Goal: Task Accomplishment & Management: Contribute content

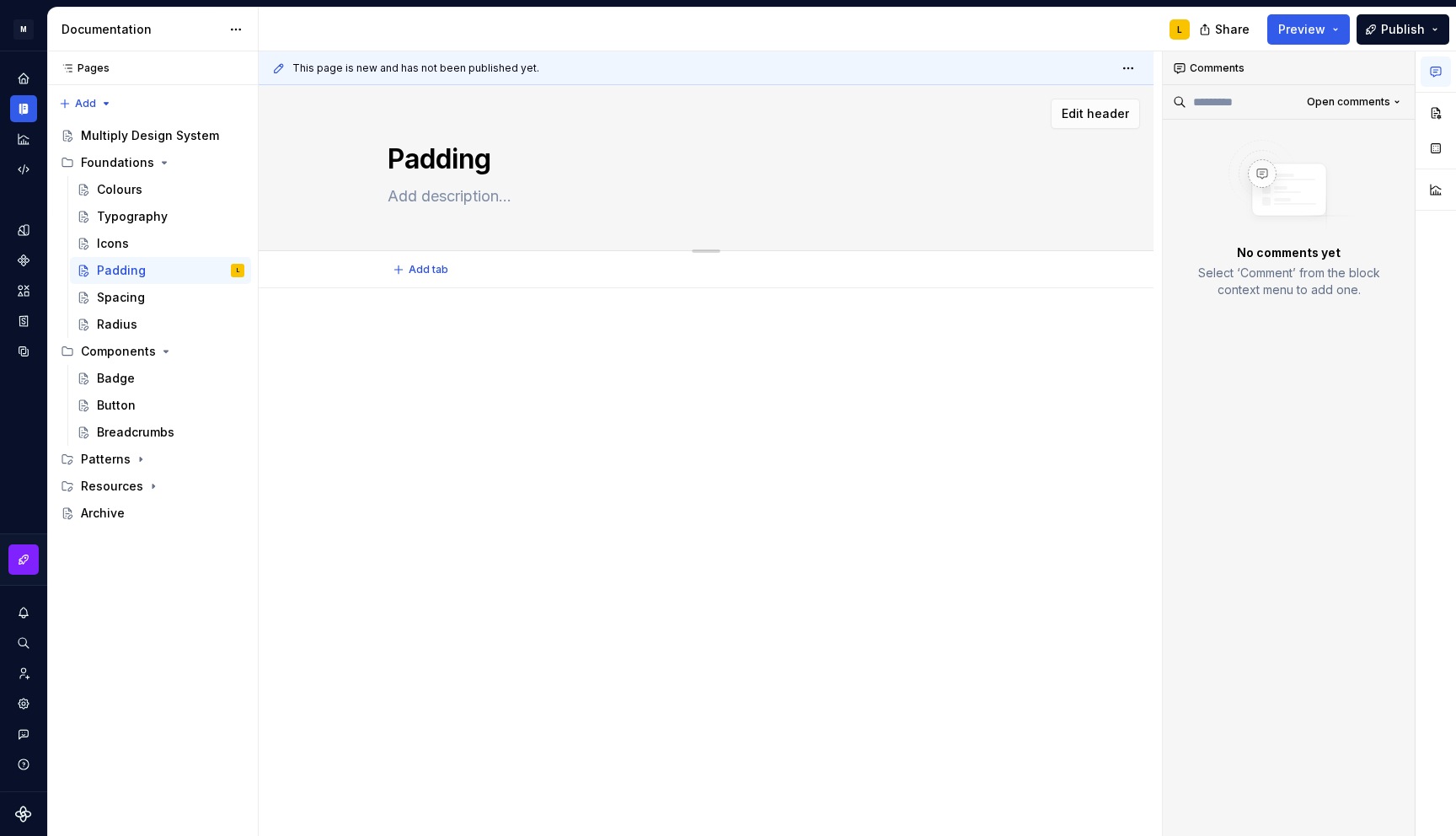
type textarea "*"
click at [426, 195] on textarea at bounding box center [703, 197] width 637 height 27
paste textarea "Padding is the internal spacing in components that separates content from exter…"
type textarea "Padding is the internal spacing in components that separates content from exter…"
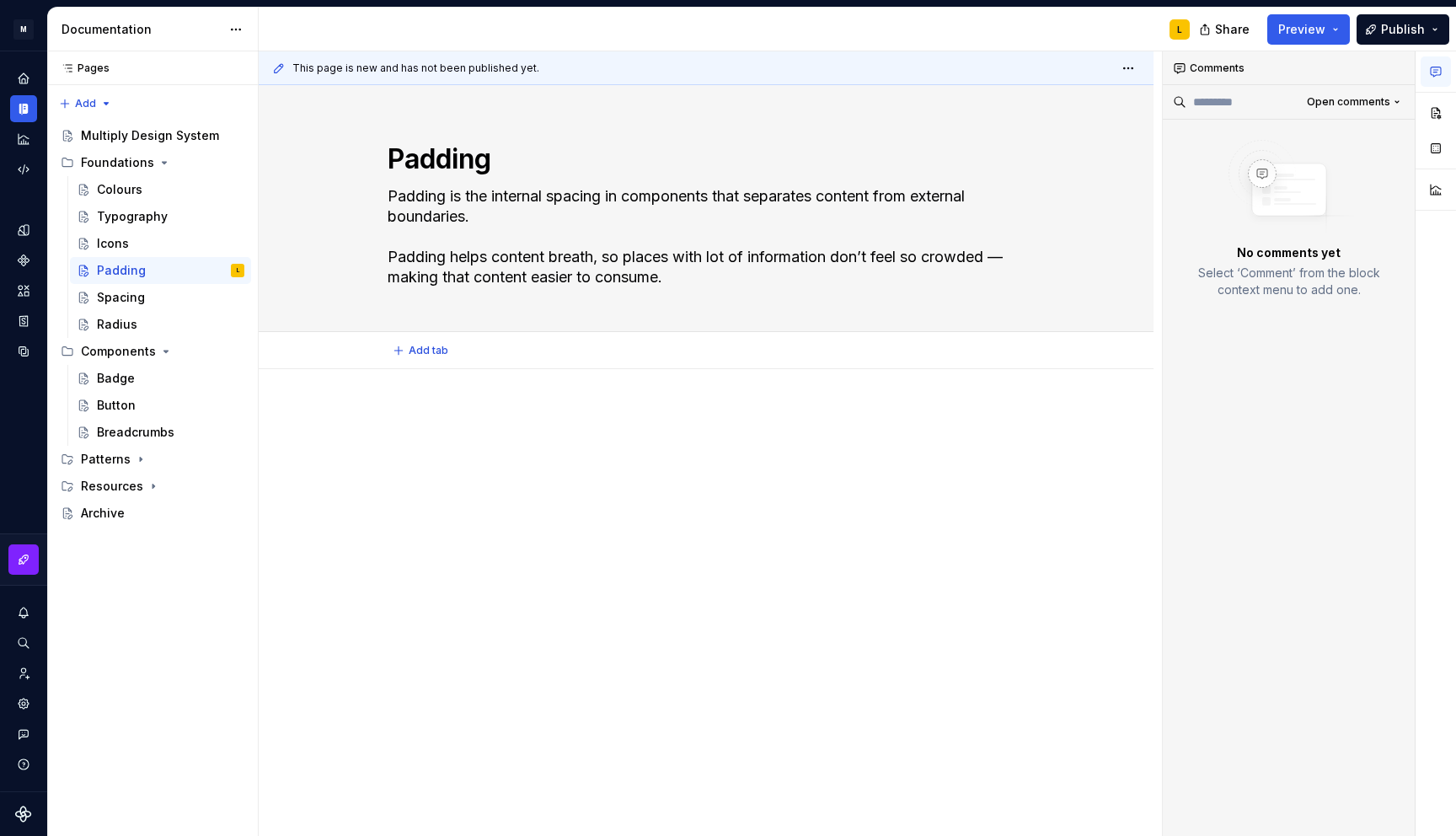
type textarea "*"
type textarea "Padding is the internal spacing in components that separates content from exter…"
click at [425, 442] on div at bounding box center [706, 442] width 637 height 64
click at [357, 411] on button "button" at bounding box center [352, 420] width 24 height 24
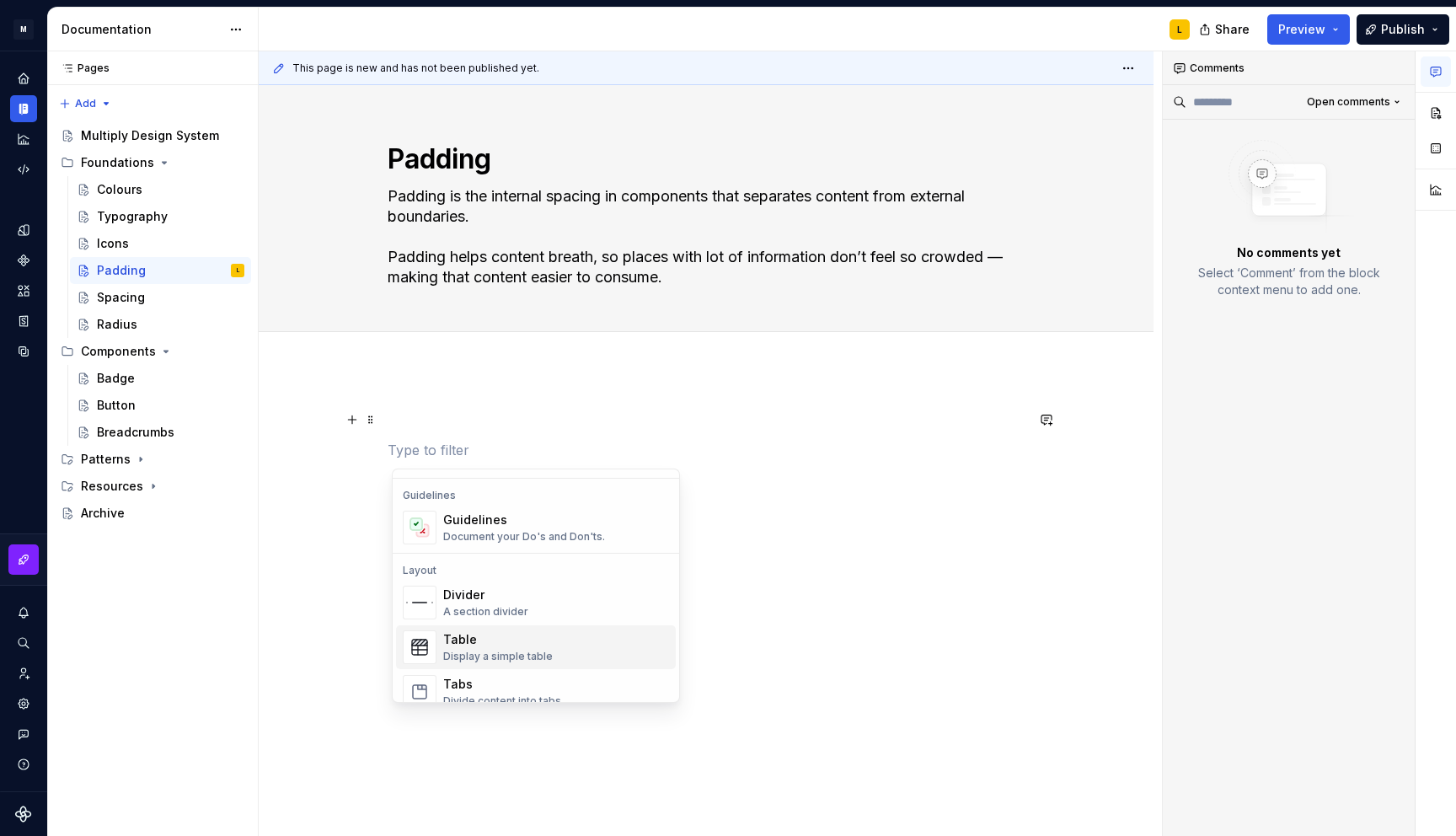
scroll to position [455, 0]
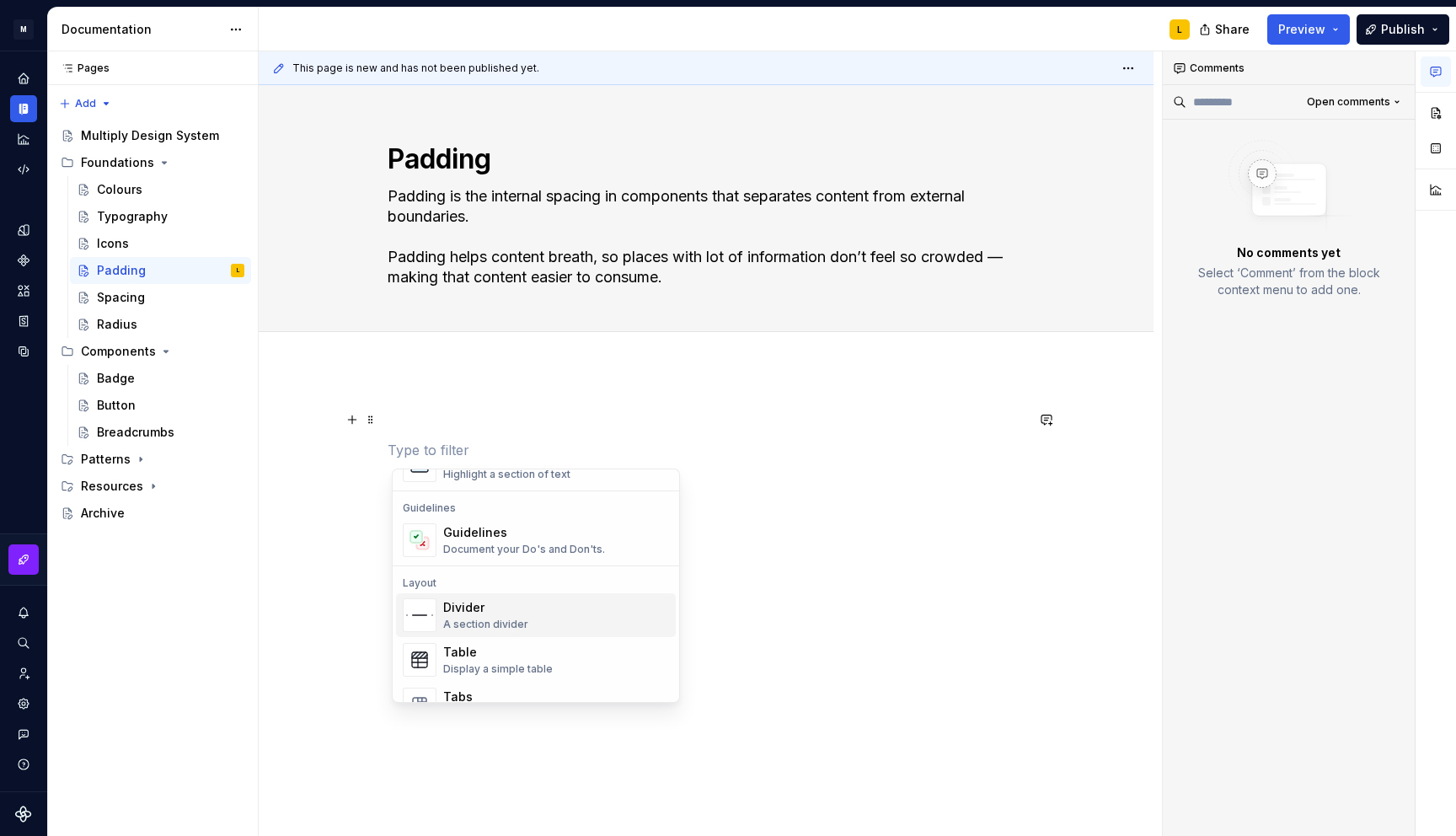
click at [483, 546] on div "Document your Do's and Don'ts." at bounding box center [524, 550] width 162 height 14
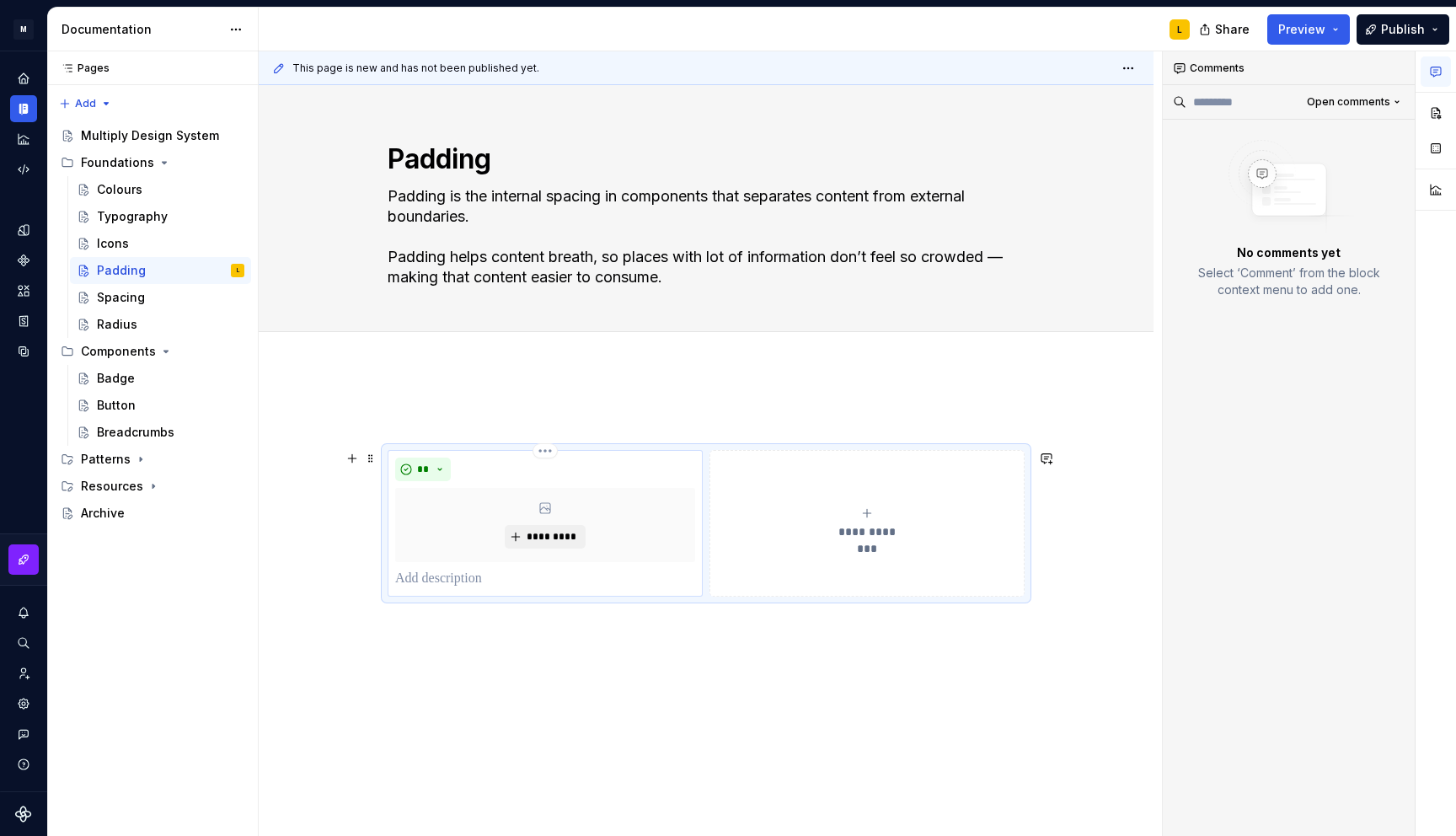
click at [445, 575] on p at bounding box center [545, 579] width 300 height 20
click at [852, 513] on div "**********" at bounding box center [867, 524] width 300 height 34
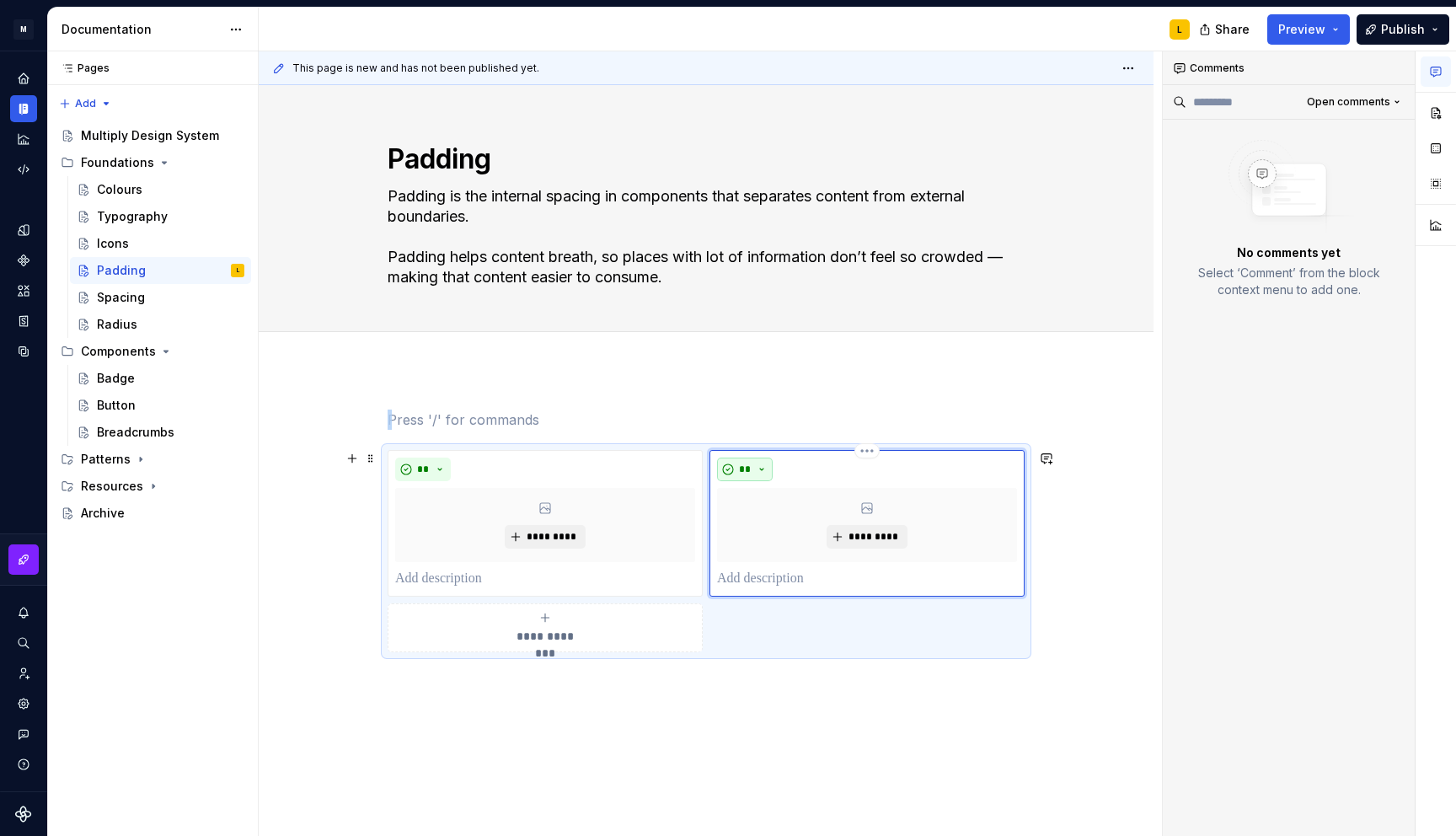
click at [763, 469] on button "**" at bounding box center [745, 470] width 56 height 24
click at [778, 530] on div "Don't" at bounding box center [788, 529] width 31 height 17
click at [453, 578] on p at bounding box center [545, 579] width 300 height 20
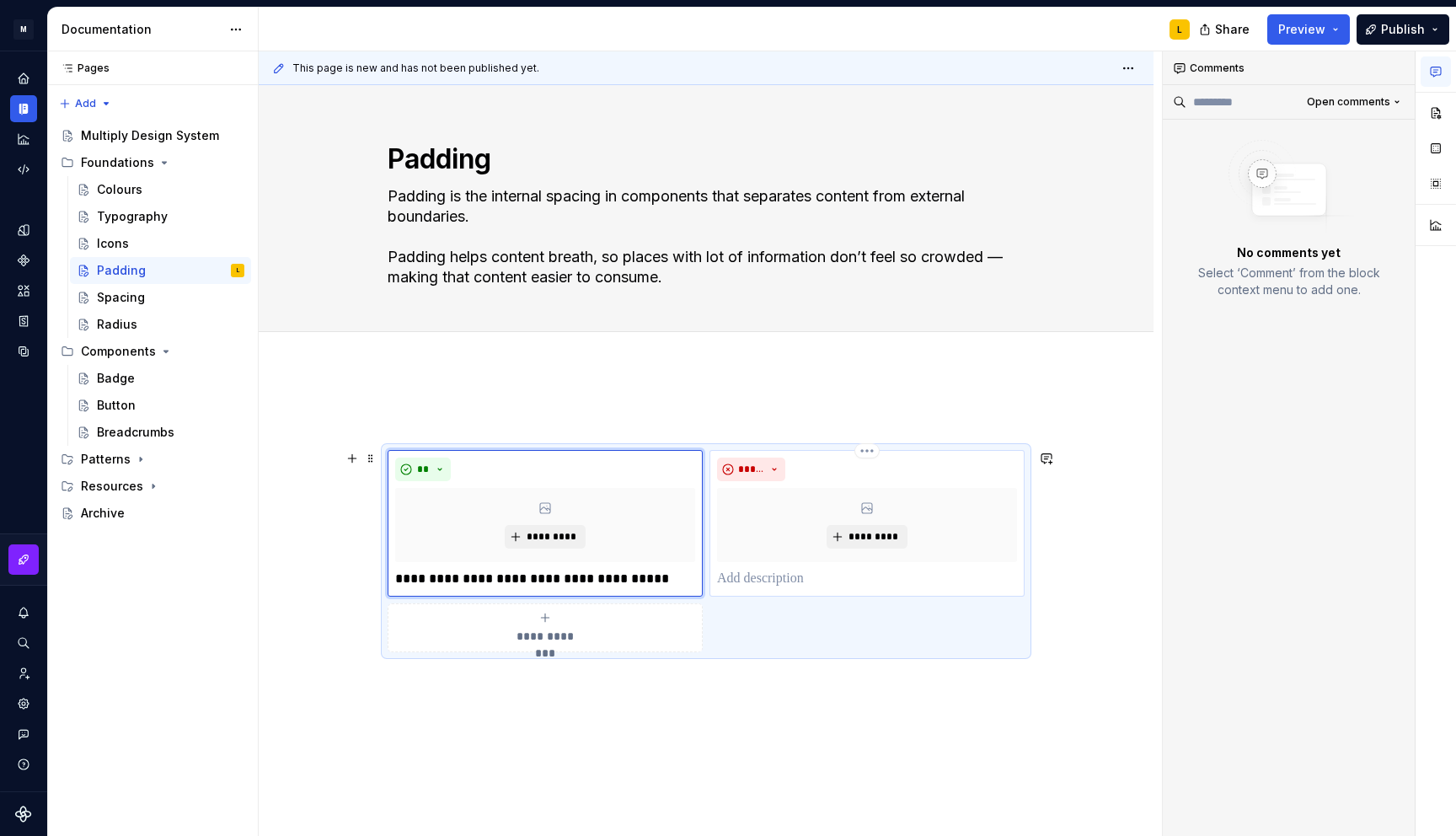
click at [774, 579] on p at bounding box center [867, 579] width 300 height 20
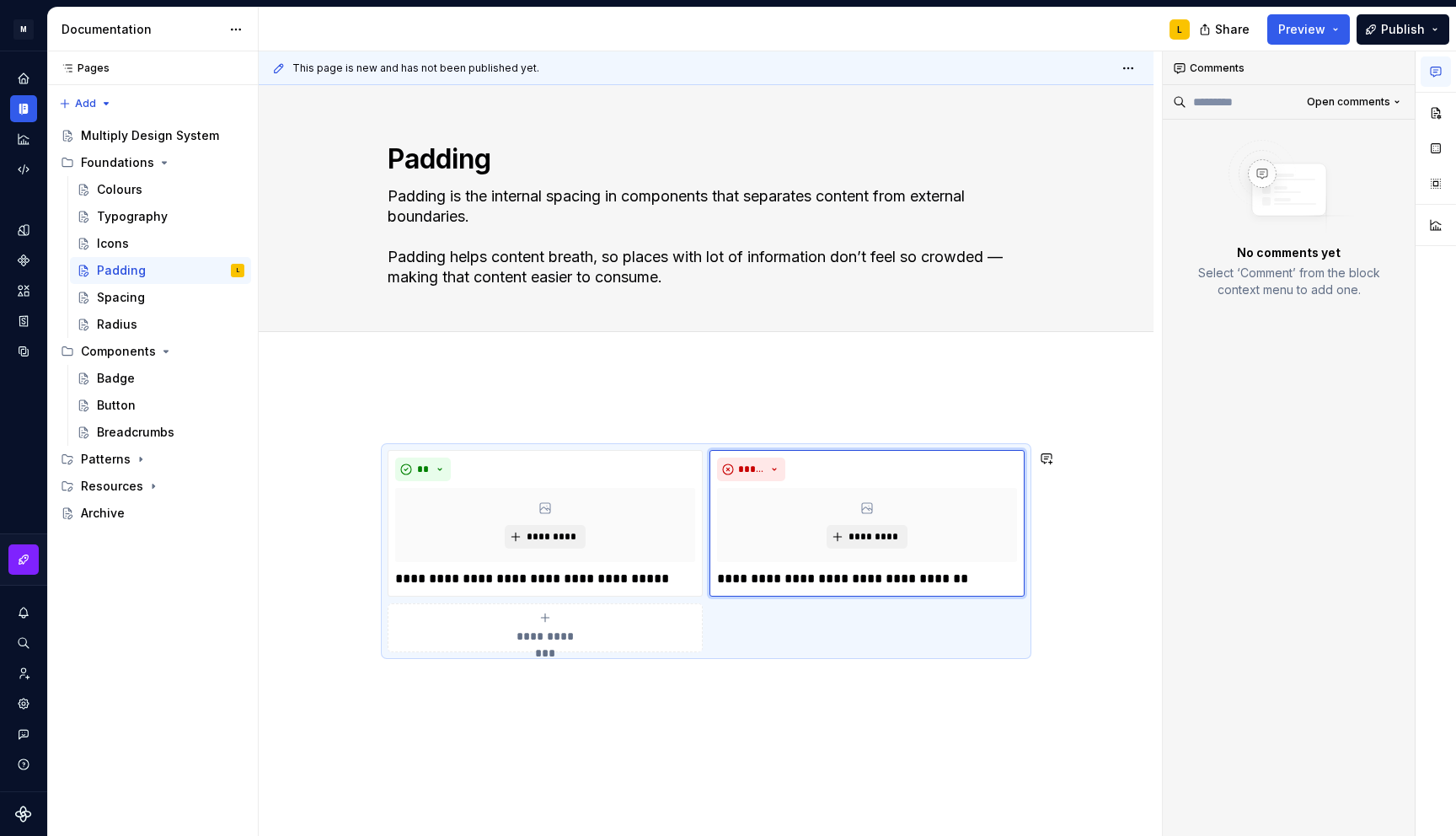
click at [642, 728] on div "**********" at bounding box center [706, 646] width 895 height 555
click at [146, 298] on div "Spacing" at bounding box center [171, 297] width 148 height 24
type textarea "*"
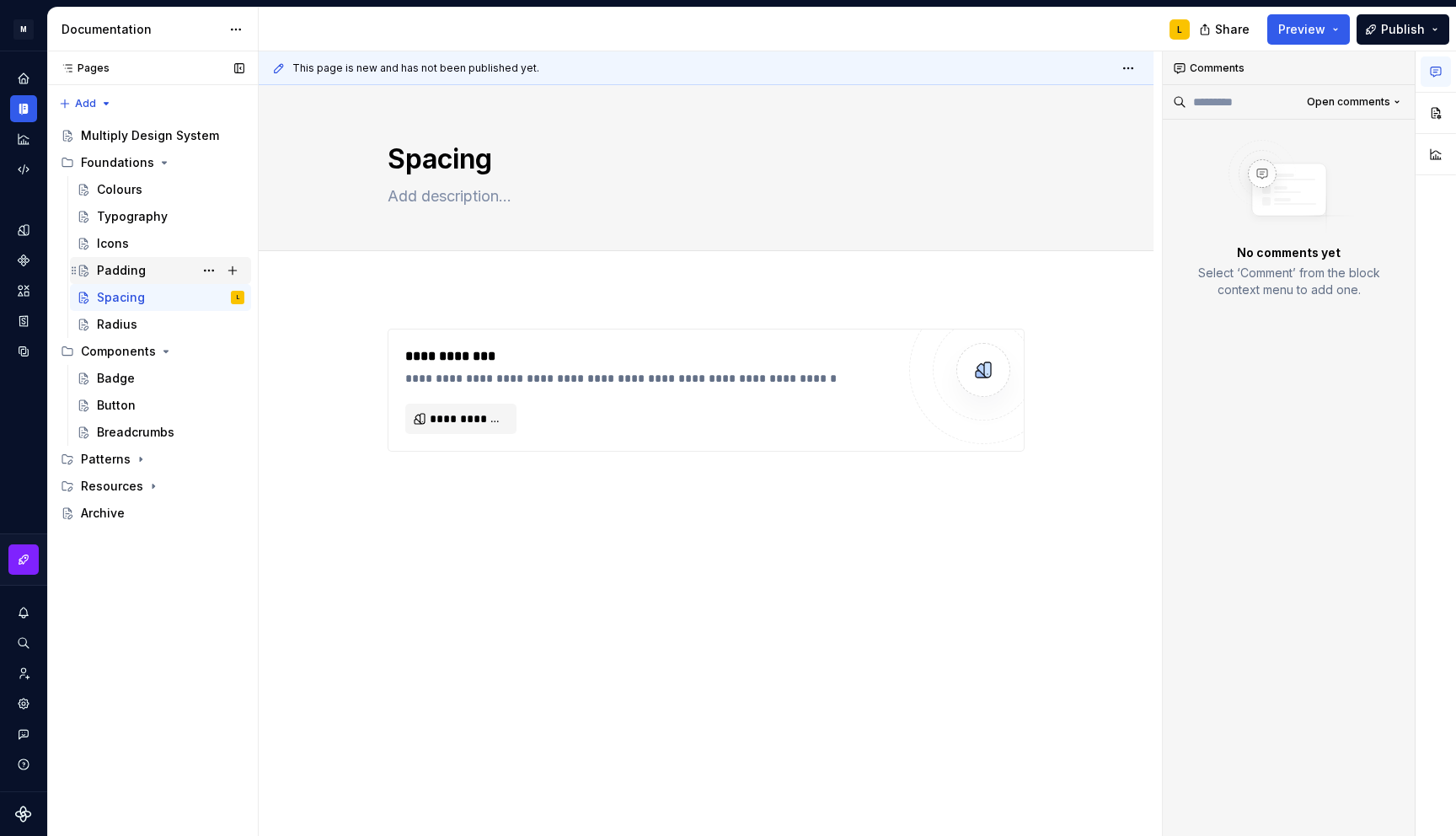
click at [131, 269] on div "Padding" at bounding box center [122, 270] width 49 height 17
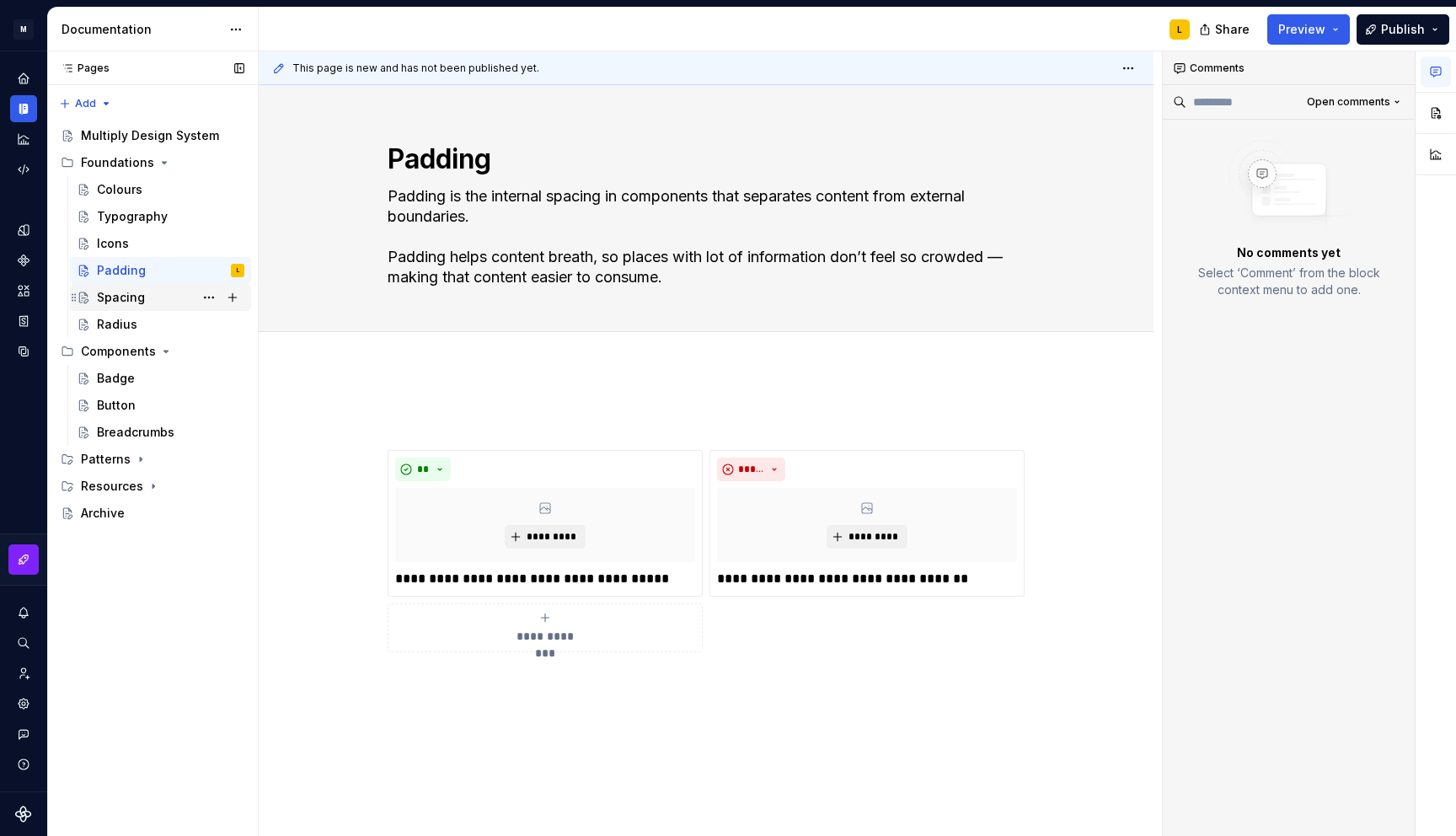
click at [121, 296] on div "Spacing" at bounding box center [121, 297] width 48 height 17
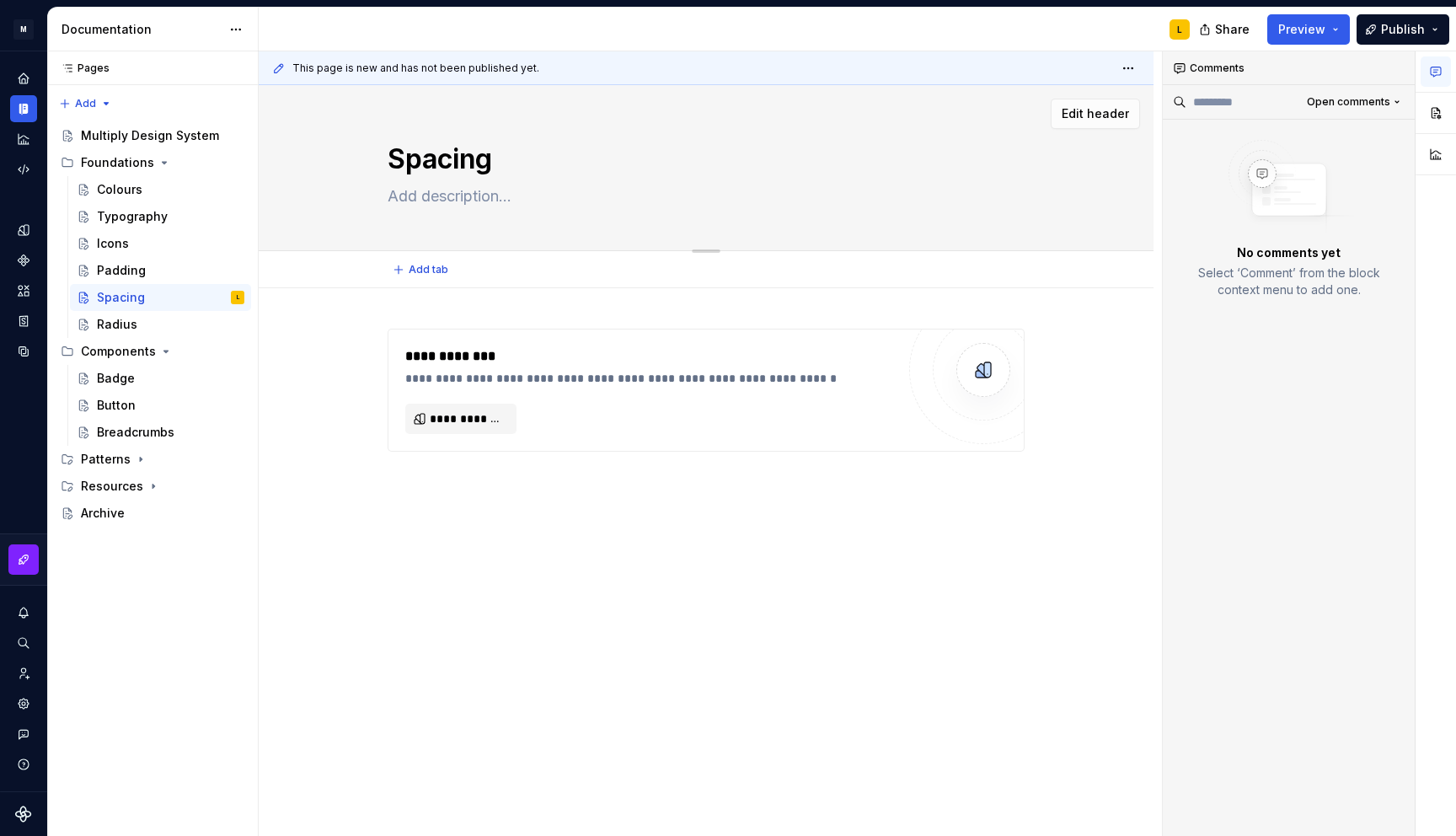
click at [471, 203] on textarea at bounding box center [703, 197] width 637 height 27
paste textarea "Spacing tokens separate elements inside components and layout blocks — both hor…"
type textarea "*"
type textarea "Spacing tokens separate elements inside components and layout blocks — both hor…"
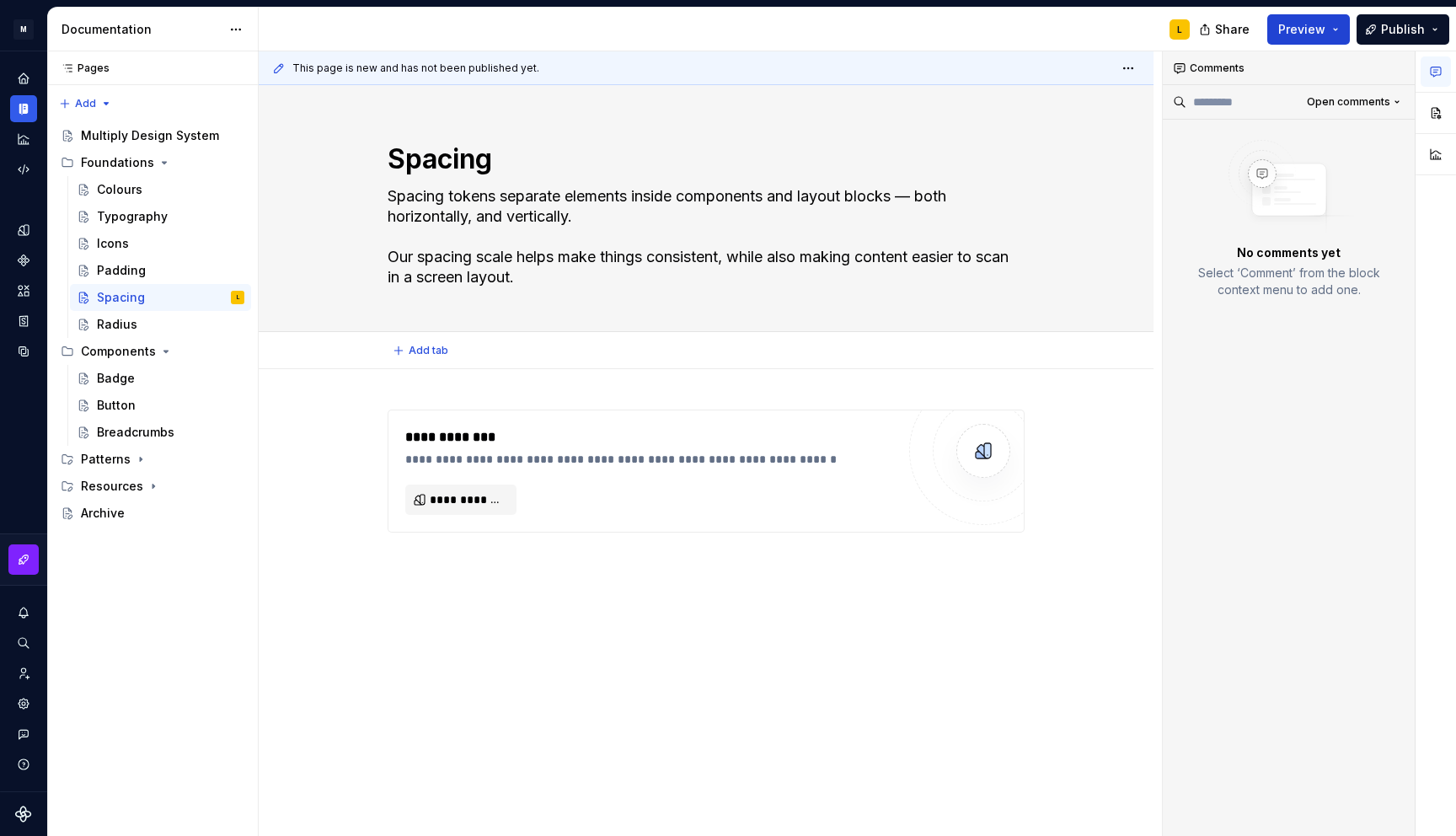
type textarea "*"
type textarea "Spacing tokens separate elements inside components and layout blocks — both hor…"
click at [481, 495] on span "**********" at bounding box center [468, 500] width 76 height 17
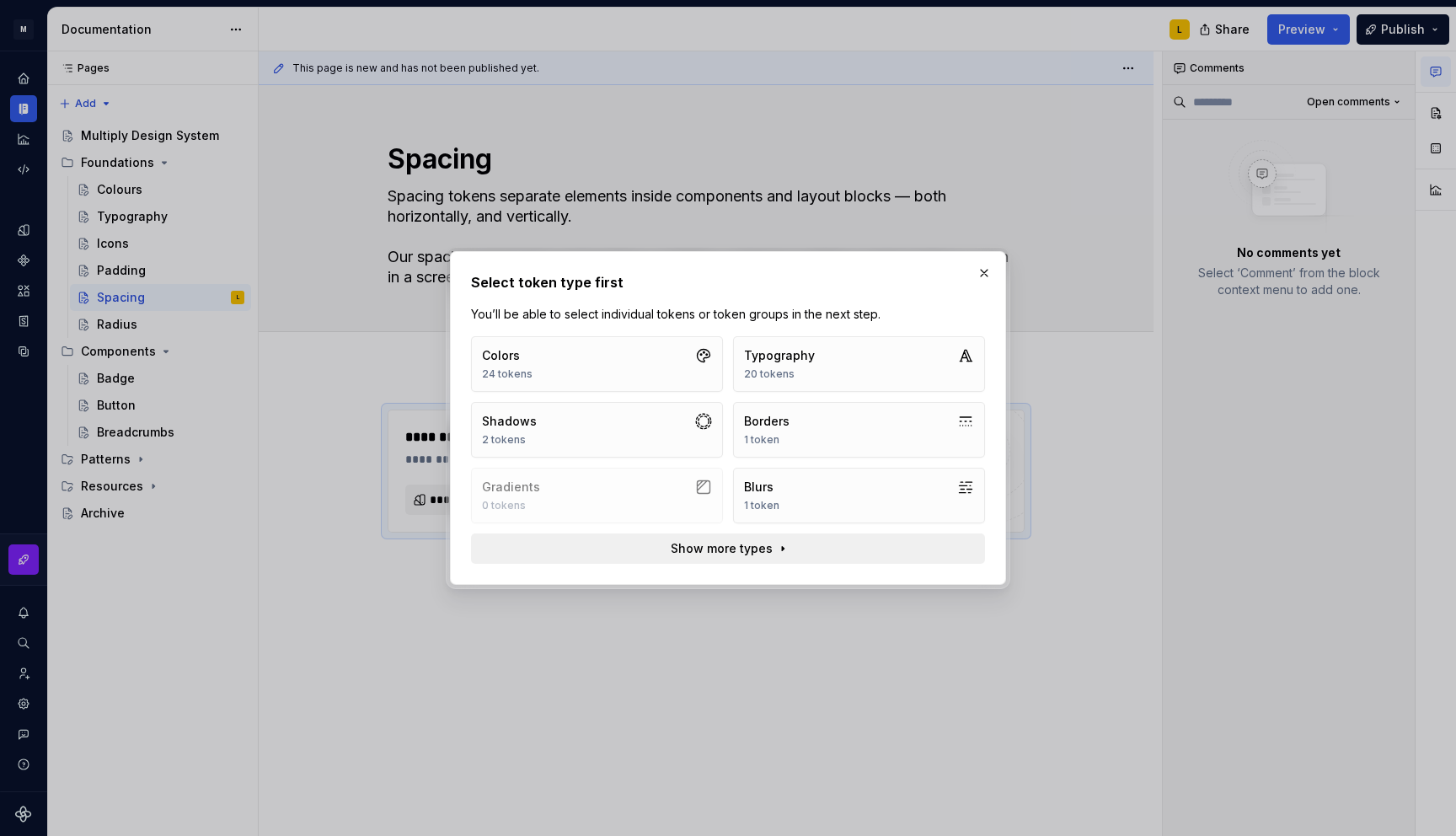
click at [690, 547] on span "Show more types" at bounding box center [721, 549] width 102 height 17
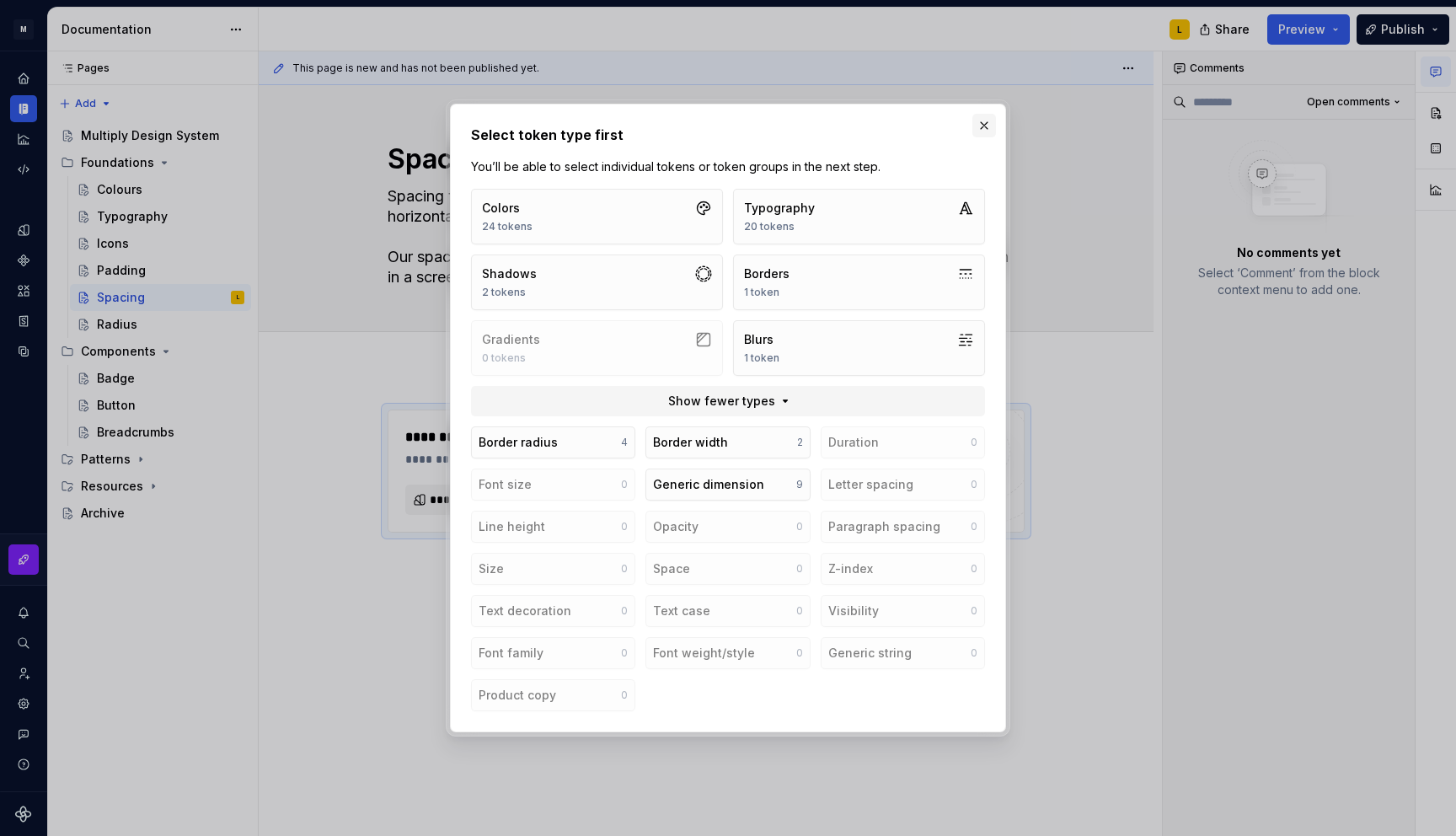
click at [983, 120] on button "button" at bounding box center [985, 126] width 24 height 24
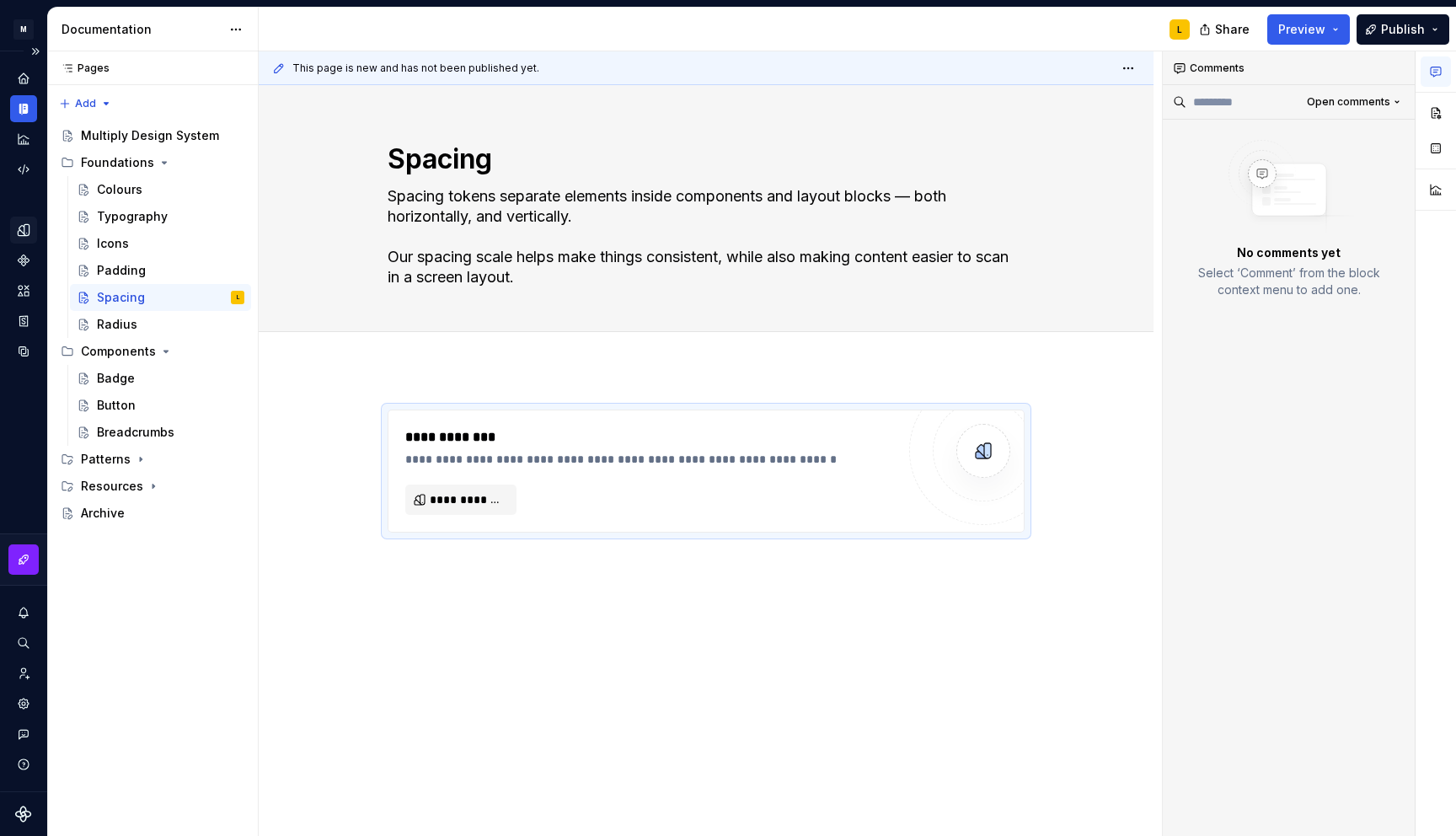
click at [19, 218] on div "Design tokens" at bounding box center [24, 230] width 27 height 27
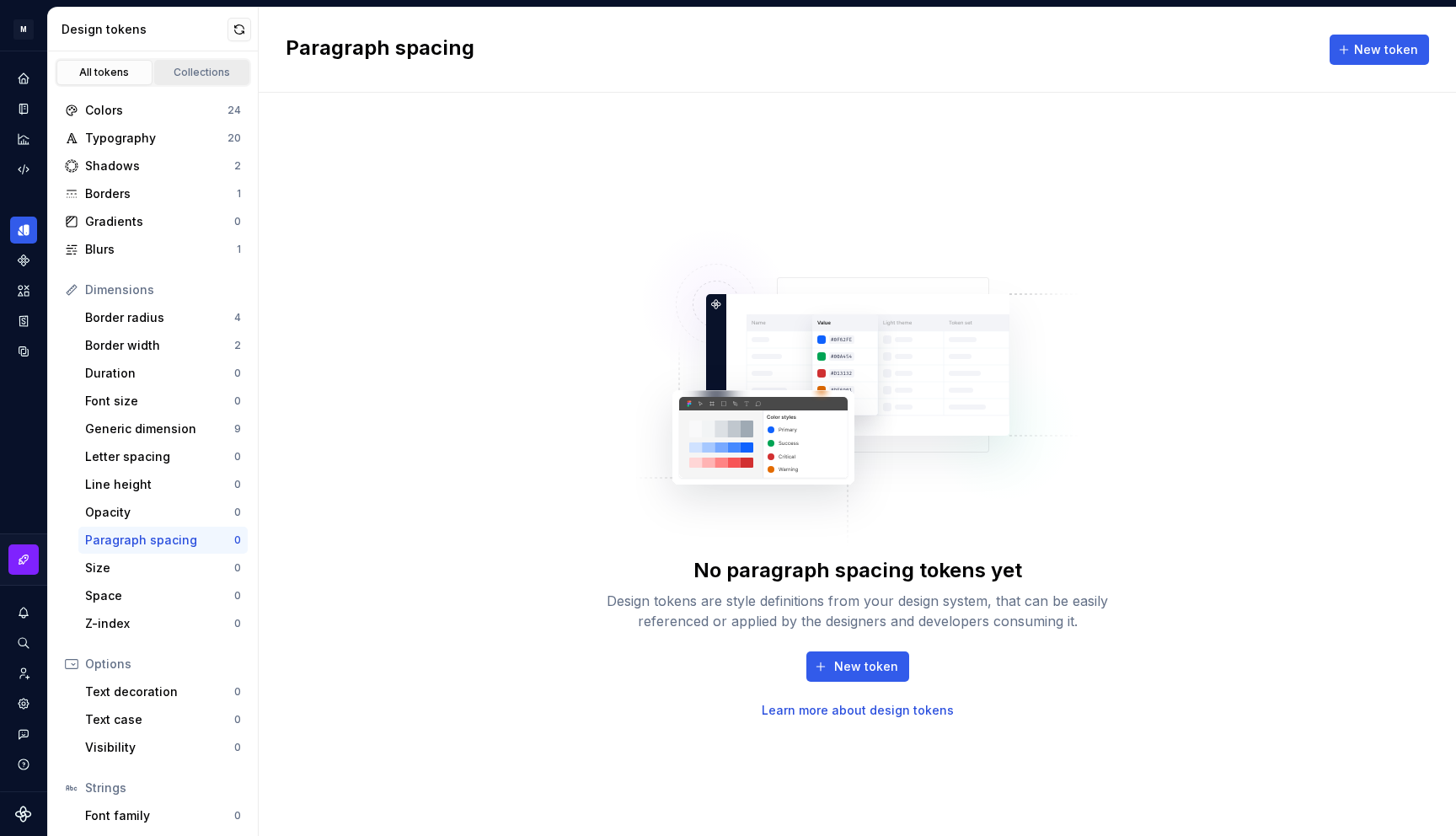
click at [182, 76] on div "Collections" at bounding box center [203, 73] width 84 height 14
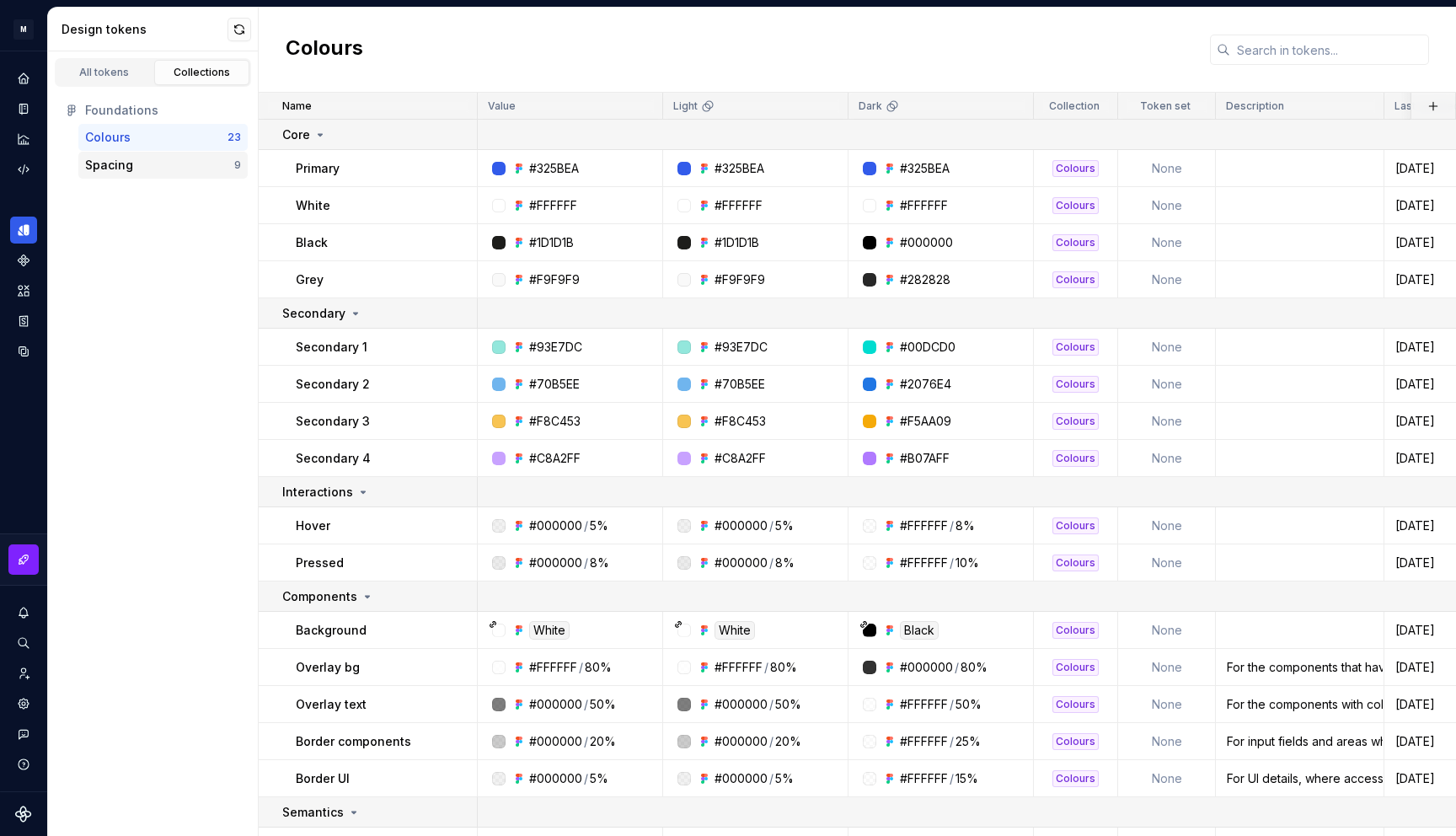
click at [141, 160] on div "Spacing" at bounding box center [160, 166] width 149 height 17
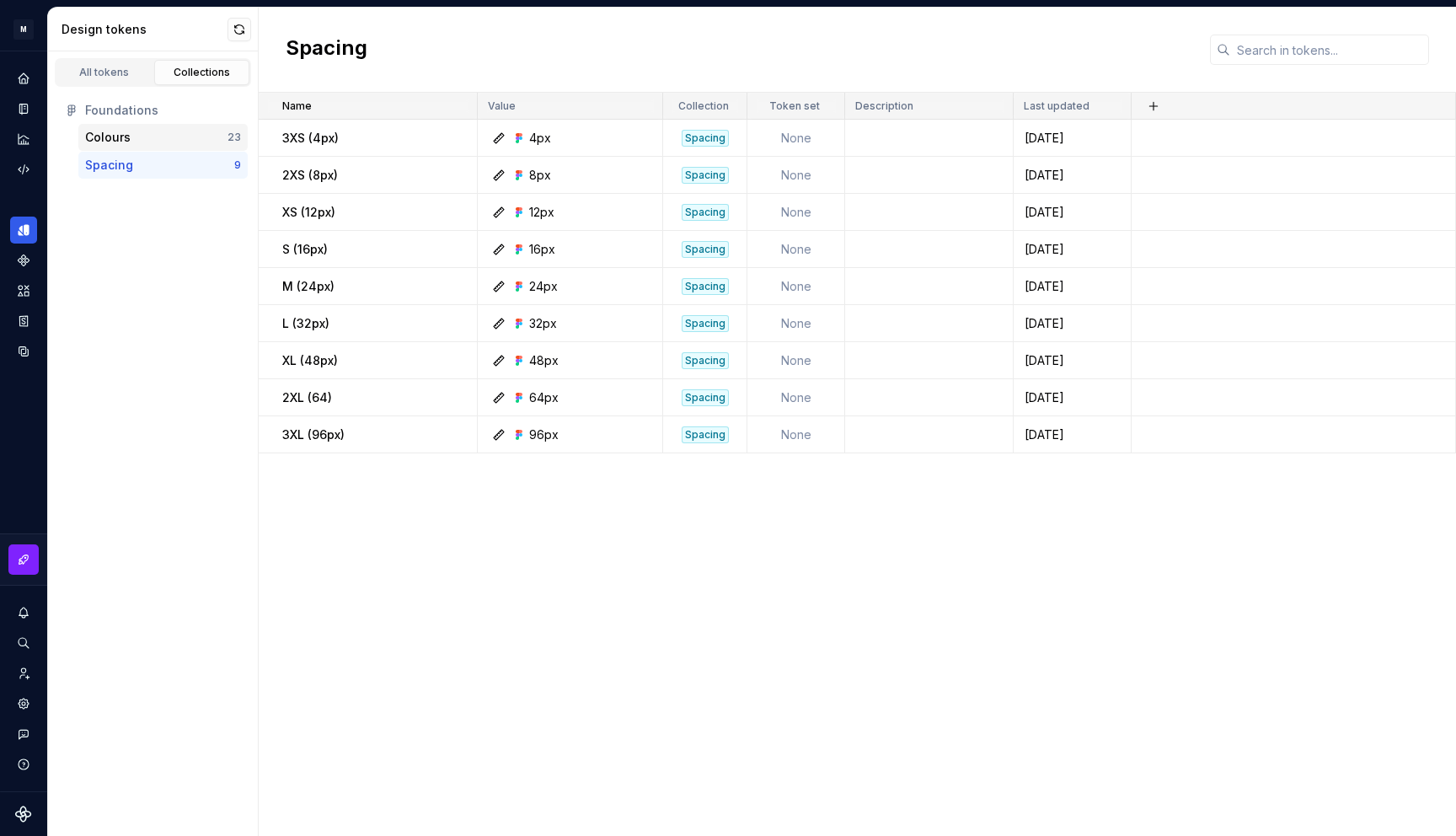
click at [118, 135] on div "Colours" at bounding box center [108, 138] width 46 height 17
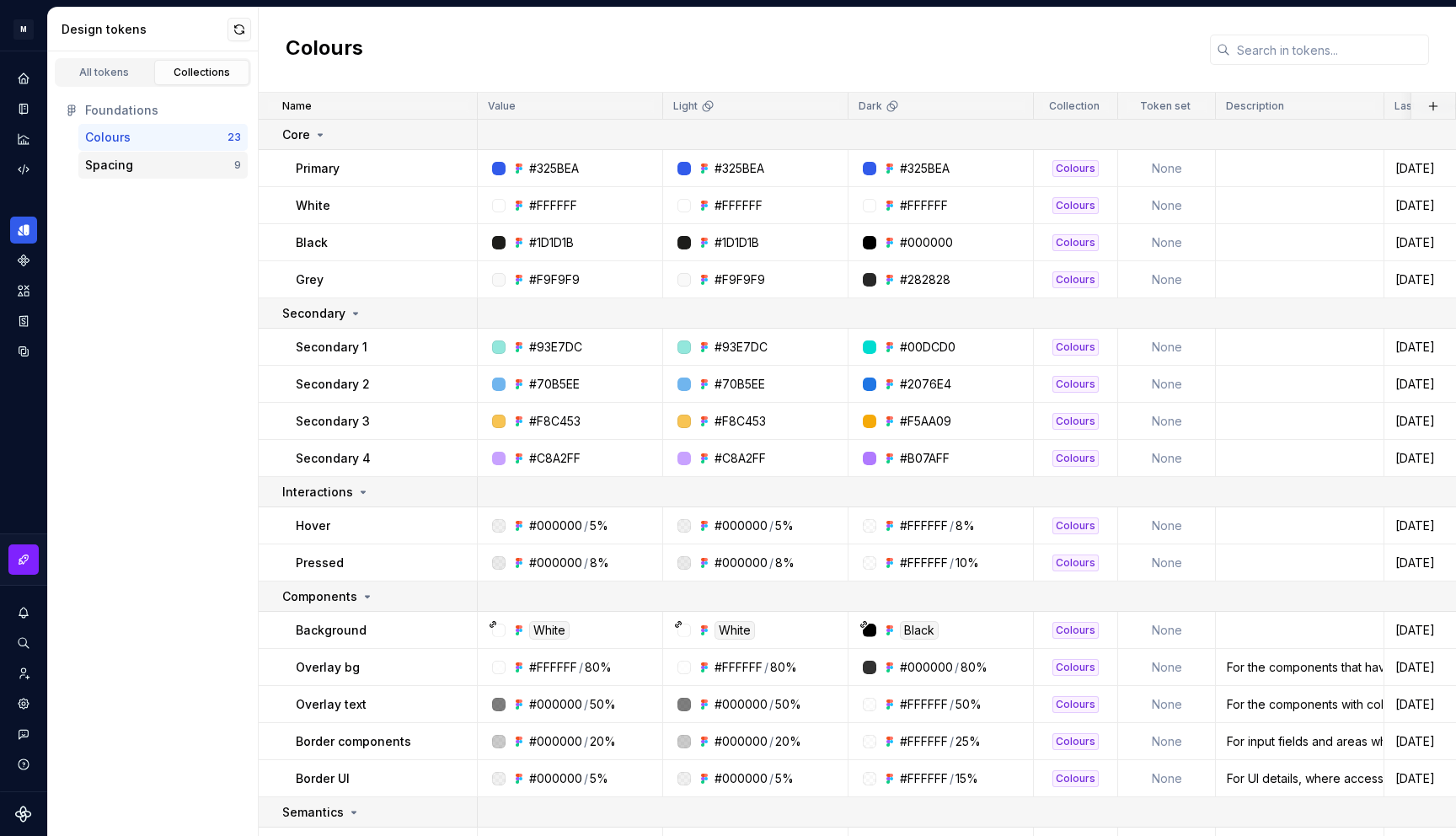
click at [119, 175] on div "Spacing 9" at bounding box center [163, 166] width 170 height 27
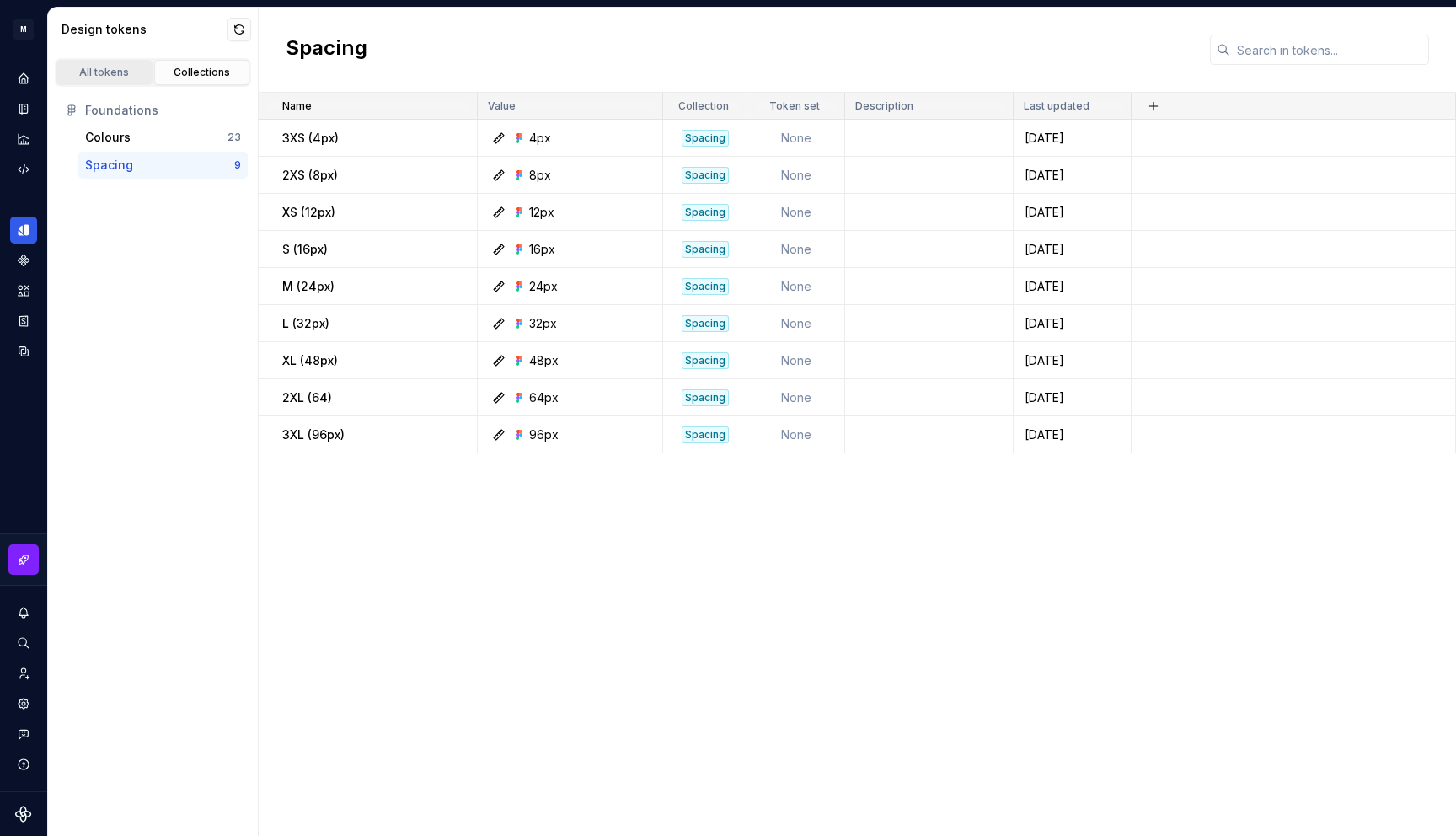
click at [121, 64] on link "All tokens" at bounding box center [105, 73] width 96 height 25
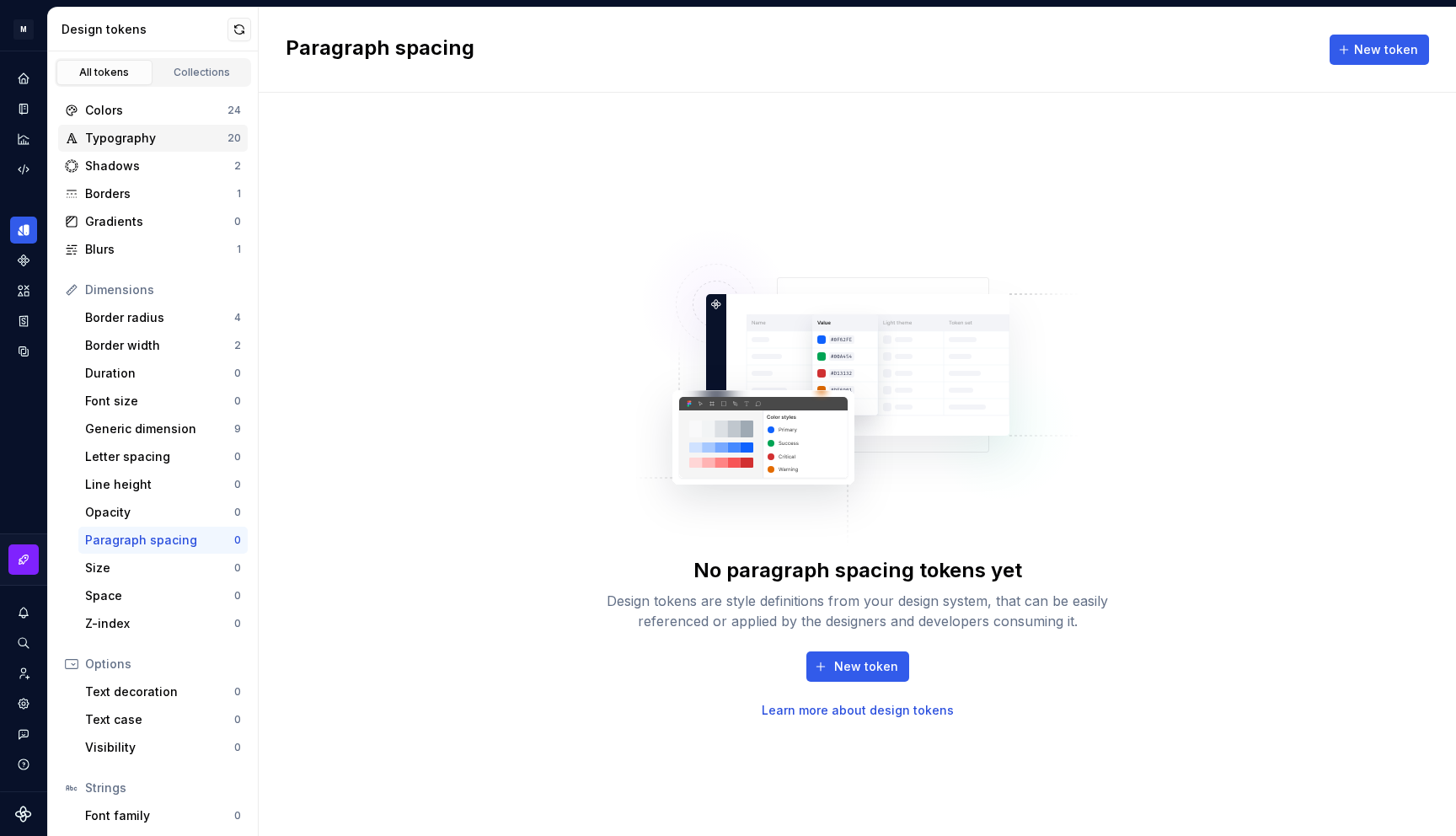
click at [157, 143] on div "Typography" at bounding box center [156, 138] width 143 height 17
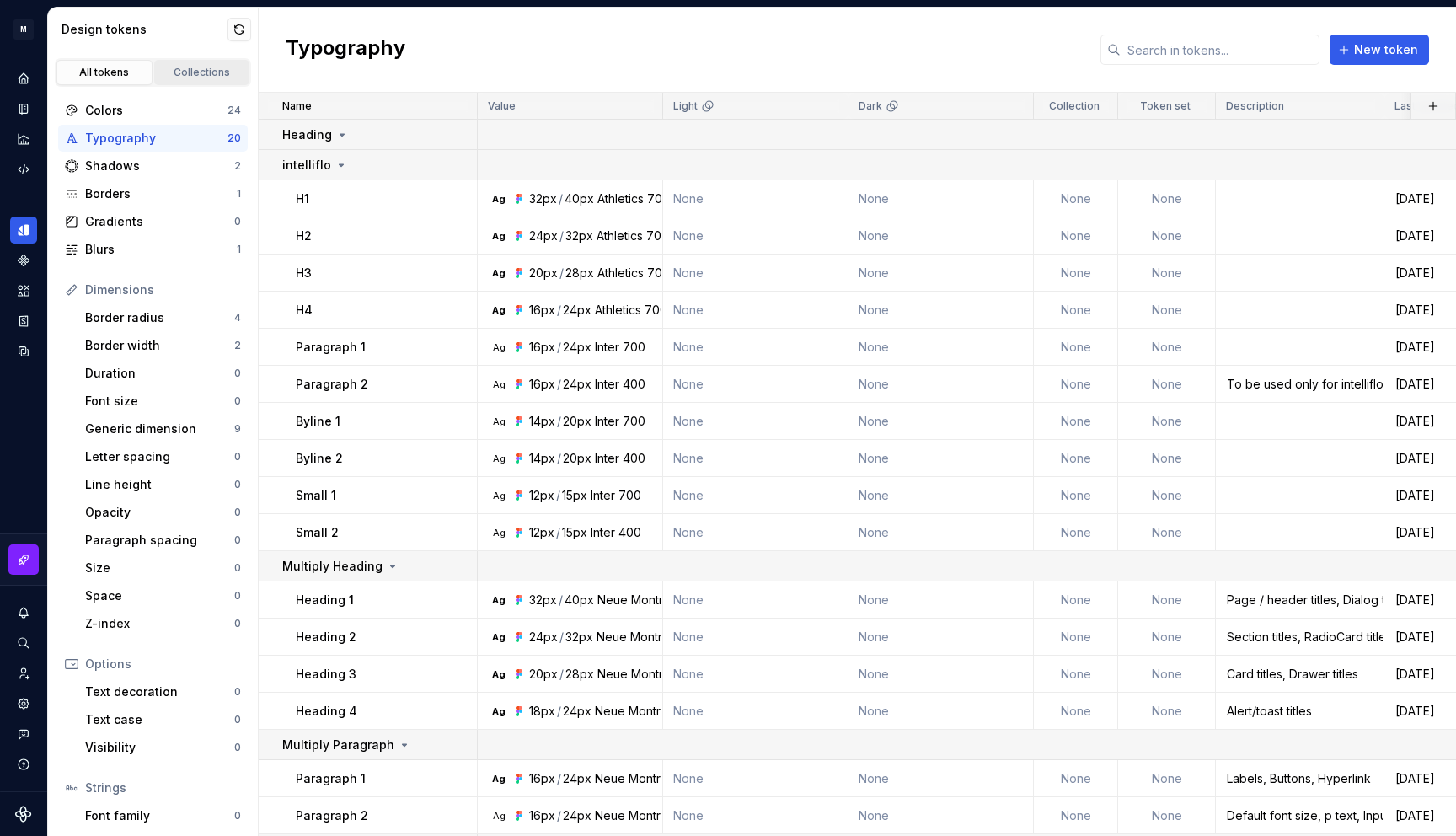
click at [192, 68] on div "Collections" at bounding box center [203, 73] width 84 height 14
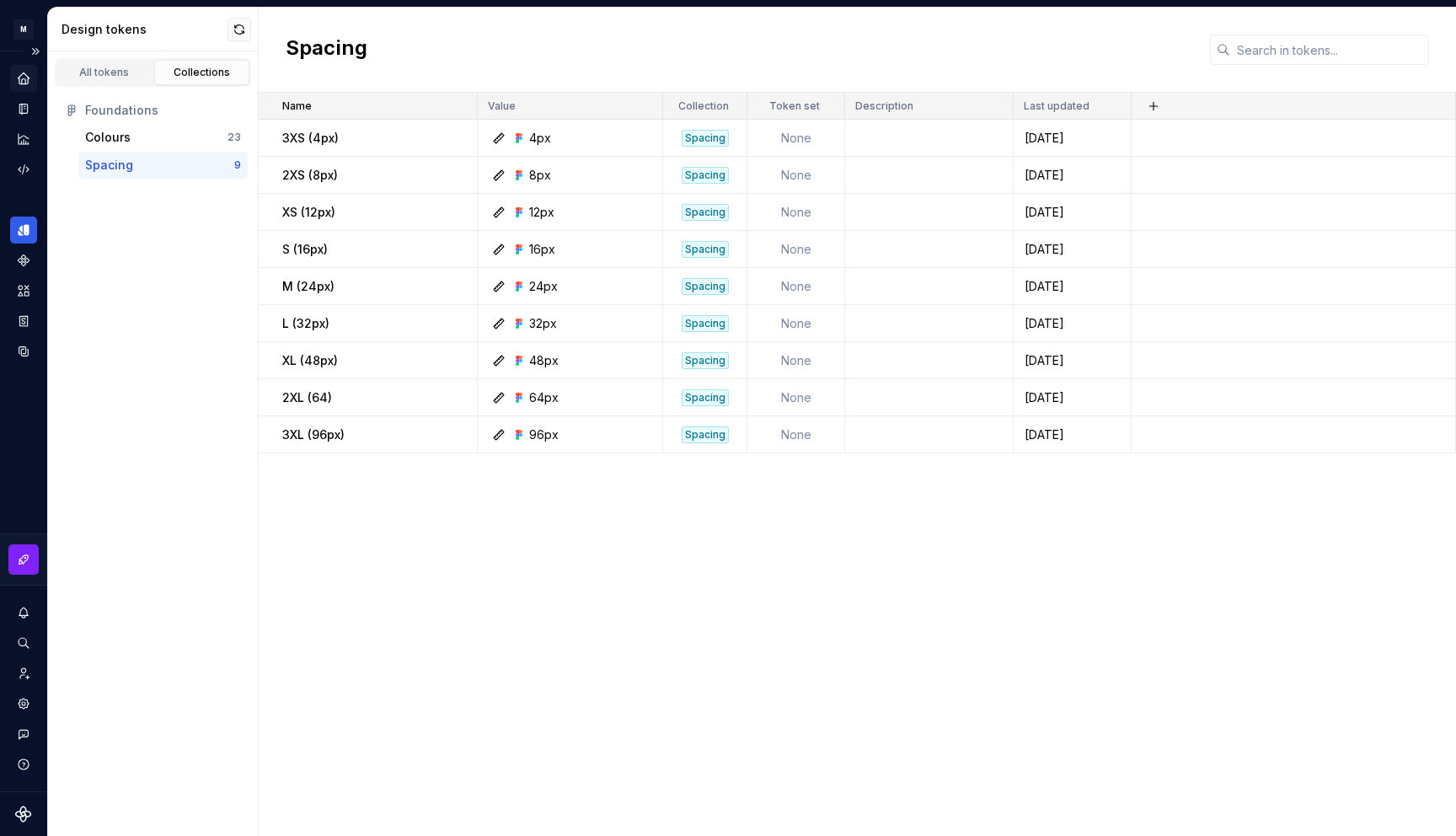
click at [24, 70] on div "Home" at bounding box center [24, 79] width 27 height 27
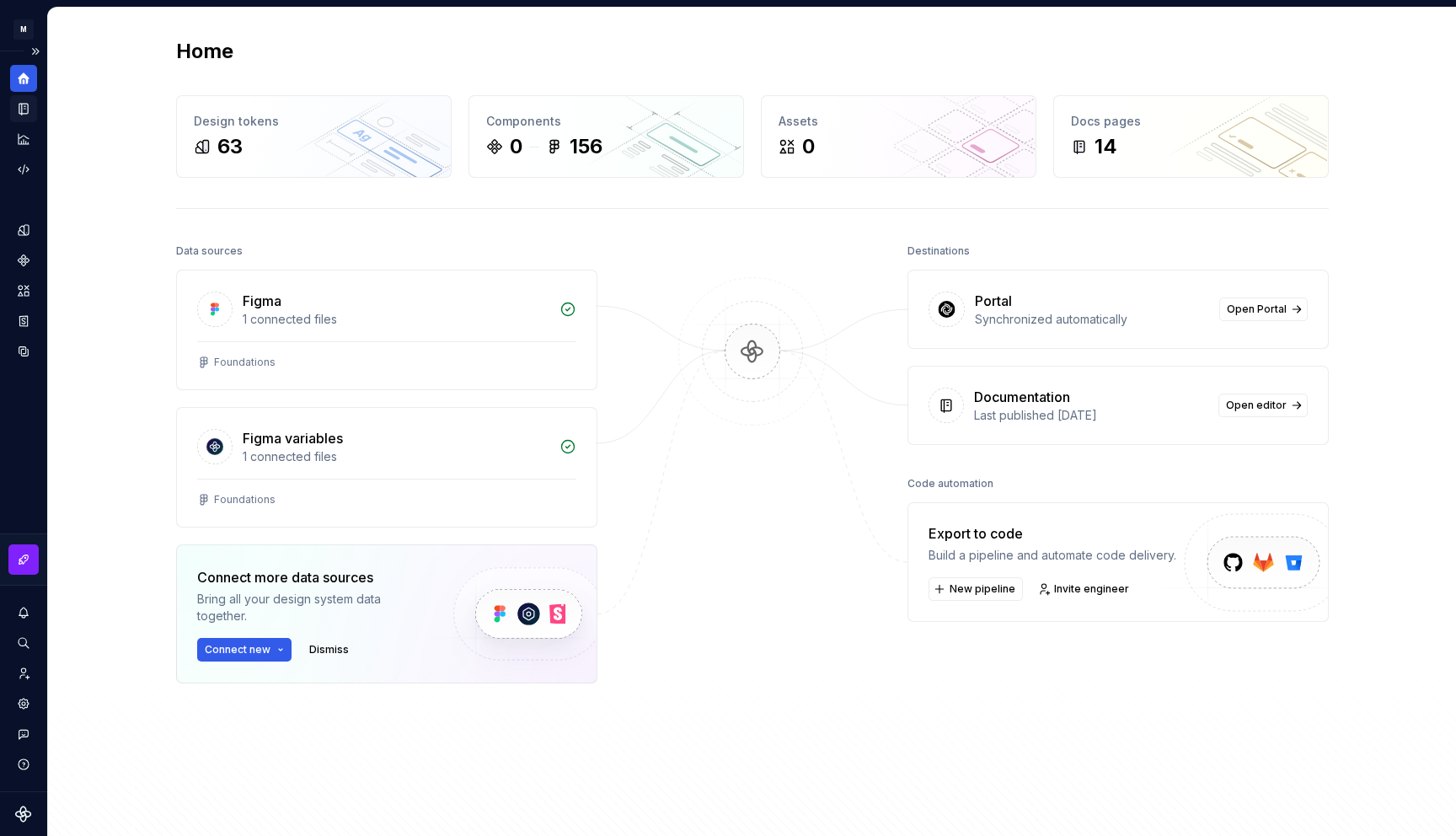
click at [19, 106] on icon "Documentation" at bounding box center [24, 109] width 15 height 15
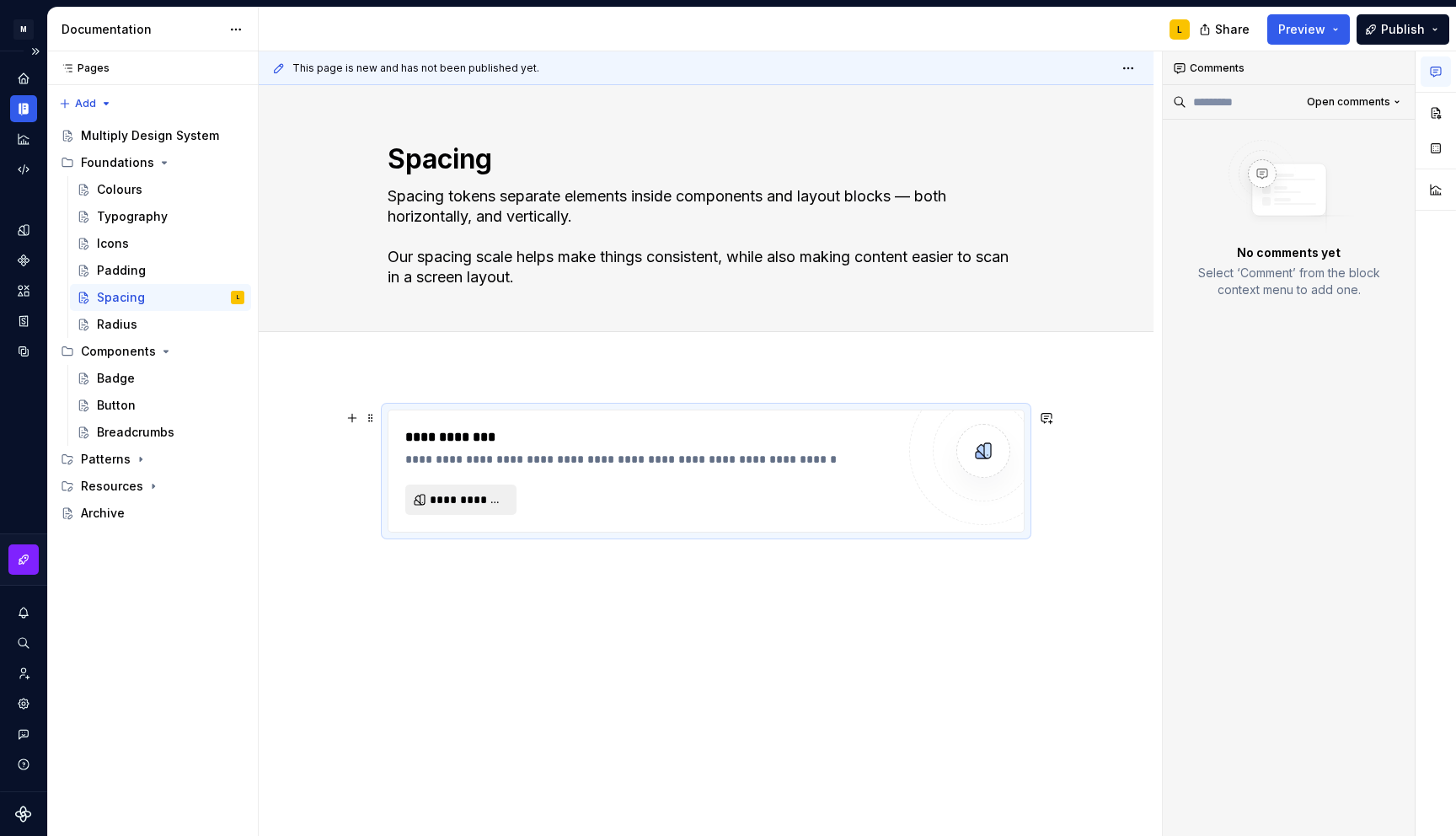
click at [466, 500] on span "**********" at bounding box center [468, 500] width 76 height 17
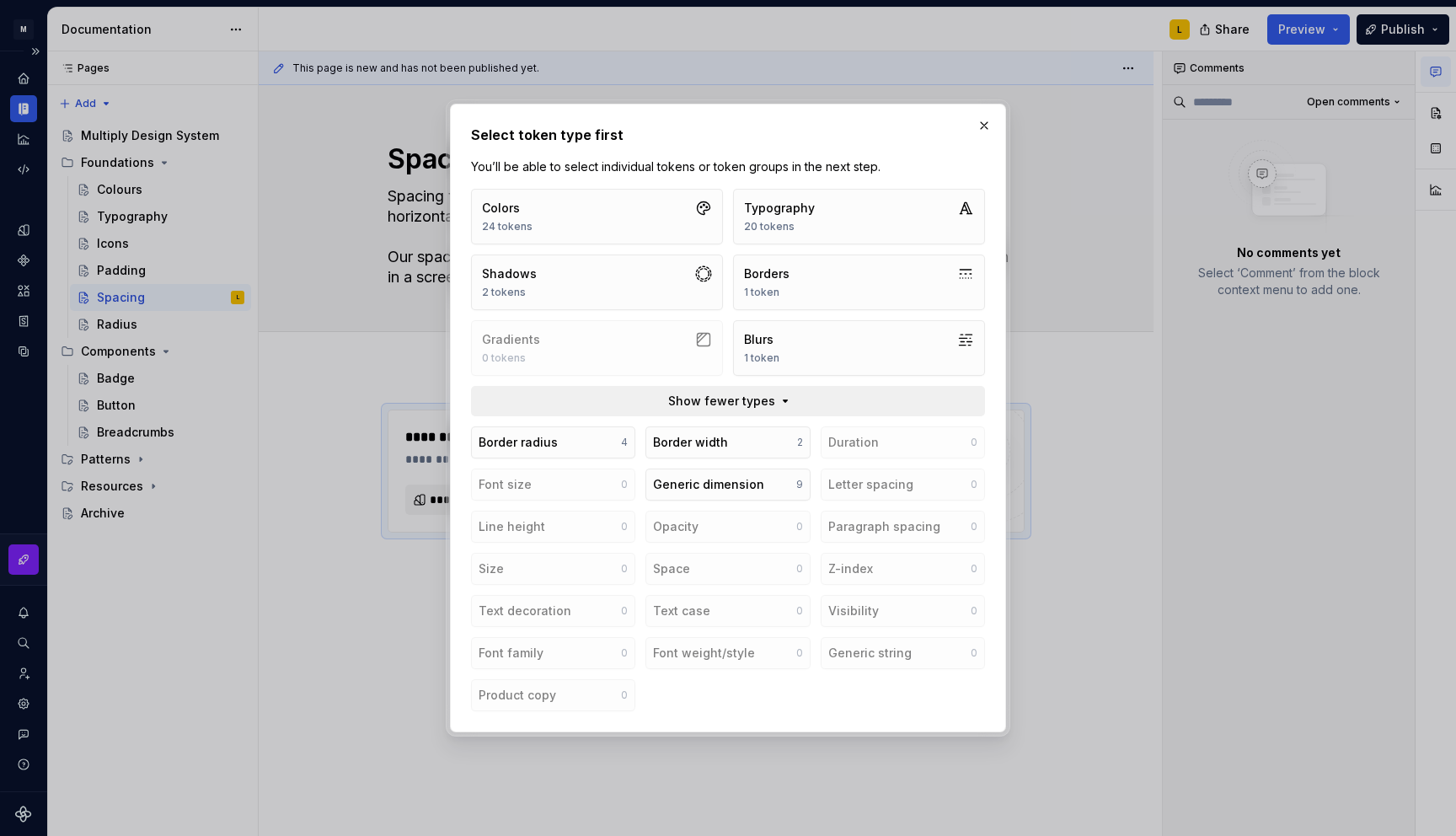
click at [714, 396] on span "Show fewer types" at bounding box center [721, 401] width 107 height 17
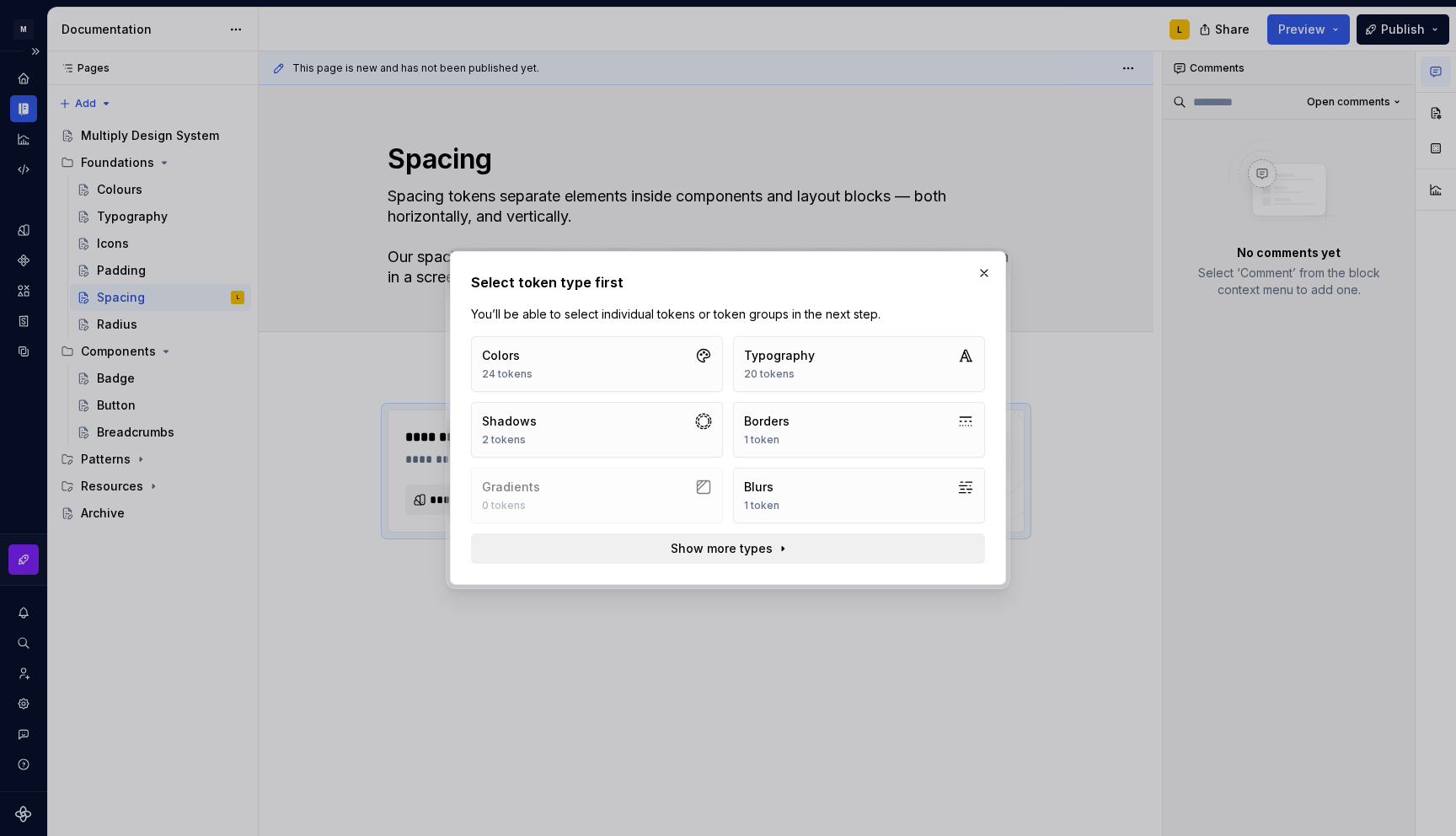
click at [736, 557] on button "Show more types" at bounding box center [728, 549] width 514 height 30
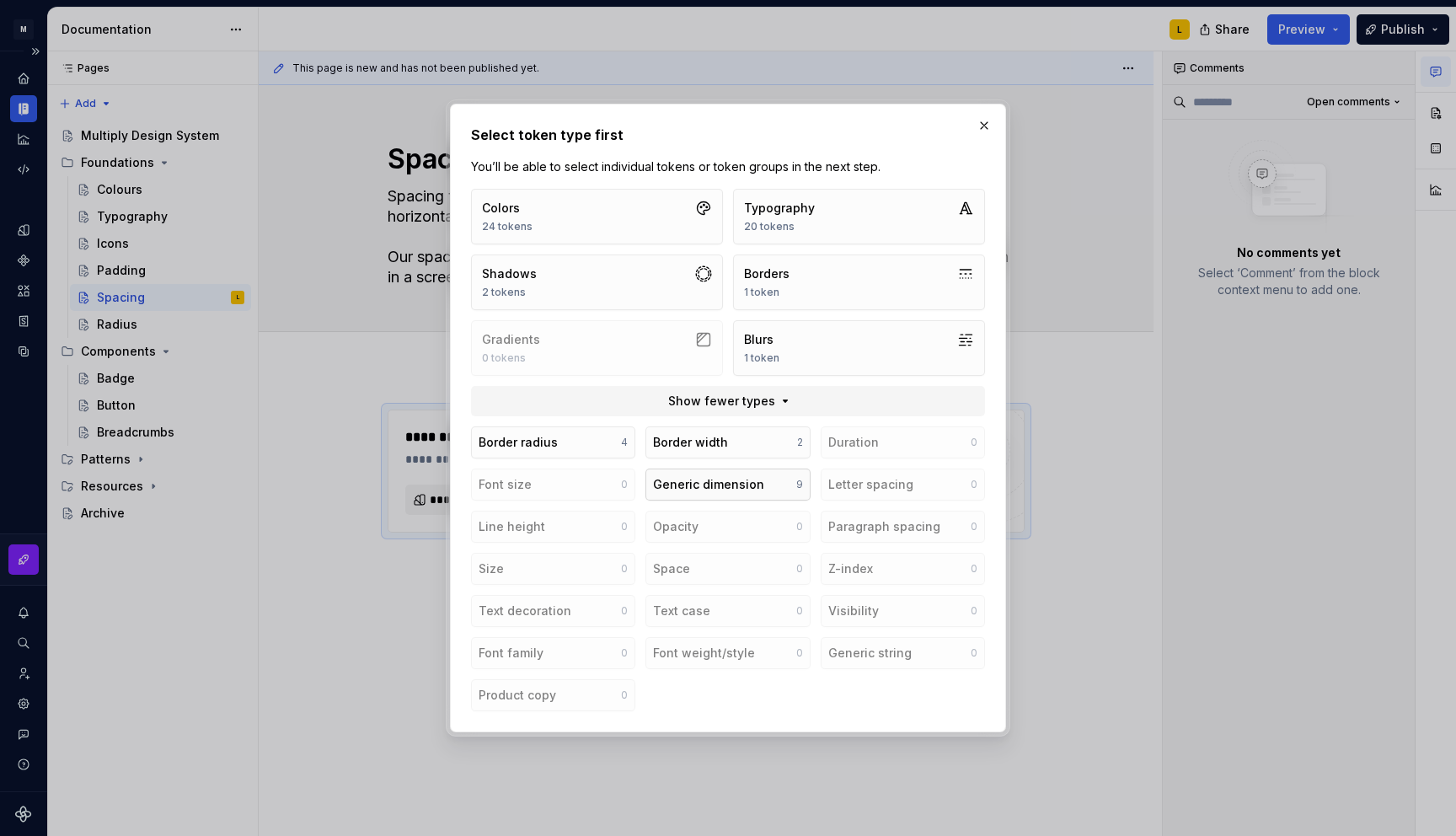
click at [745, 489] on div "Generic dimension" at bounding box center [709, 485] width 111 height 17
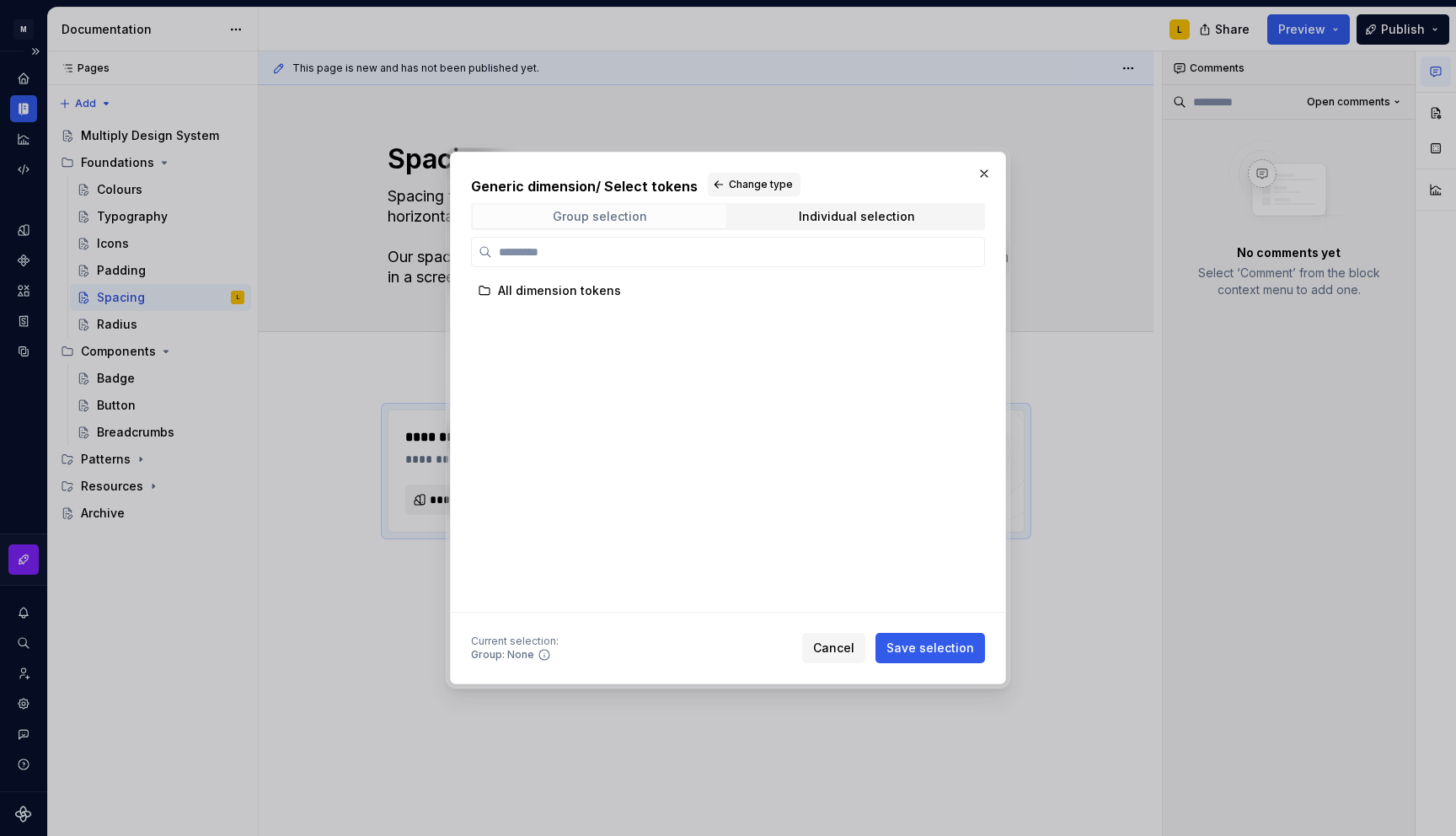
click at [649, 212] on span "Group selection" at bounding box center [600, 216] width 253 height 24
click at [538, 294] on div "All dimension tokens" at bounding box center [560, 290] width 123 height 17
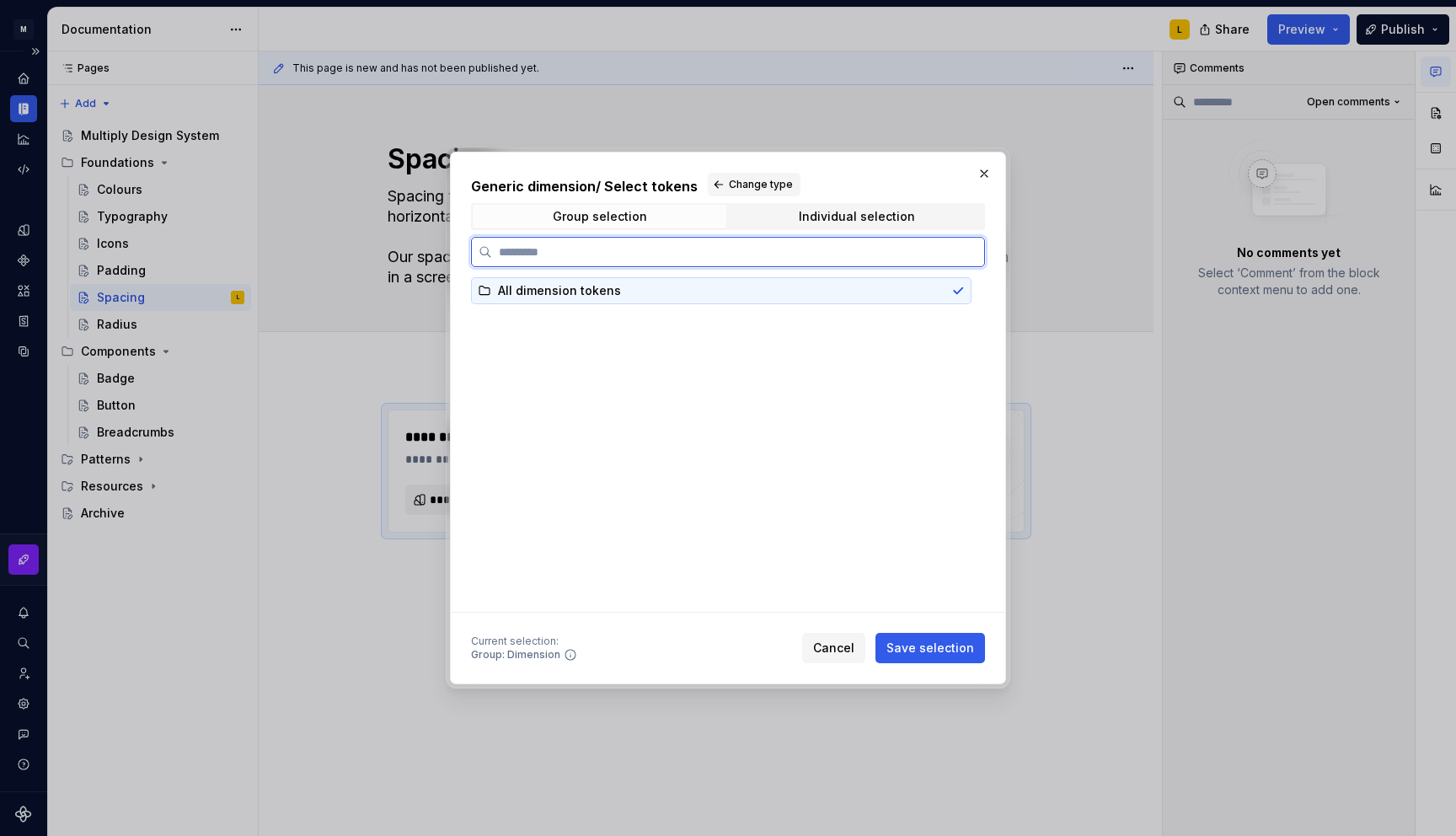
click at [481, 291] on icon at bounding box center [485, 290] width 14 height 14
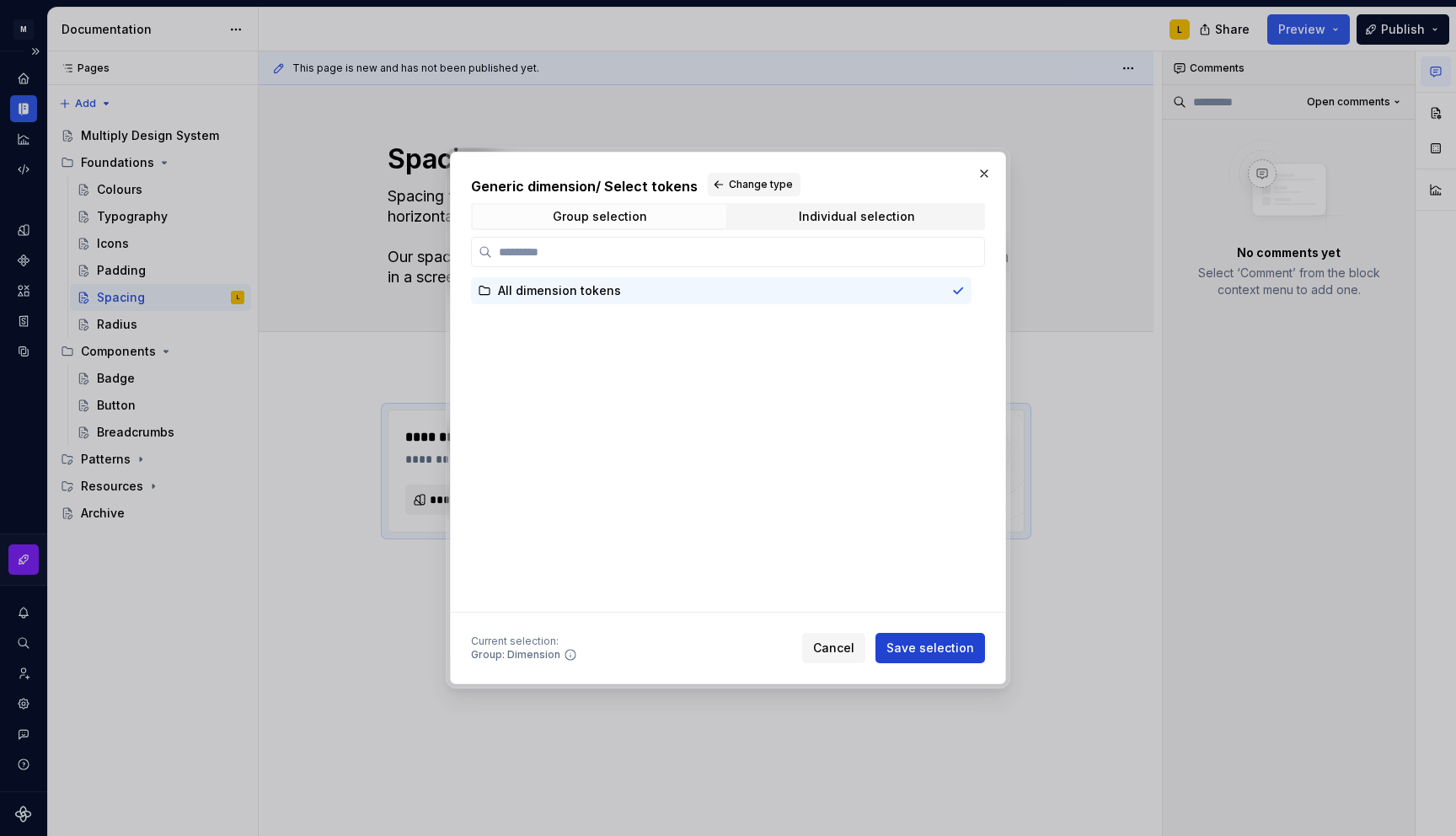
click at [929, 646] on span "Save selection" at bounding box center [931, 648] width 88 height 17
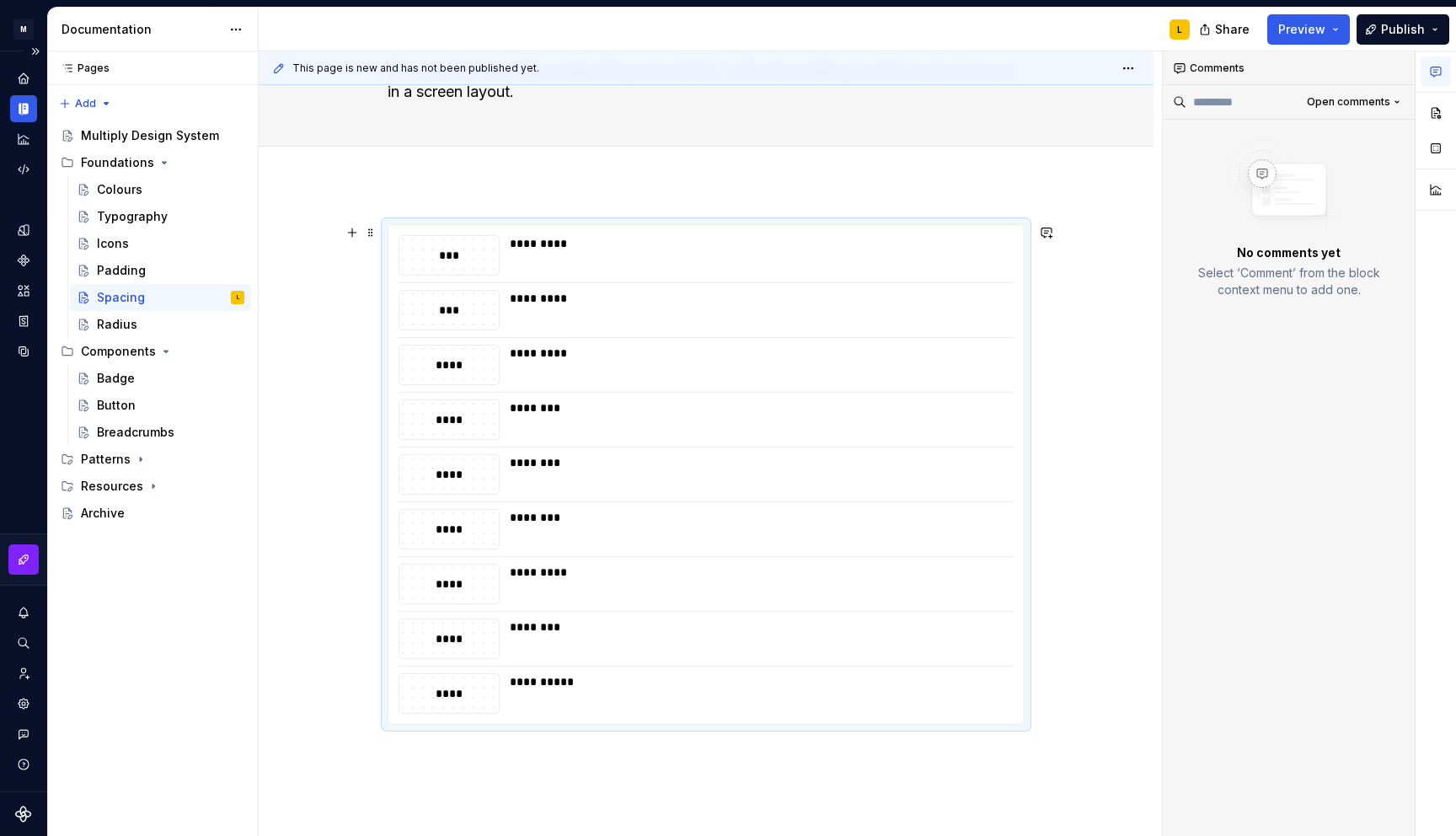
scroll to position [160, 0]
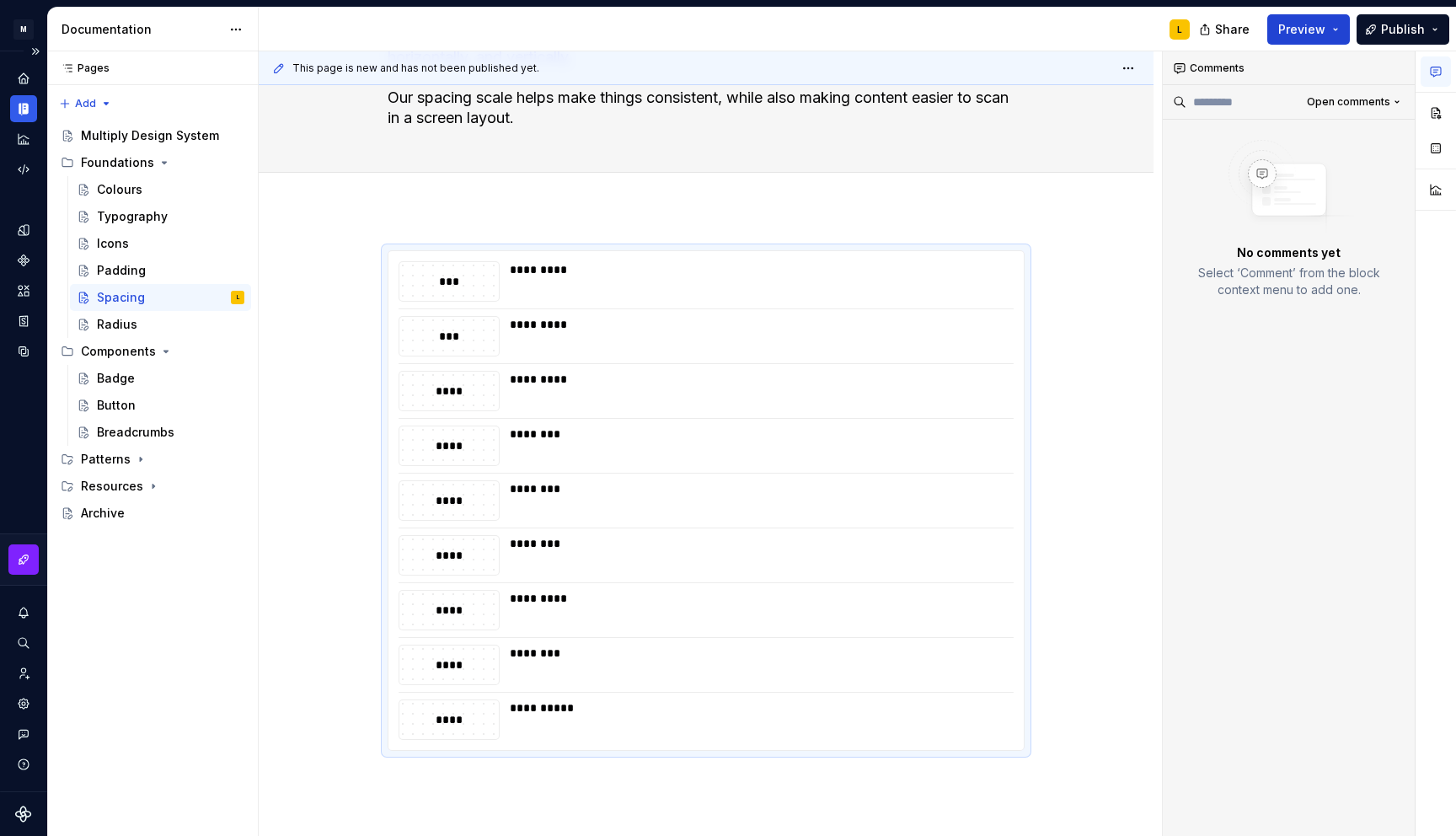
click at [1326, 35] on span "Preview" at bounding box center [1302, 30] width 47 height 17
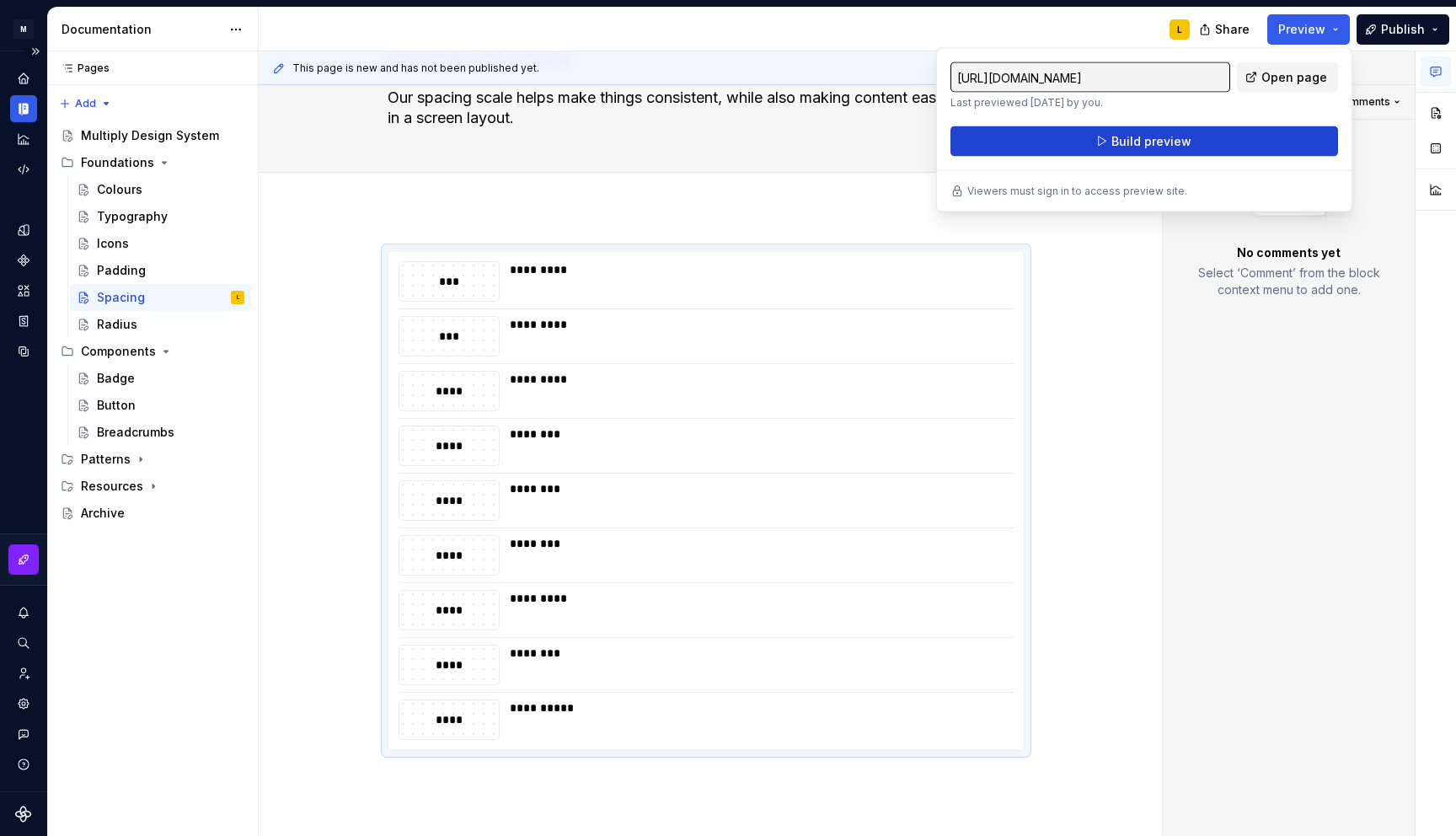
click at [1193, 147] on button "Build preview" at bounding box center [1144, 142] width 388 height 30
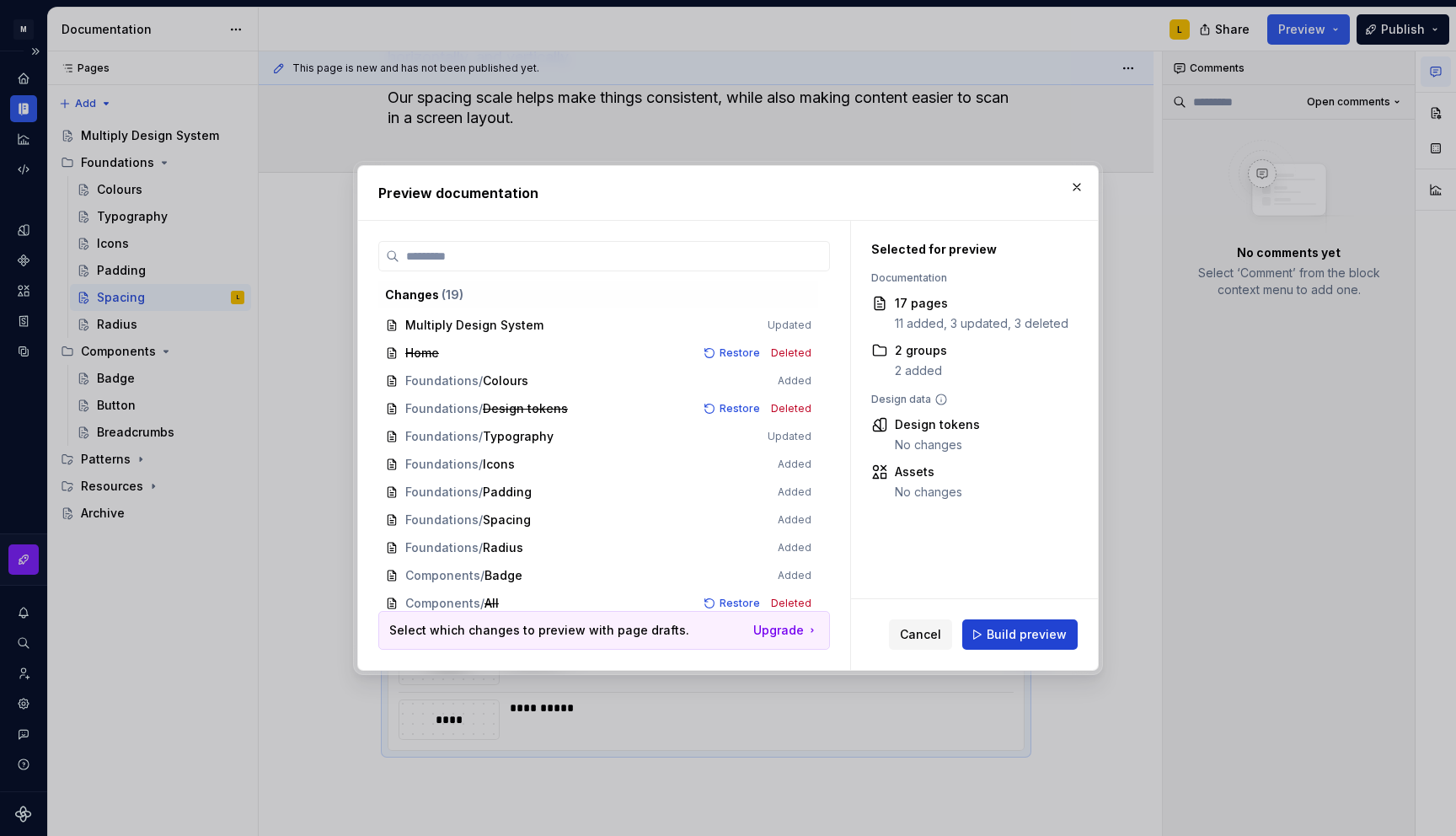
click at [982, 637] on button "Build preview" at bounding box center [1020, 634] width 116 height 30
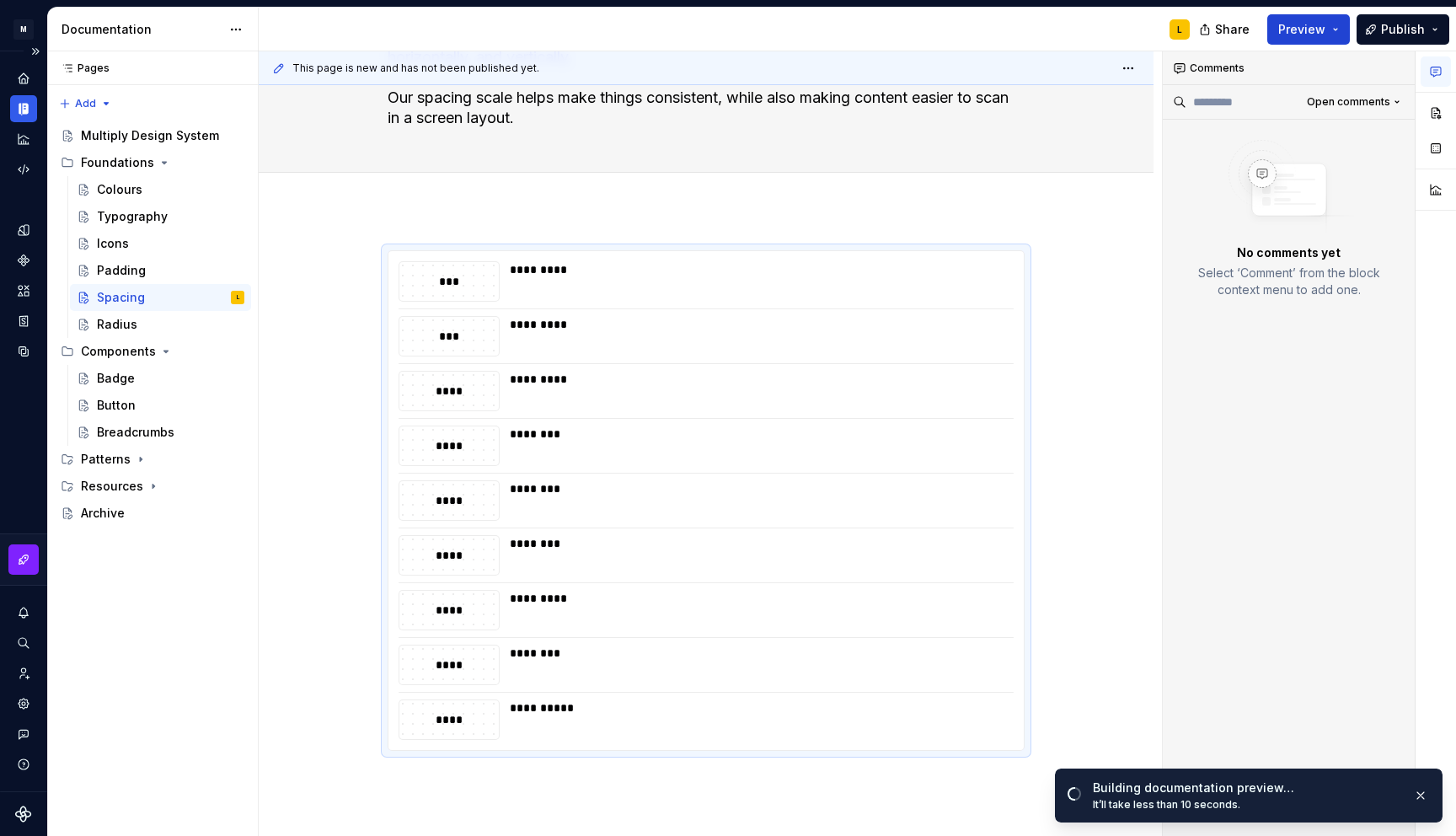
click at [1317, 26] on span "Preview" at bounding box center [1302, 30] width 47 height 17
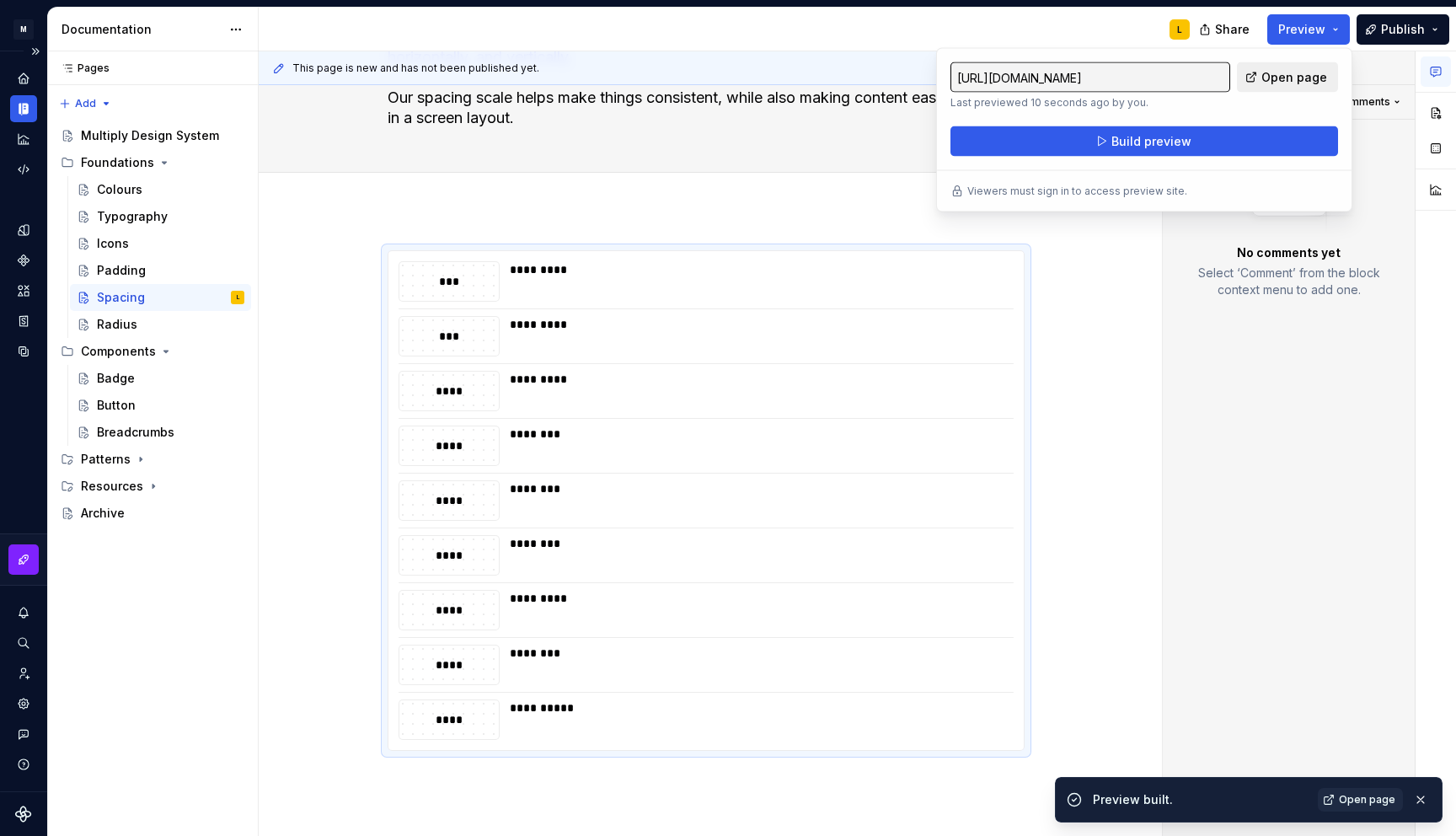
click at [1313, 84] on span "Open page" at bounding box center [1295, 78] width 66 height 17
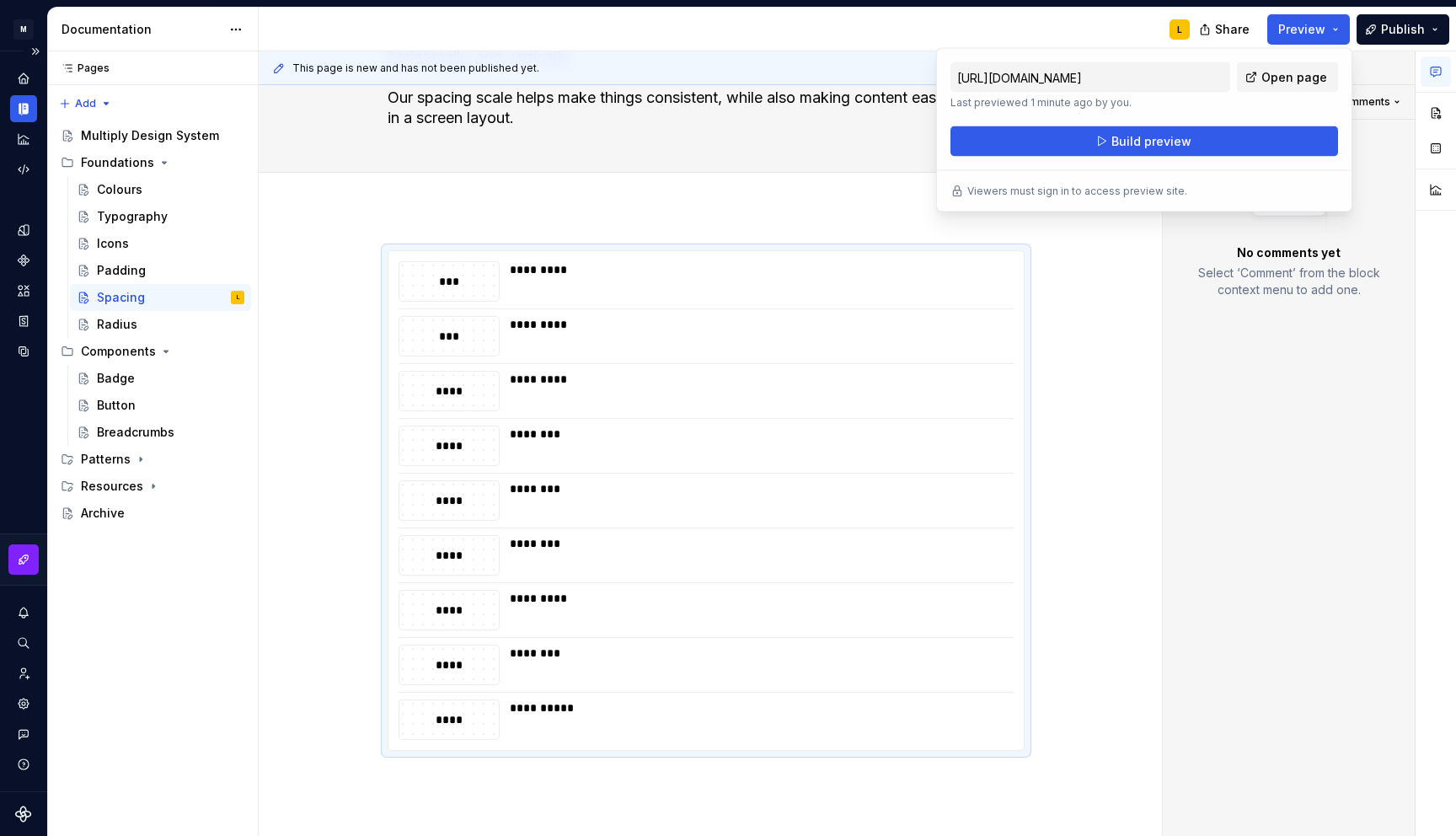
click at [27, 94] on div at bounding box center [24, 124] width 27 height 118
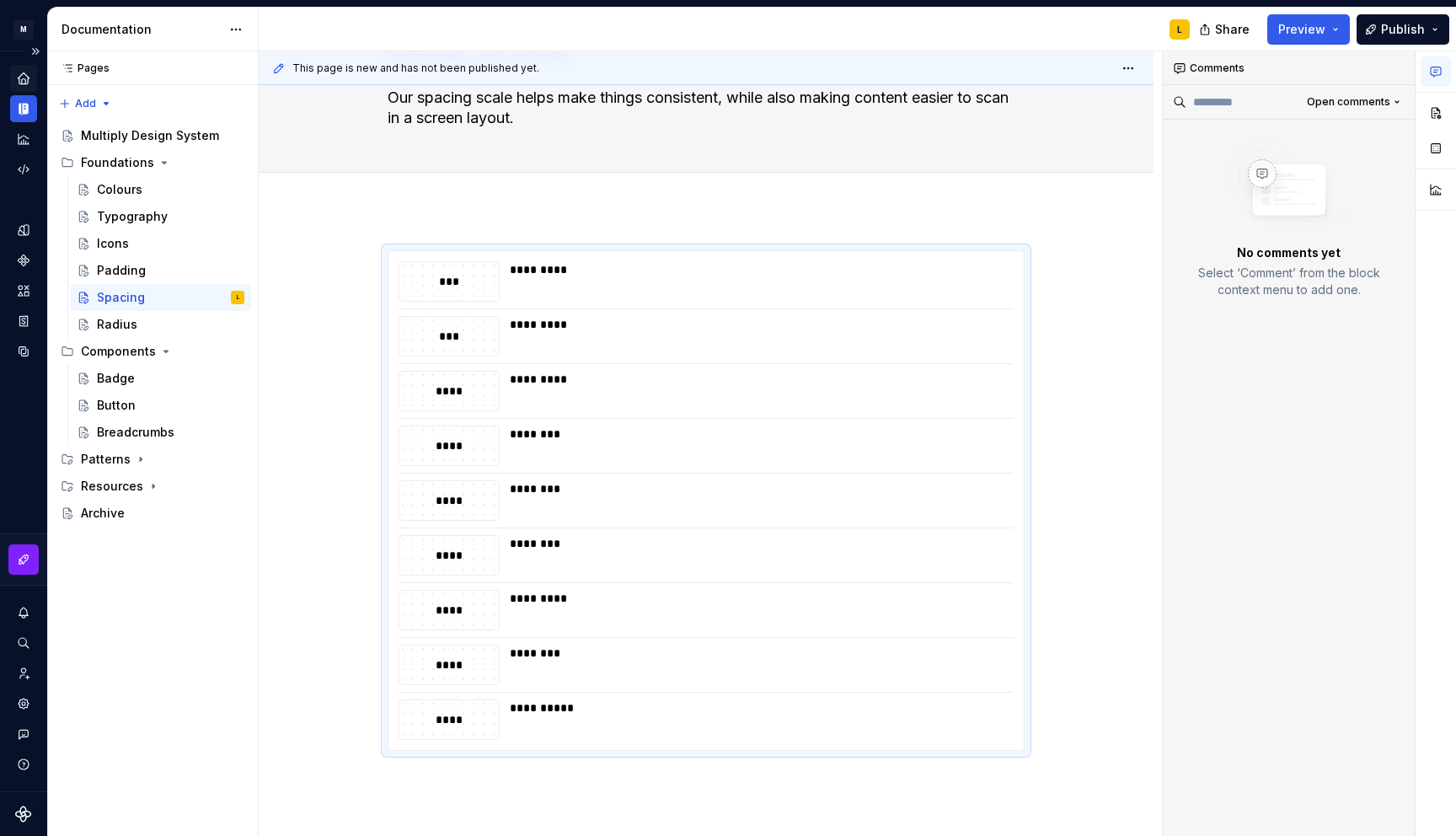
click at [24, 86] on div "Home" at bounding box center [24, 79] width 27 height 27
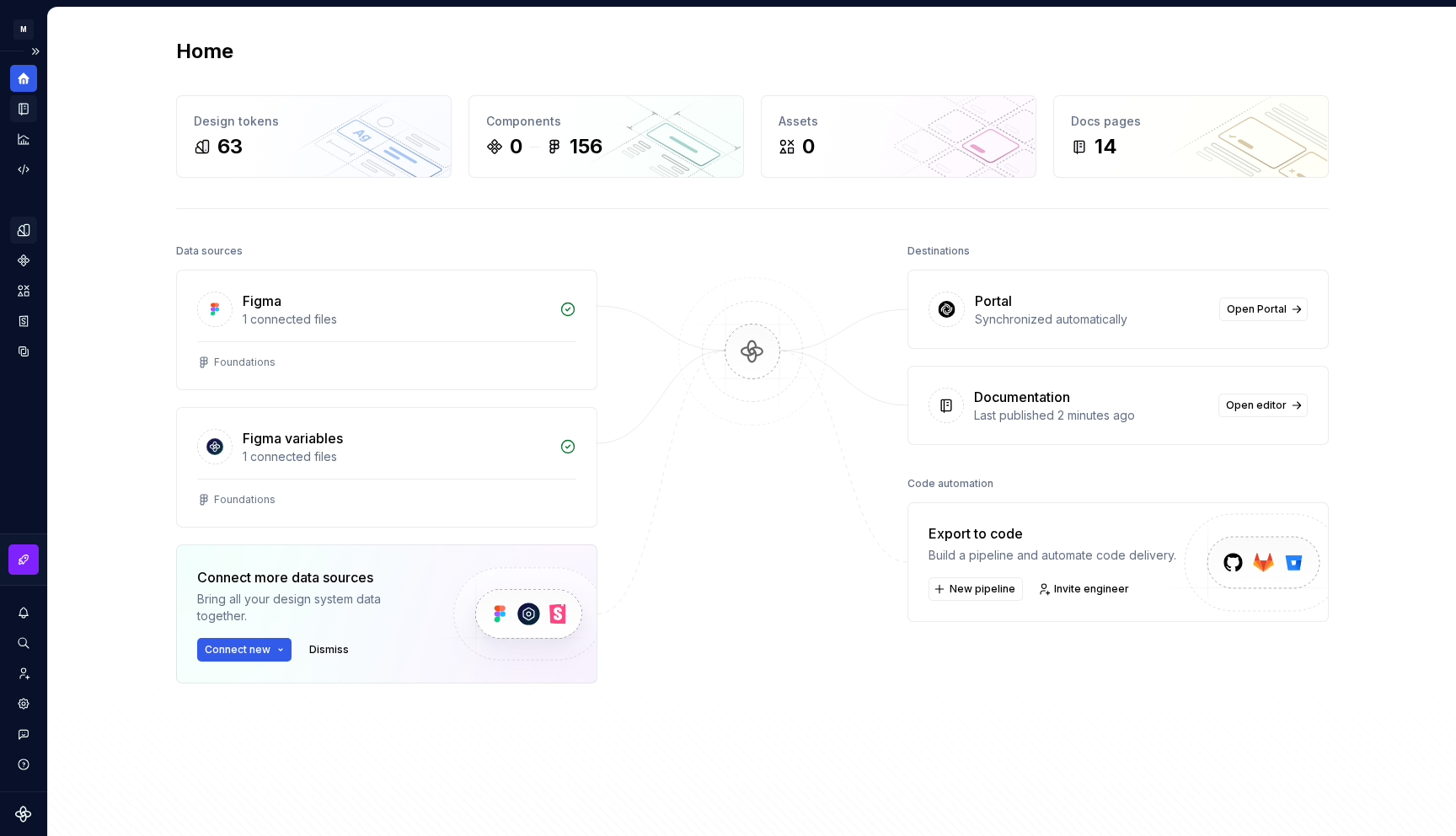
click at [29, 229] on icon "Design tokens" at bounding box center [23, 229] width 11 height 11
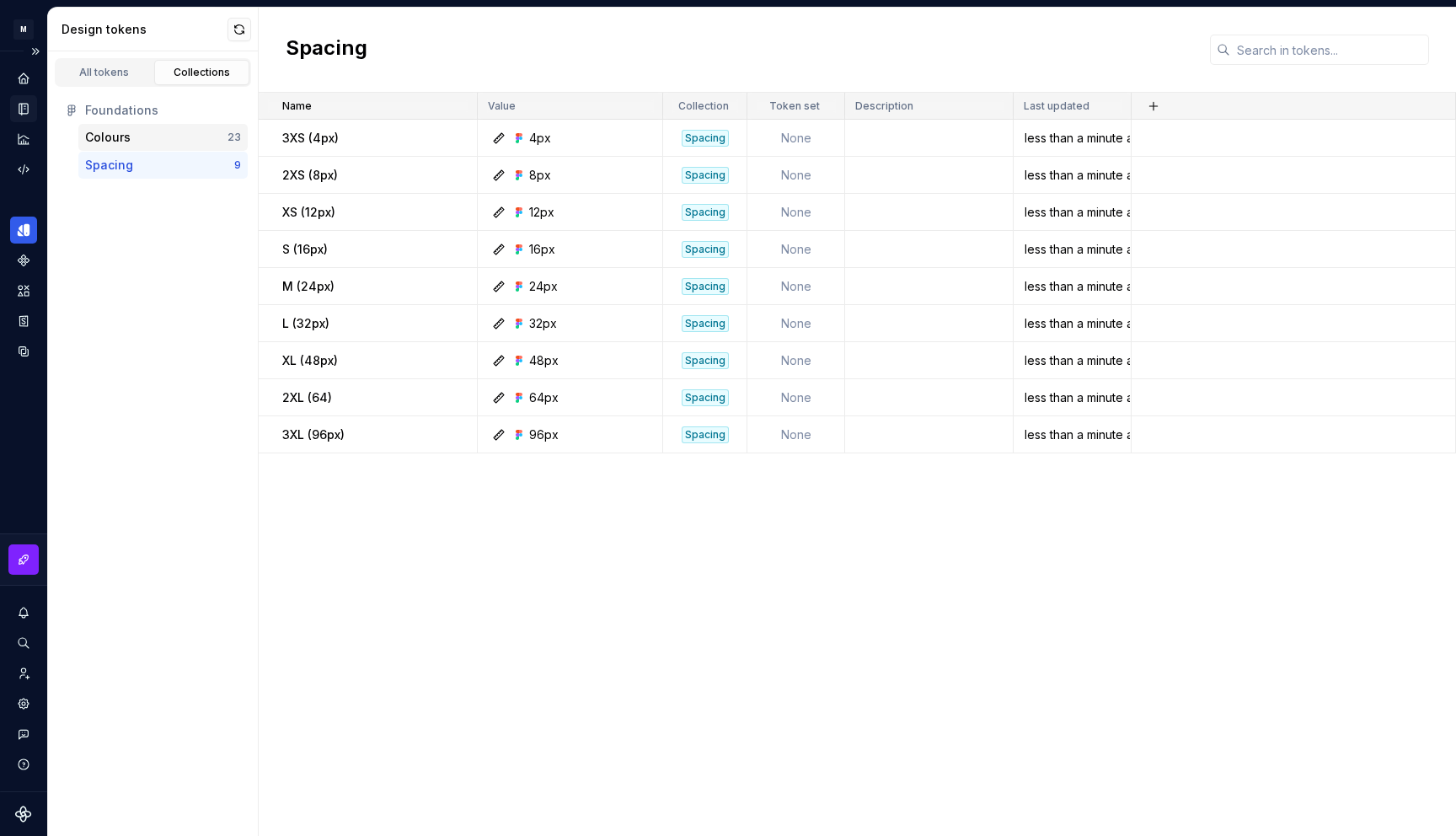
click at [161, 127] on div "Colours 23" at bounding box center [163, 138] width 170 height 27
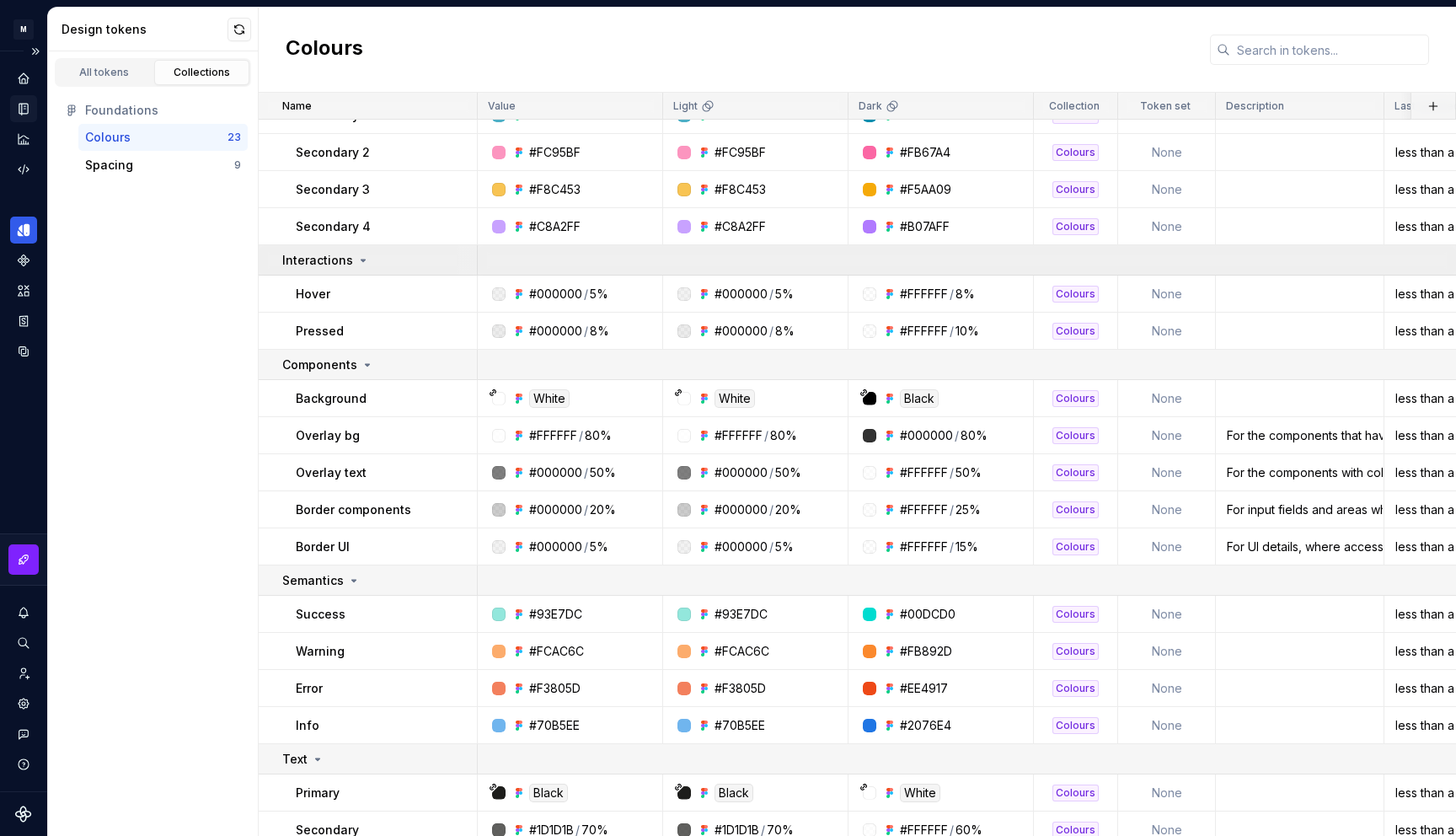
scroll to position [232, 0]
click at [23, 111] on icon "Documentation" at bounding box center [25, 109] width 7 height 9
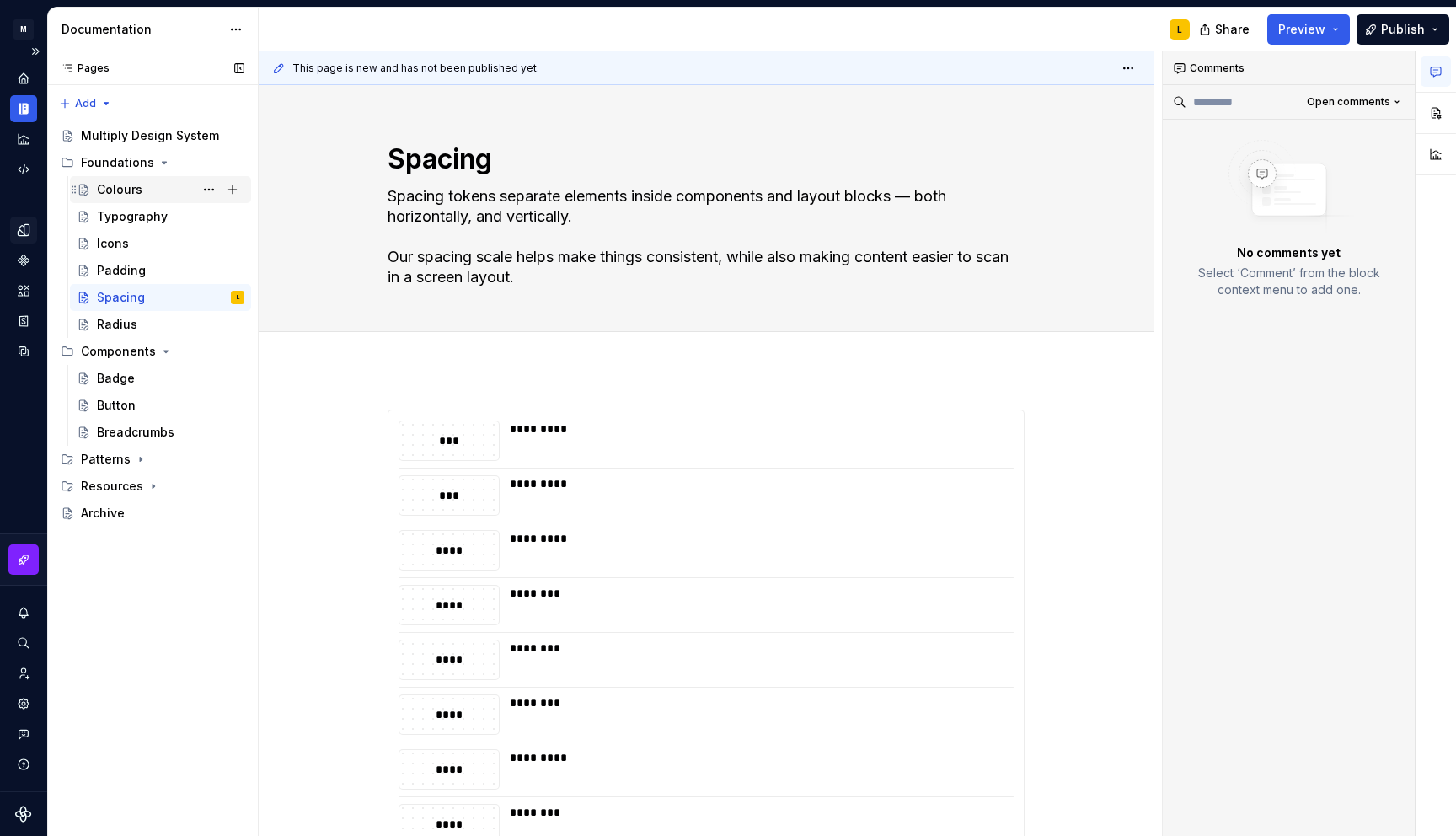
click at [138, 190] on div "Colours" at bounding box center [120, 190] width 46 height 17
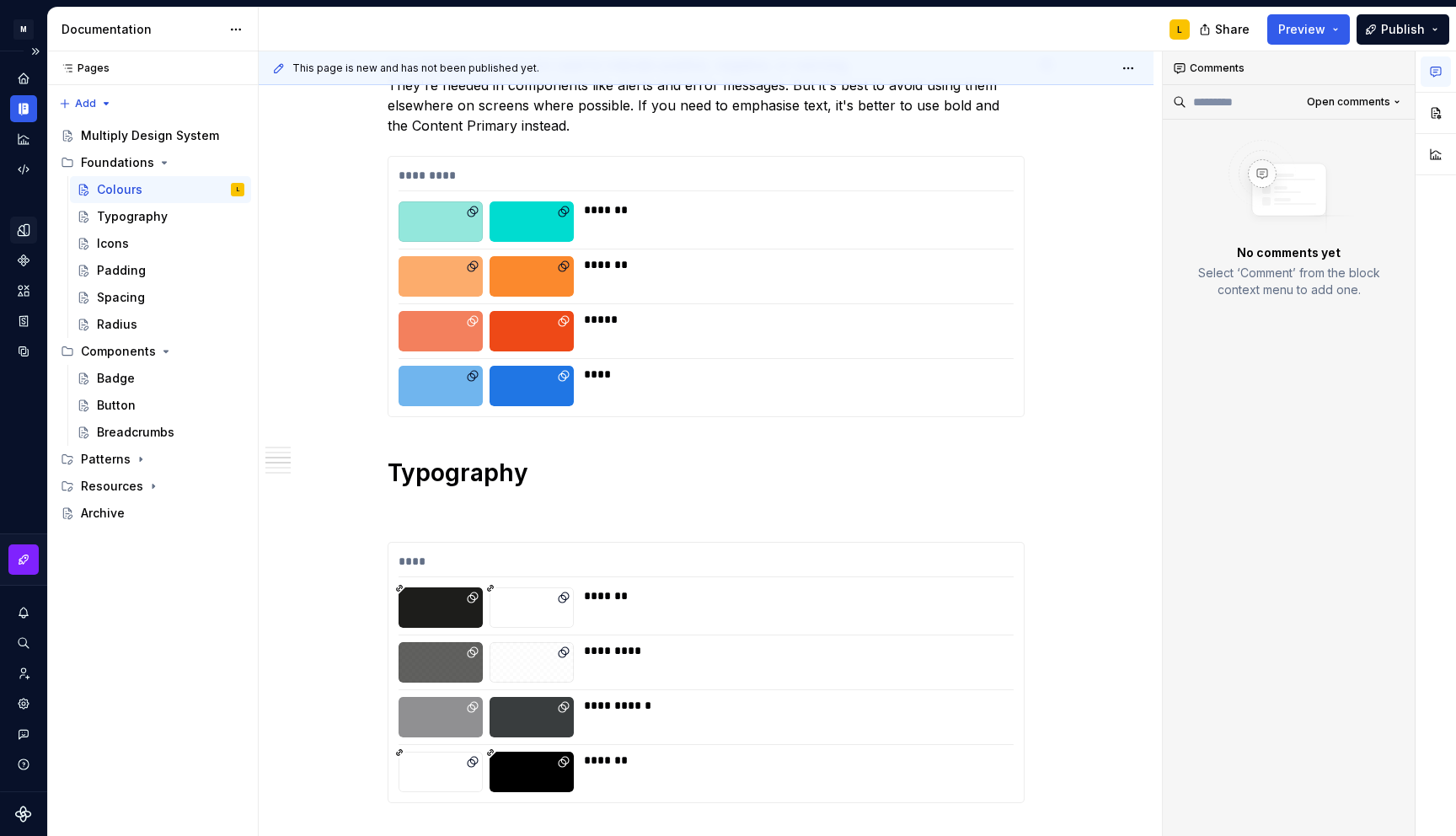
scroll to position [1170, 0]
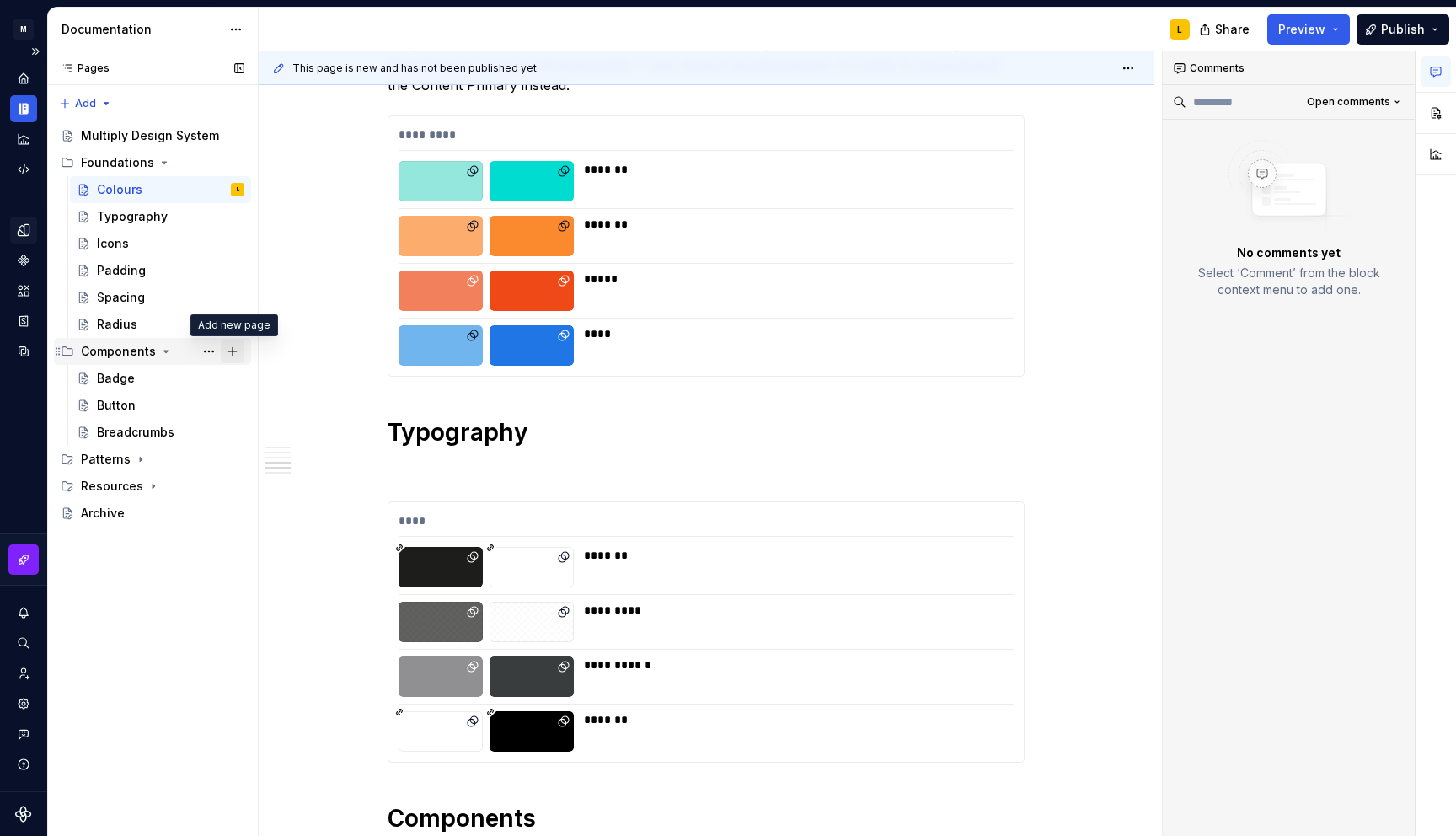
click at [230, 351] on button "Page tree" at bounding box center [232, 351] width 24 height 24
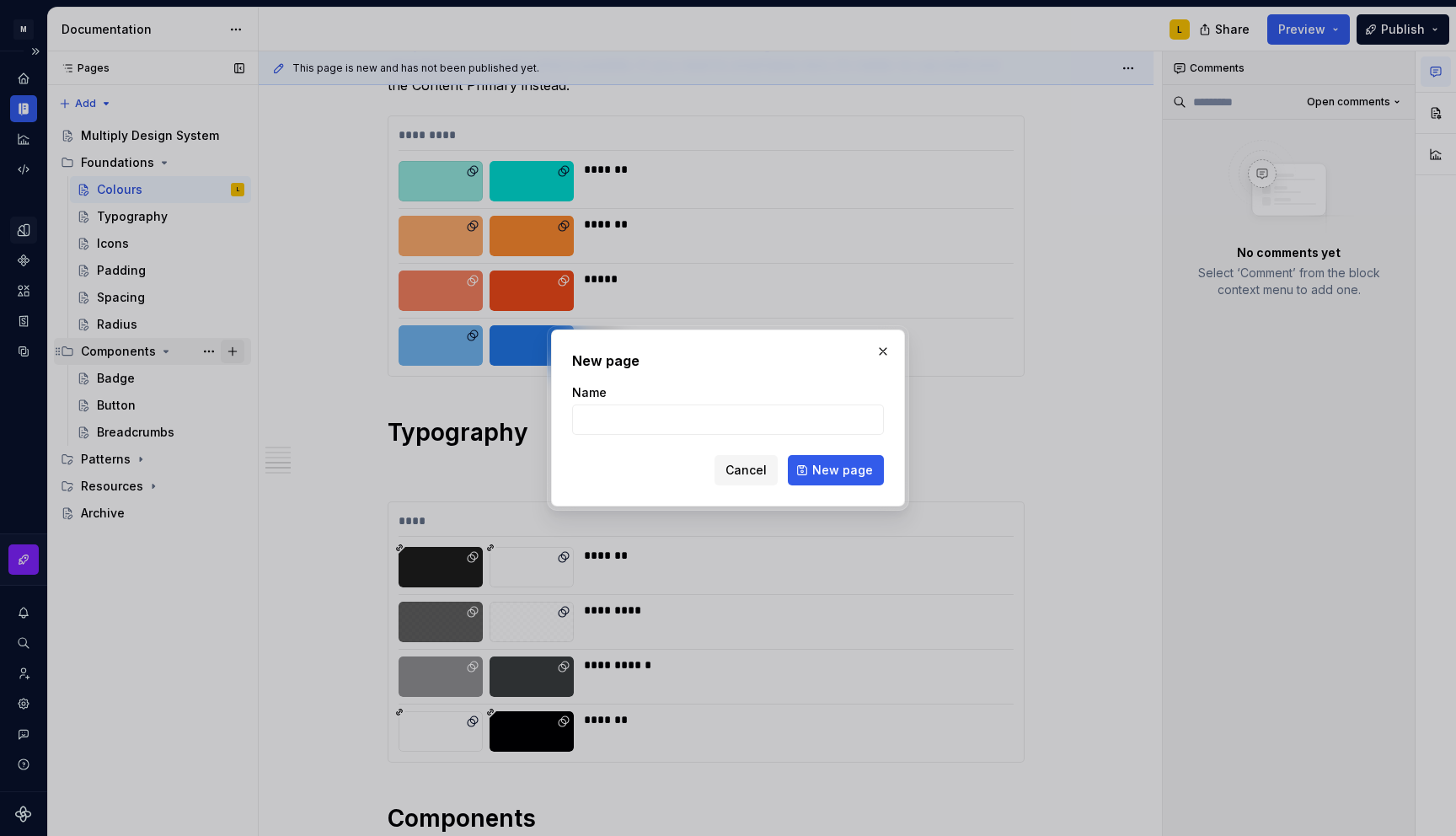
type textarea "*"
type input "Banner"
click at [807, 453] on form "Name Banner Cancel New page" at bounding box center [728, 435] width 312 height 101
click at [817, 469] on span "New page" at bounding box center [843, 470] width 61 height 17
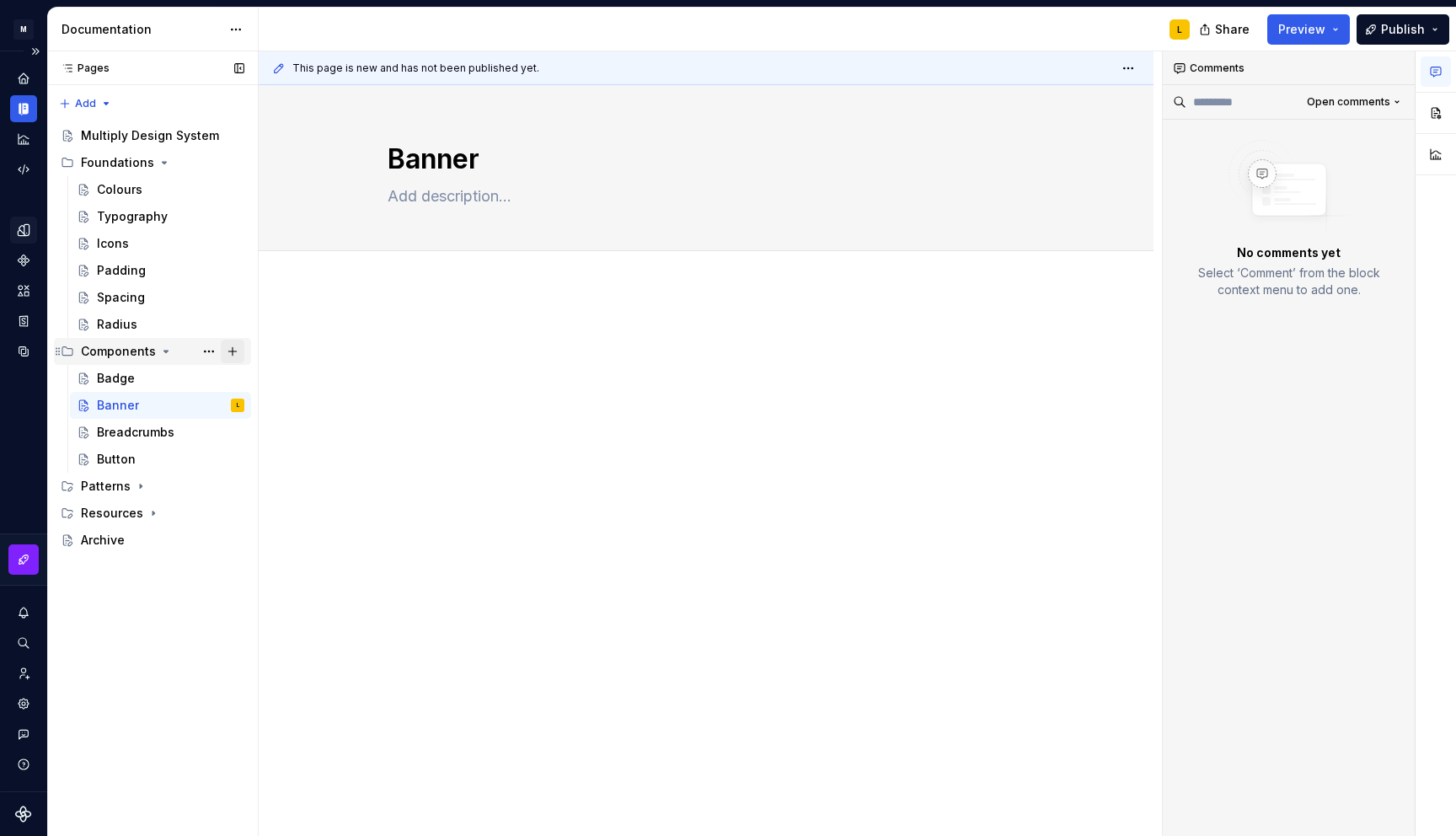
click at [232, 350] on button "Page tree" at bounding box center [232, 351] width 24 height 24
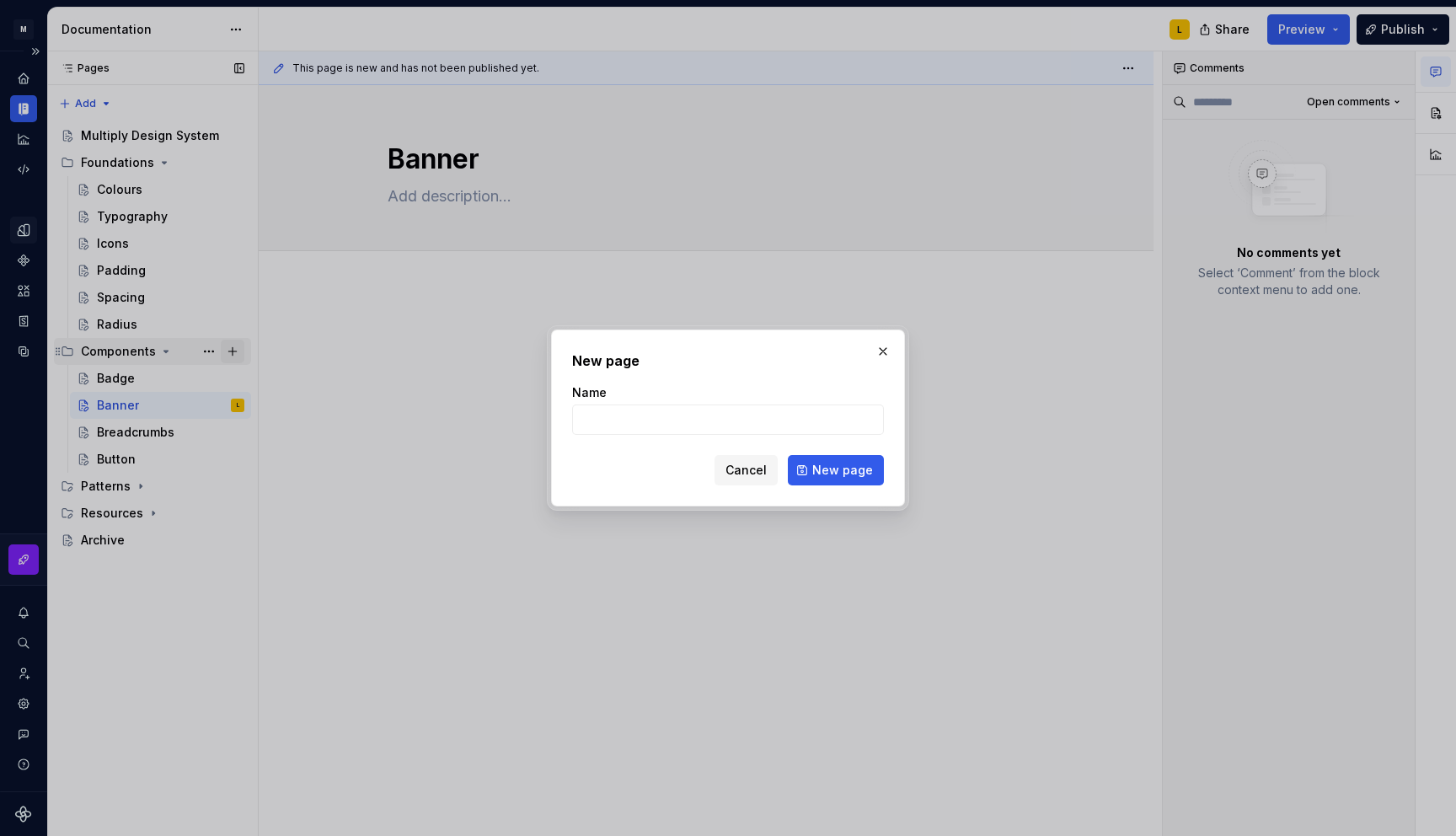
type textarea "*"
type input "Callout"
click at [863, 453] on form "Name Callout Cancel New page" at bounding box center [728, 435] width 312 height 101
click at [853, 470] on span "New page" at bounding box center [843, 470] width 61 height 17
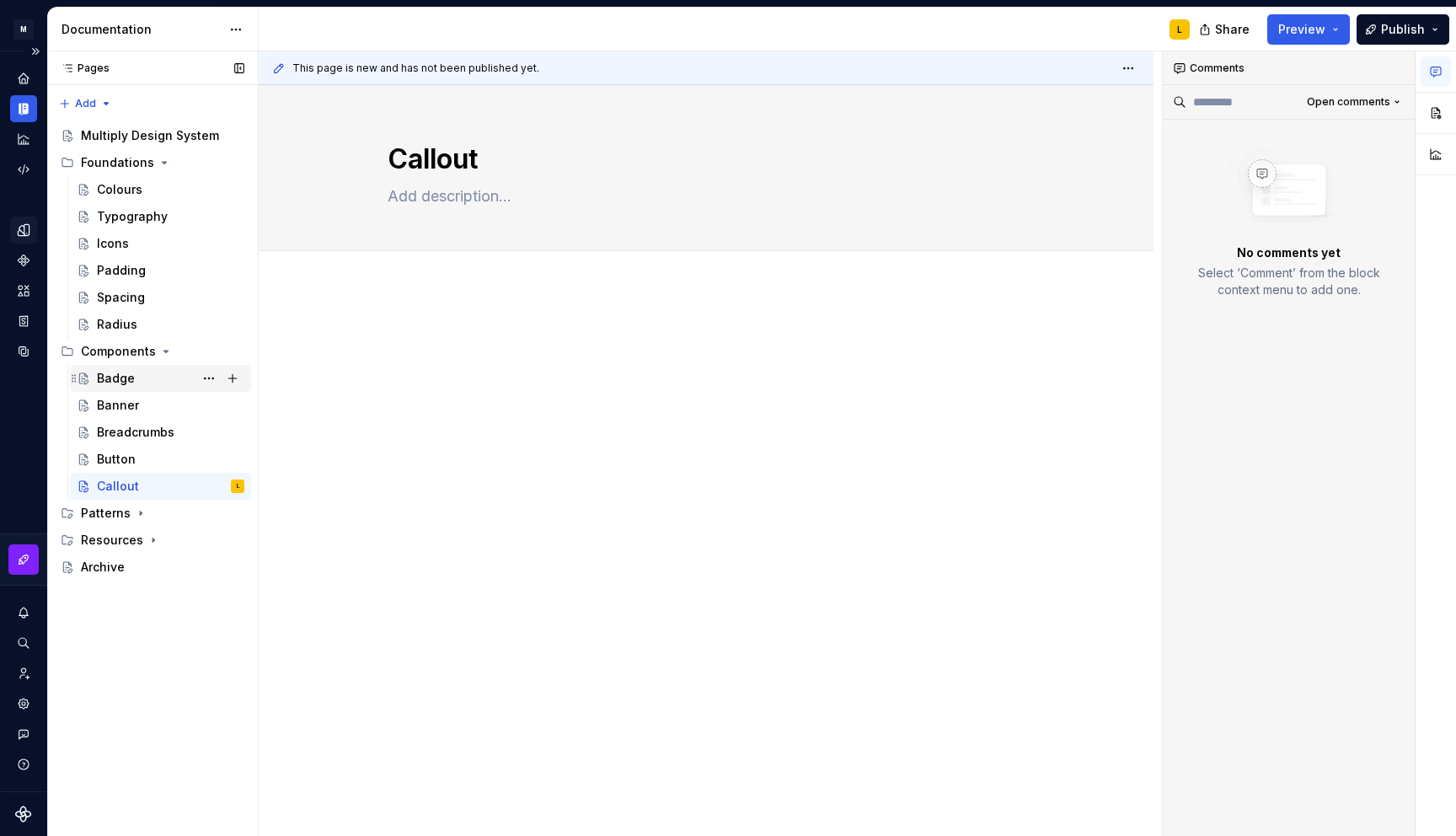
click at [114, 372] on div "Badge" at bounding box center [116, 378] width 38 height 17
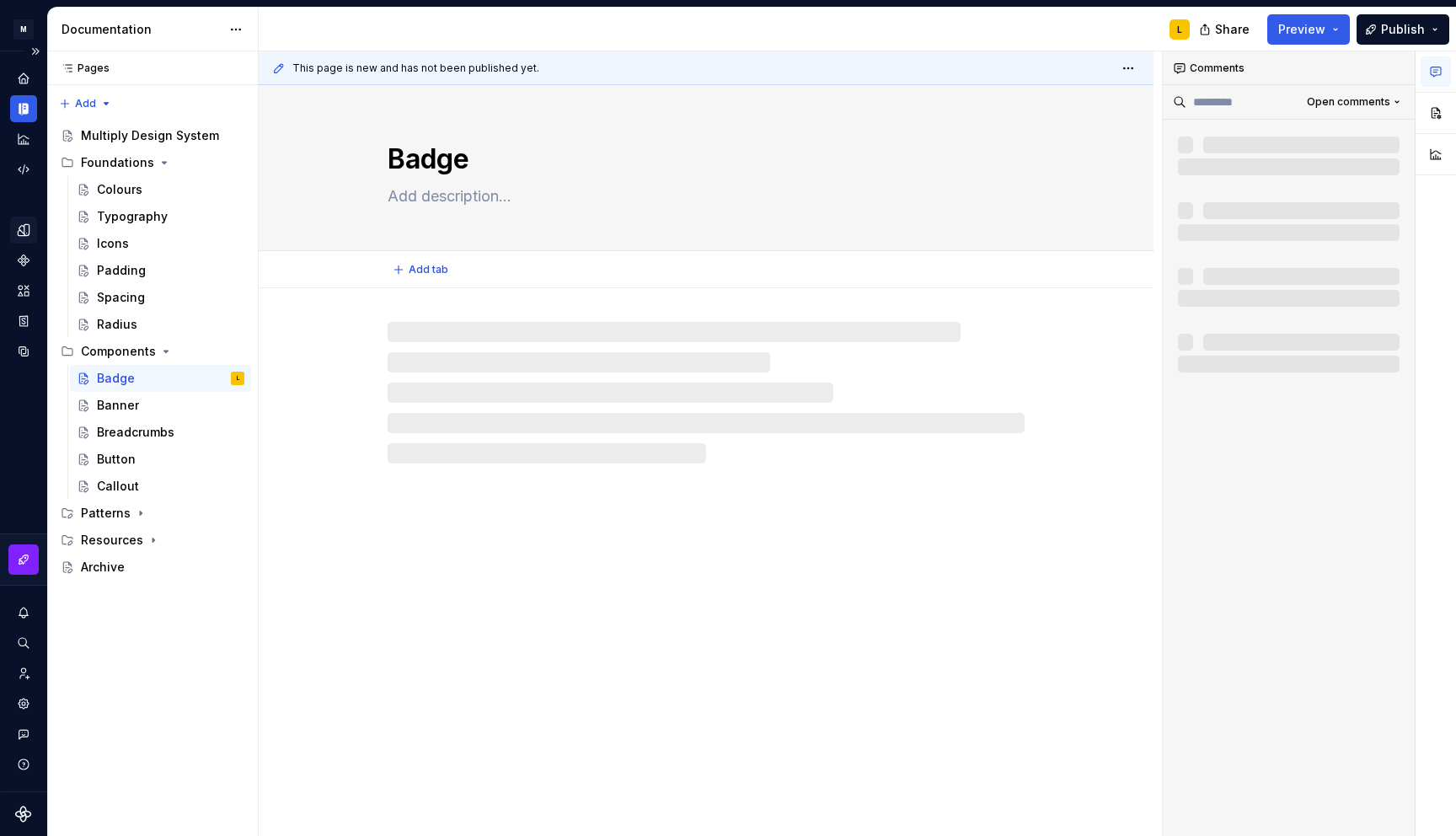
click at [468, 198] on textarea at bounding box center [703, 197] width 637 height 27
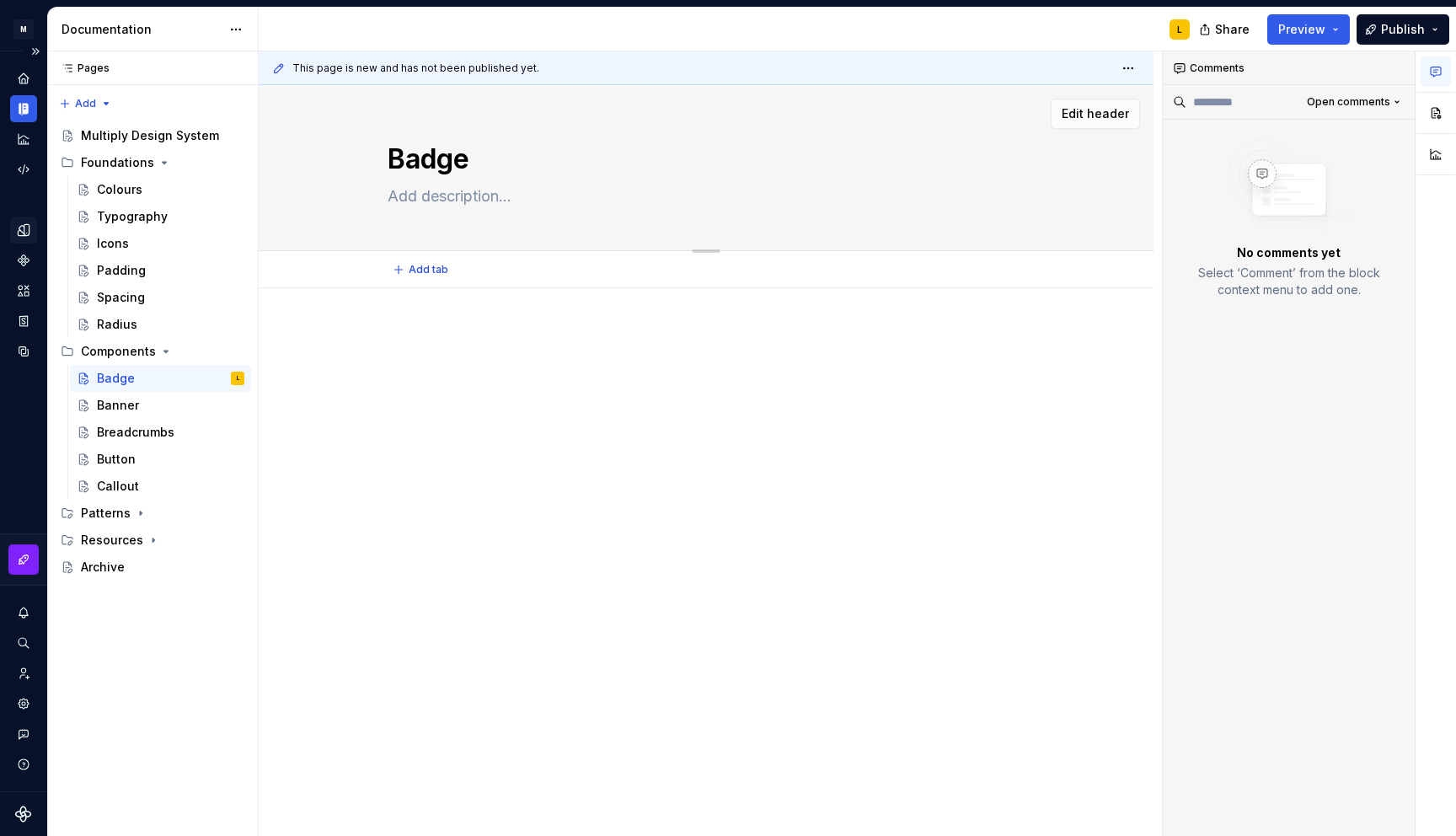
click at [468, 198] on textarea at bounding box center [703, 197] width 637 height 27
paste textarea "Badge is used to notify users of updated content."
type textarea "*"
type textarea "Badge is used to notify users of updated content."
type textarea "*"
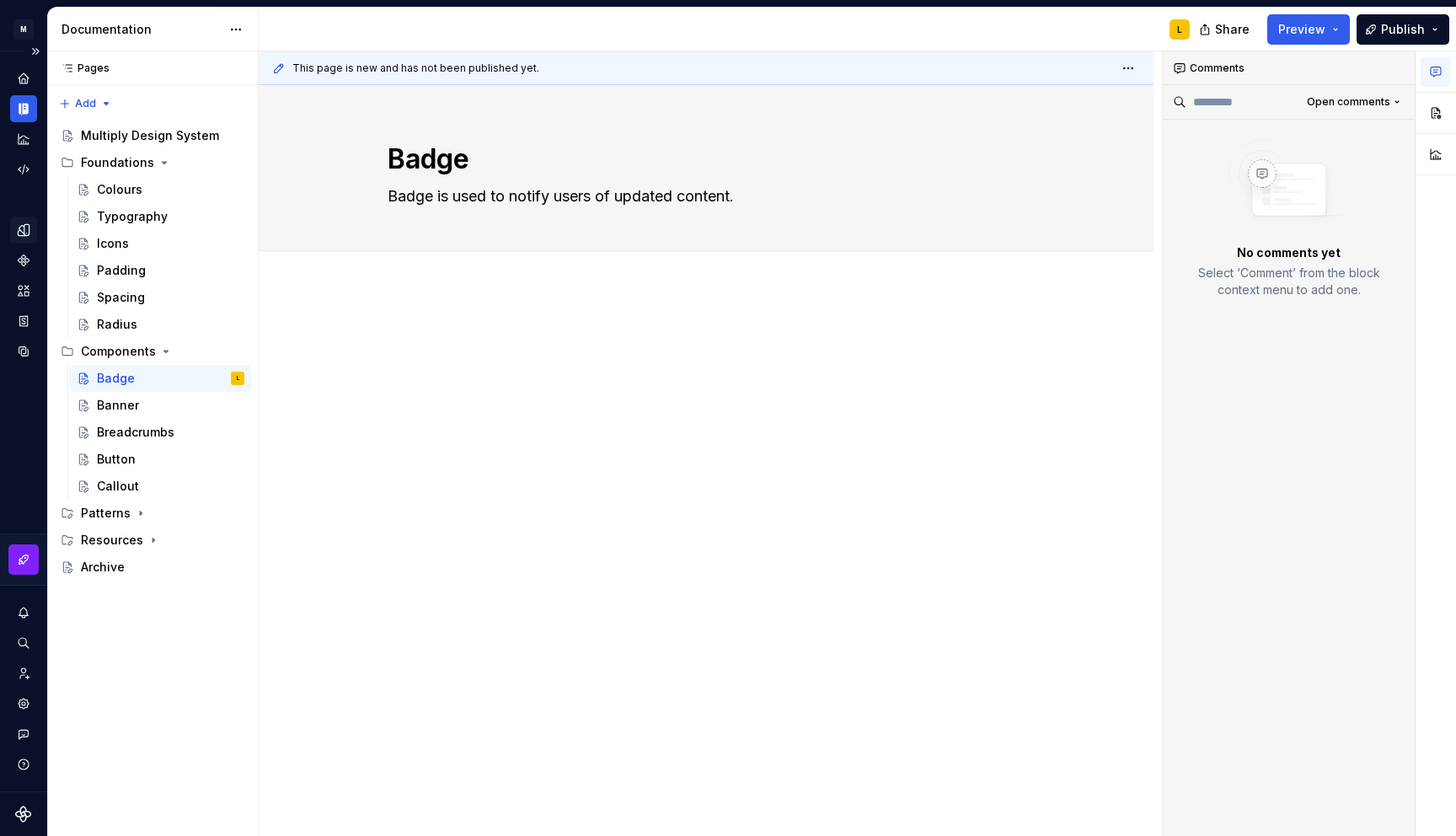
type textarea "Badge is used to notify users of updated content."
click at [125, 404] on div "Banner" at bounding box center [118, 405] width 42 height 17
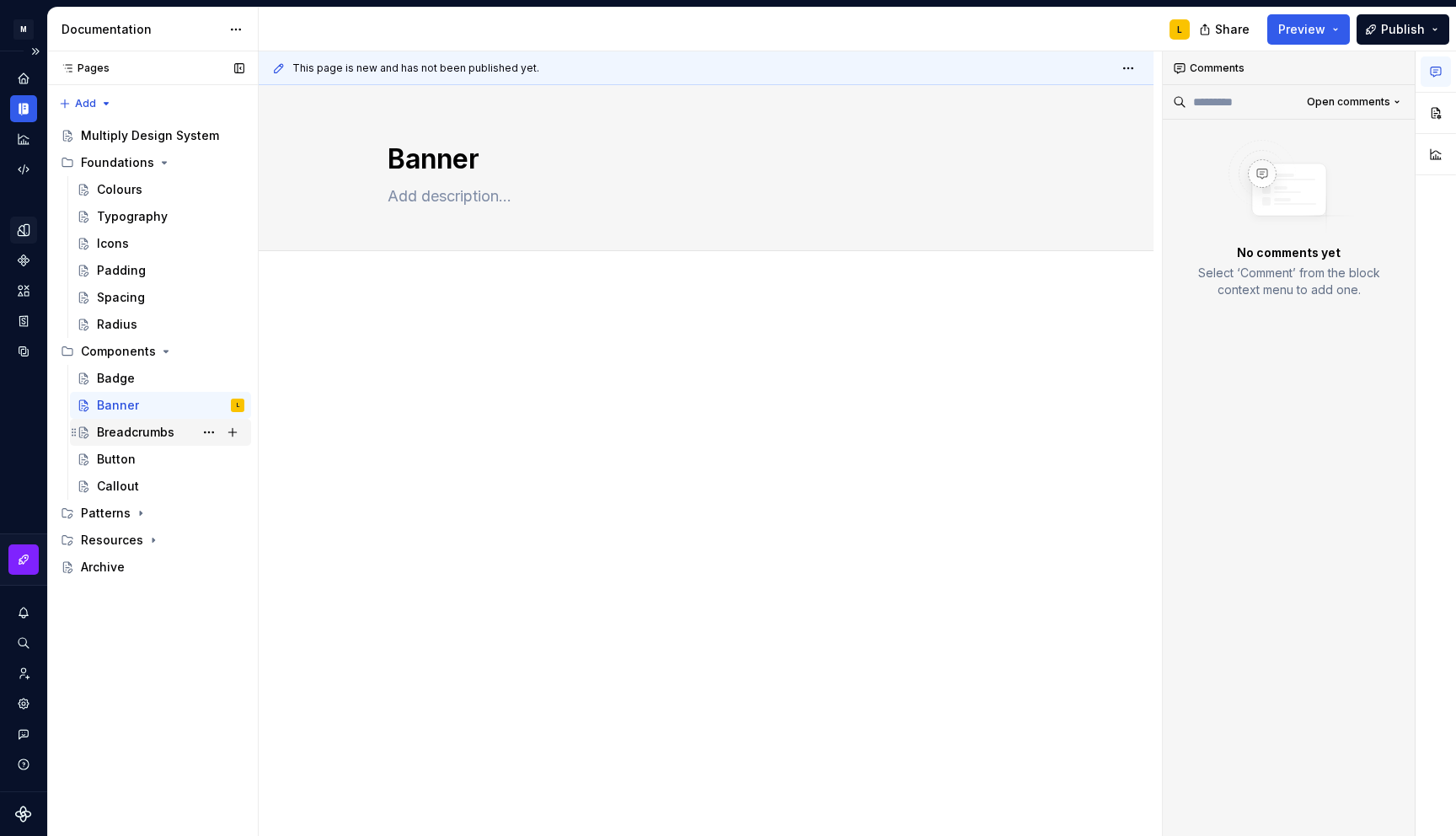
click at [120, 433] on div "Breadcrumbs" at bounding box center [136, 432] width 78 height 17
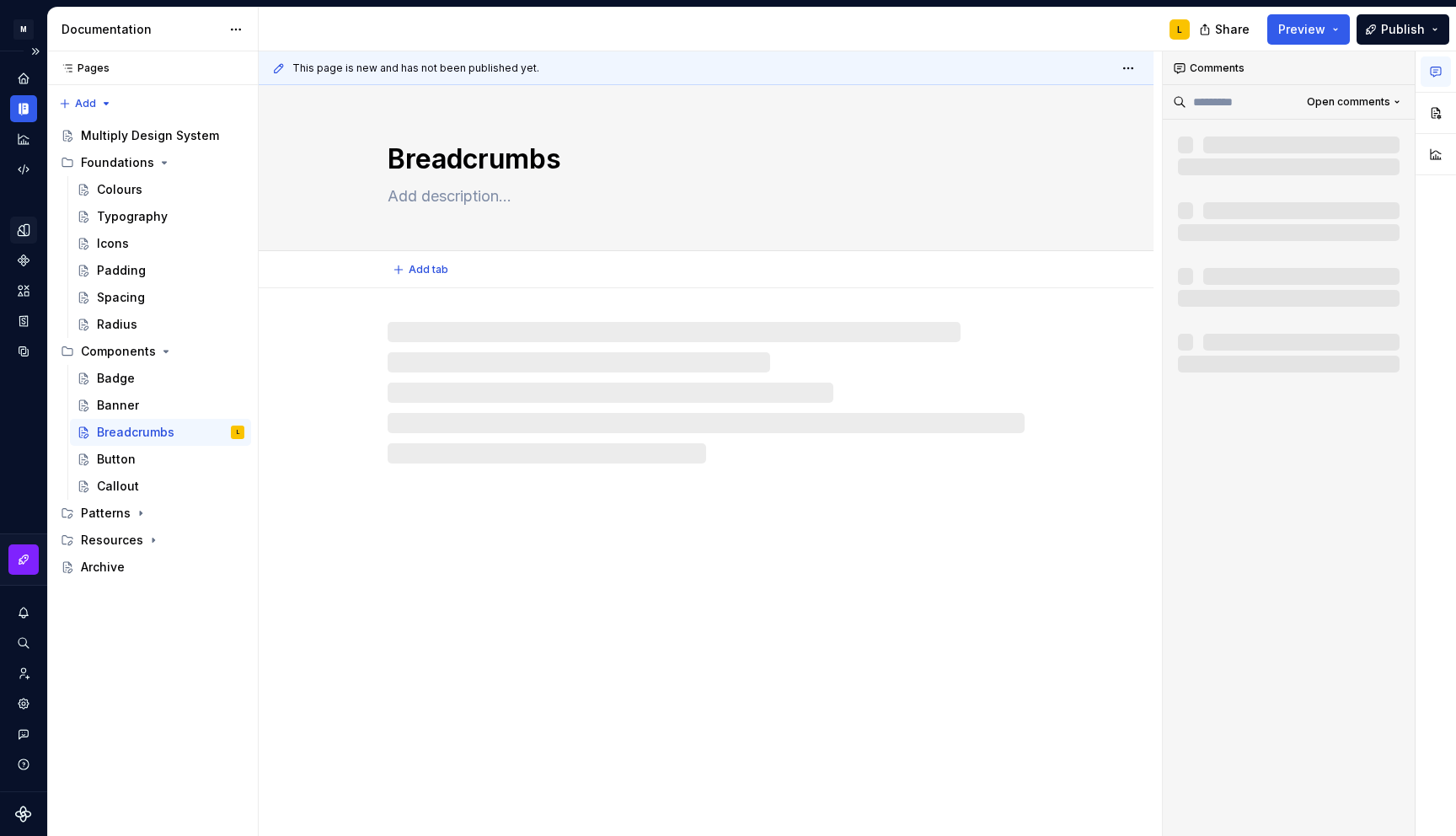
click at [454, 200] on textarea at bounding box center [703, 197] width 637 height 27
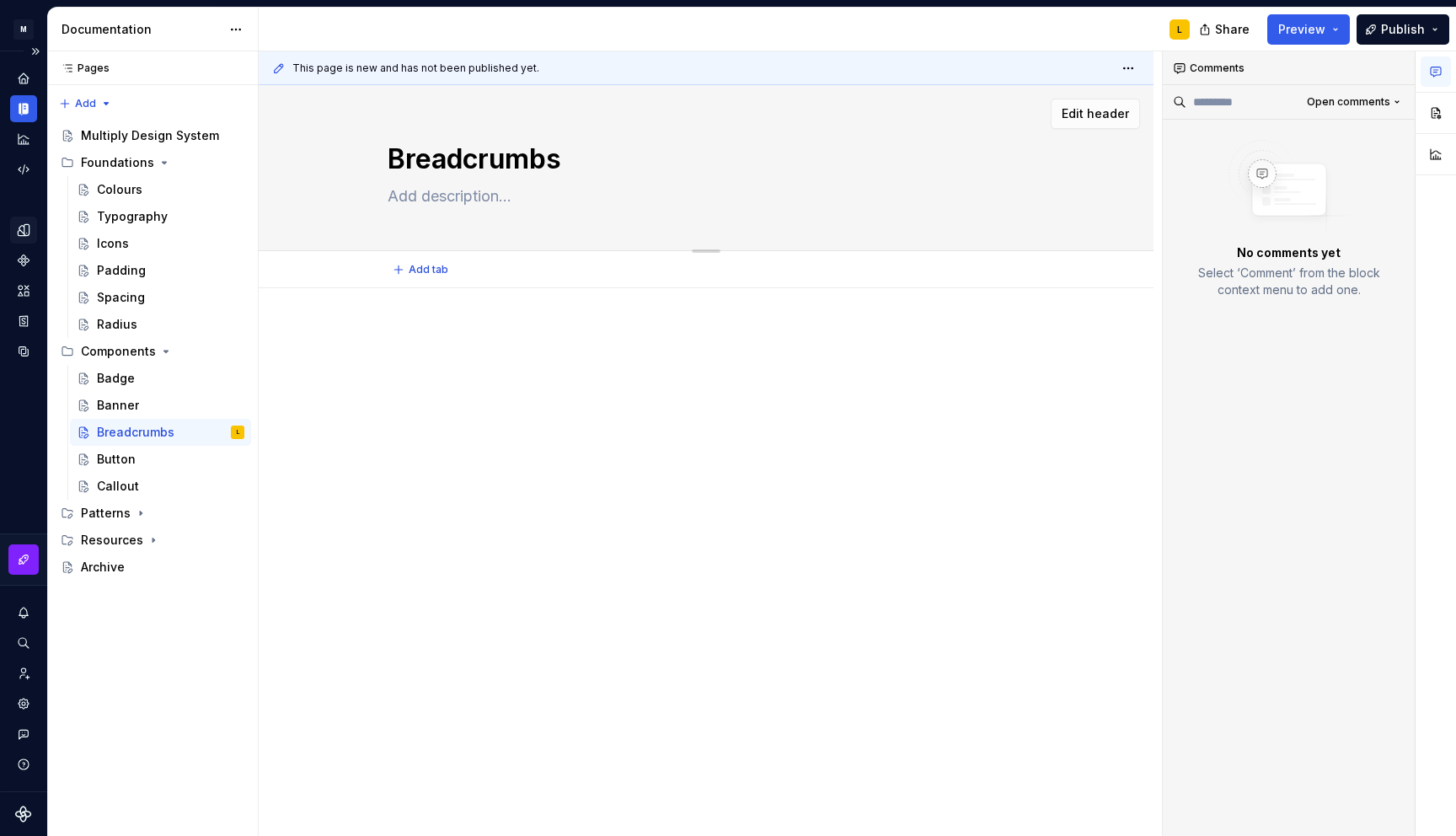
click at [443, 193] on textarea at bounding box center [703, 197] width 637 height 27
paste textarea "Breadcrumbs help users understand their location within a hierarchy and move be…"
type textarea "*"
type textarea "Breadcrumbs help users understand their location within a hierarchy and move be…"
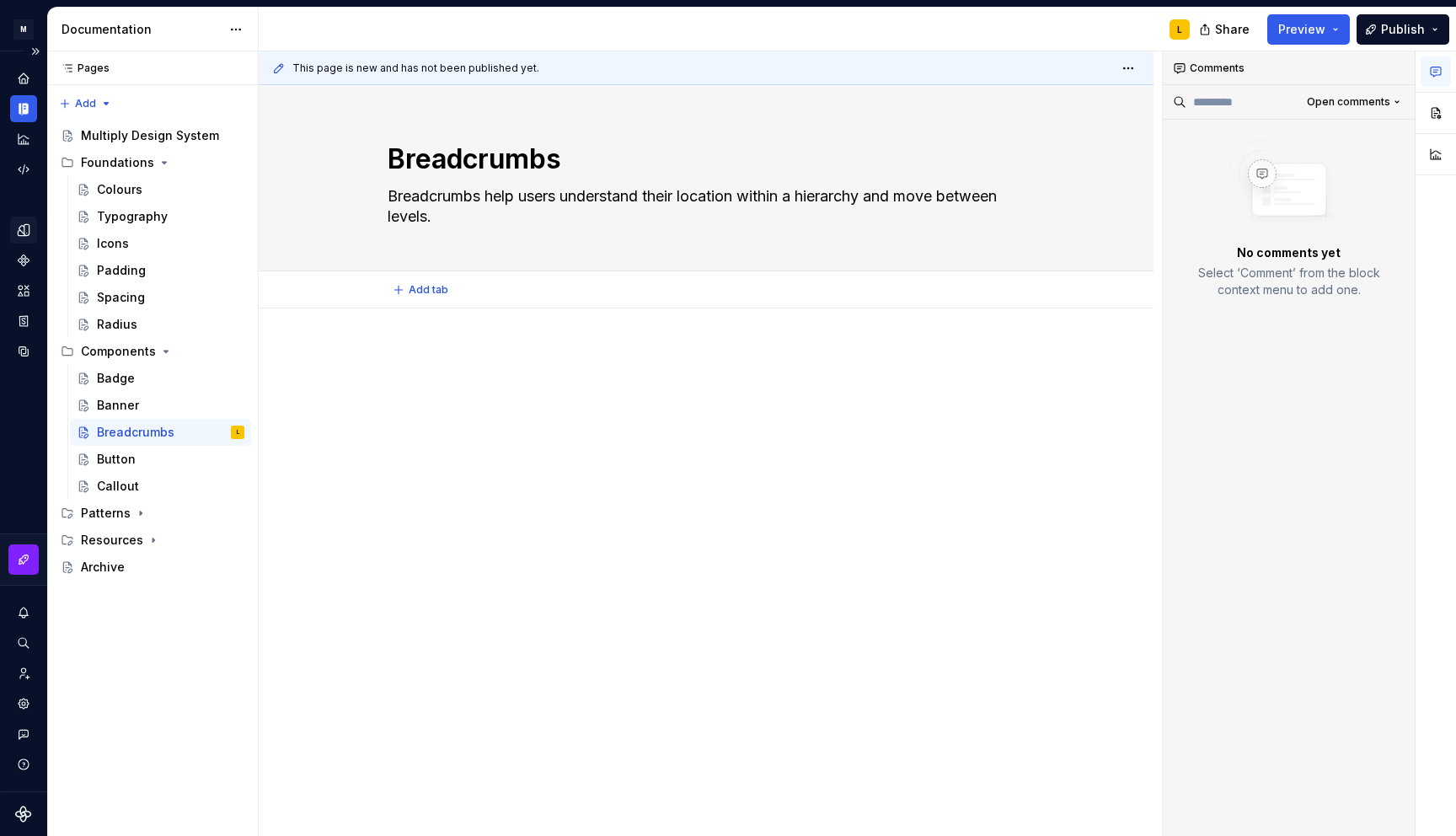
type textarea "*"
type textarea "Breadcrumbs help users understand their location within a hierarchy and move be…"
click at [148, 461] on div "Button" at bounding box center [171, 459] width 148 height 24
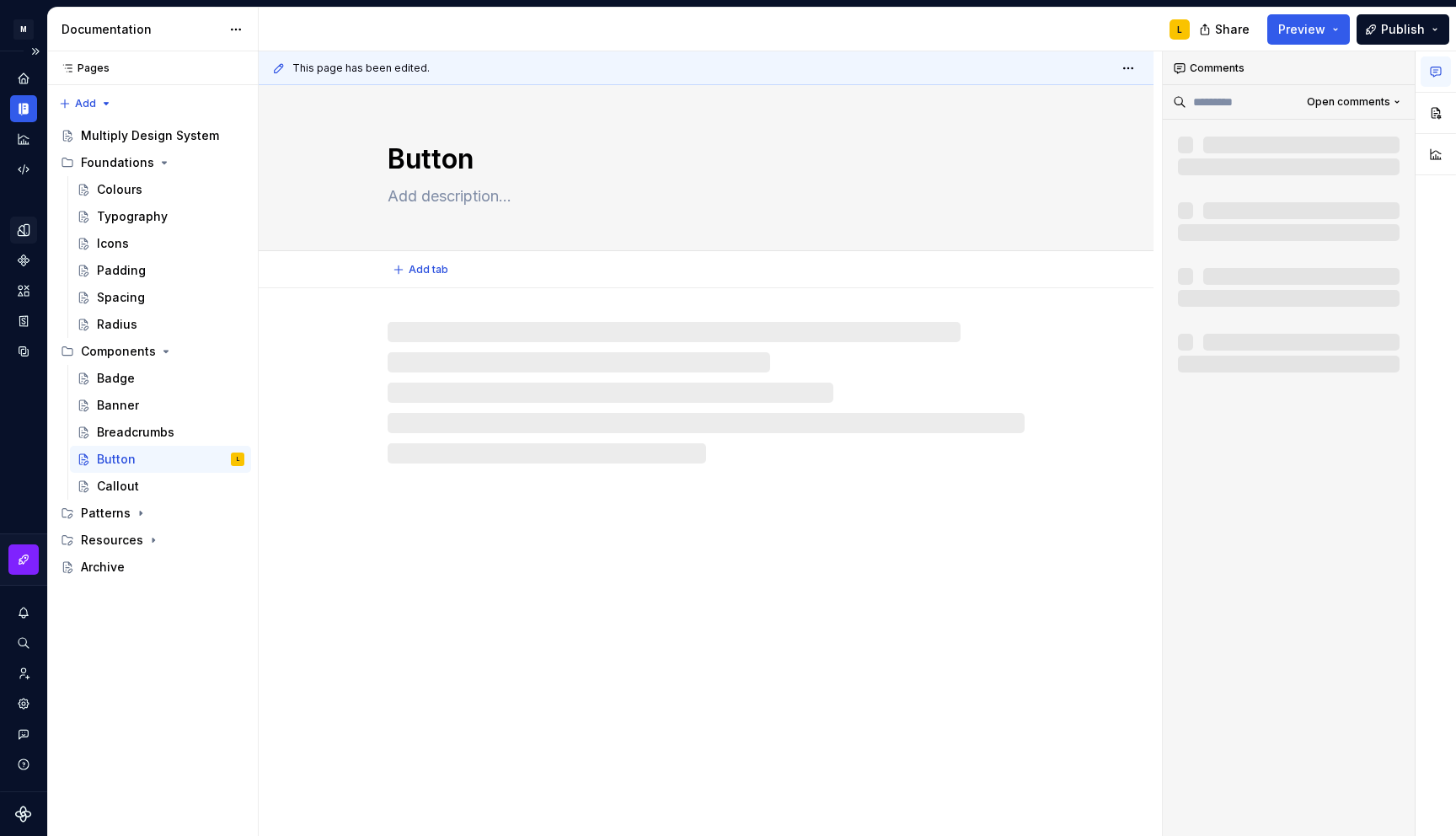
click at [485, 199] on textarea at bounding box center [703, 197] width 637 height 27
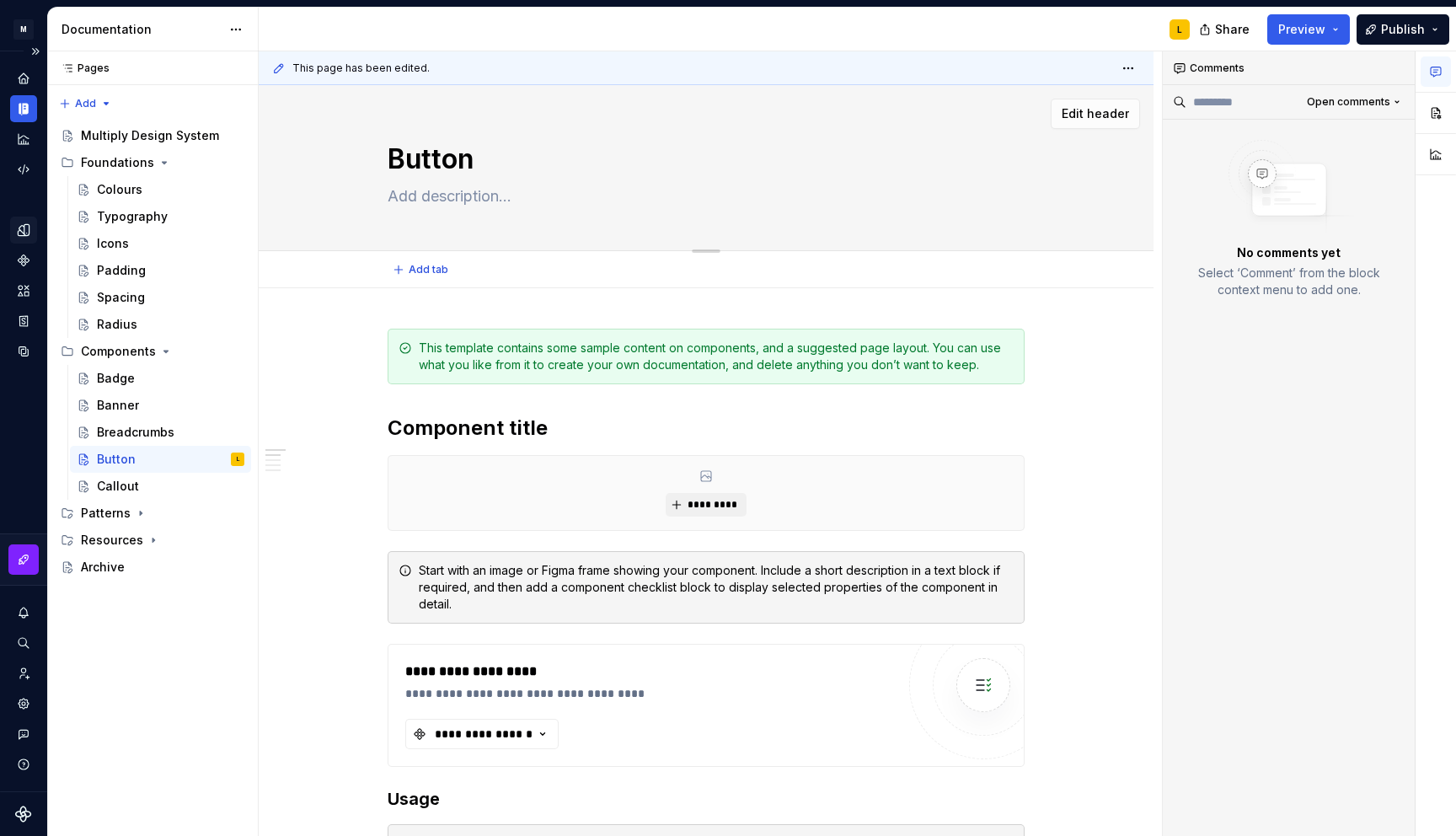
click at [429, 195] on textarea at bounding box center [703, 197] width 637 height 27
paste textarea "Button is an interactive UI element for users to trigger a response."
type textarea "*"
type textarea "Button is an interactive UI element for users to trigger a response."
type textarea "*"
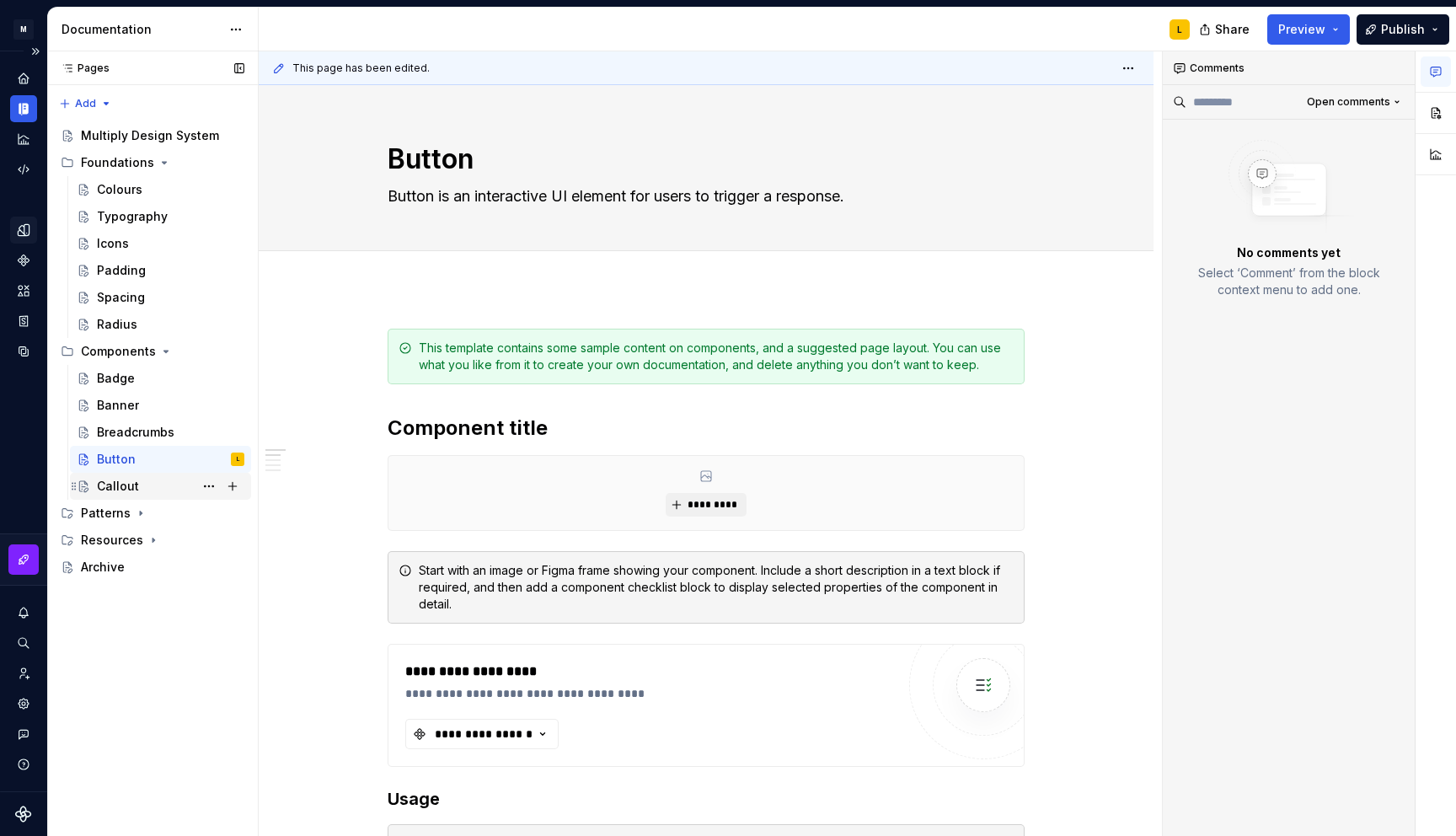
type textarea "Button is an interactive UI element for users to trigger a response."
click at [112, 482] on div "Callout" at bounding box center [118, 486] width 42 height 17
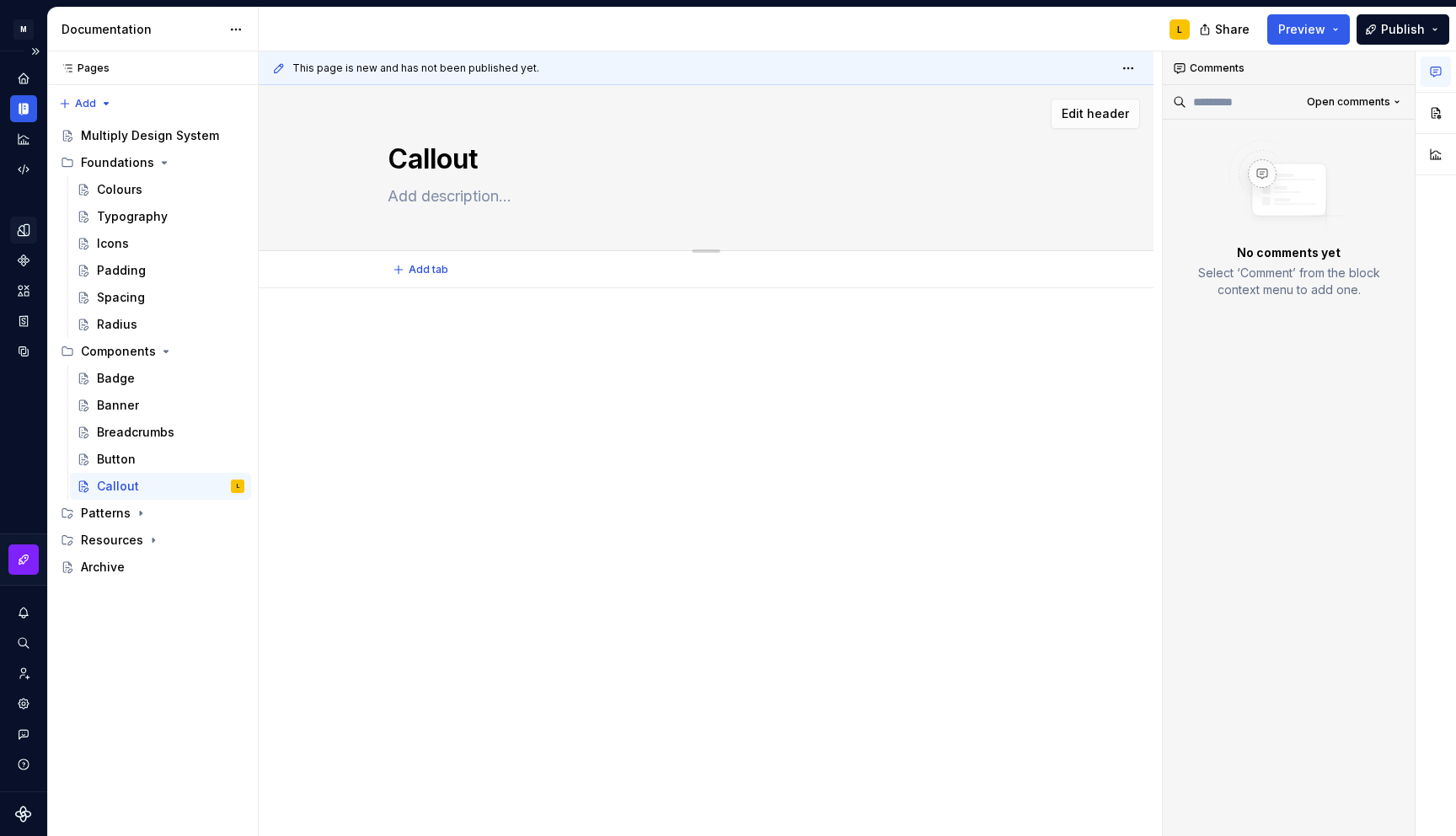
click at [444, 187] on textarea at bounding box center [703, 197] width 637 height 27
paste textarea "Callouts are used to communicate success, a warning, a problem/error, or necess…"
type textarea "*"
type textarea "Callouts are used to communicate success, a warning, a problem/error, or necess…"
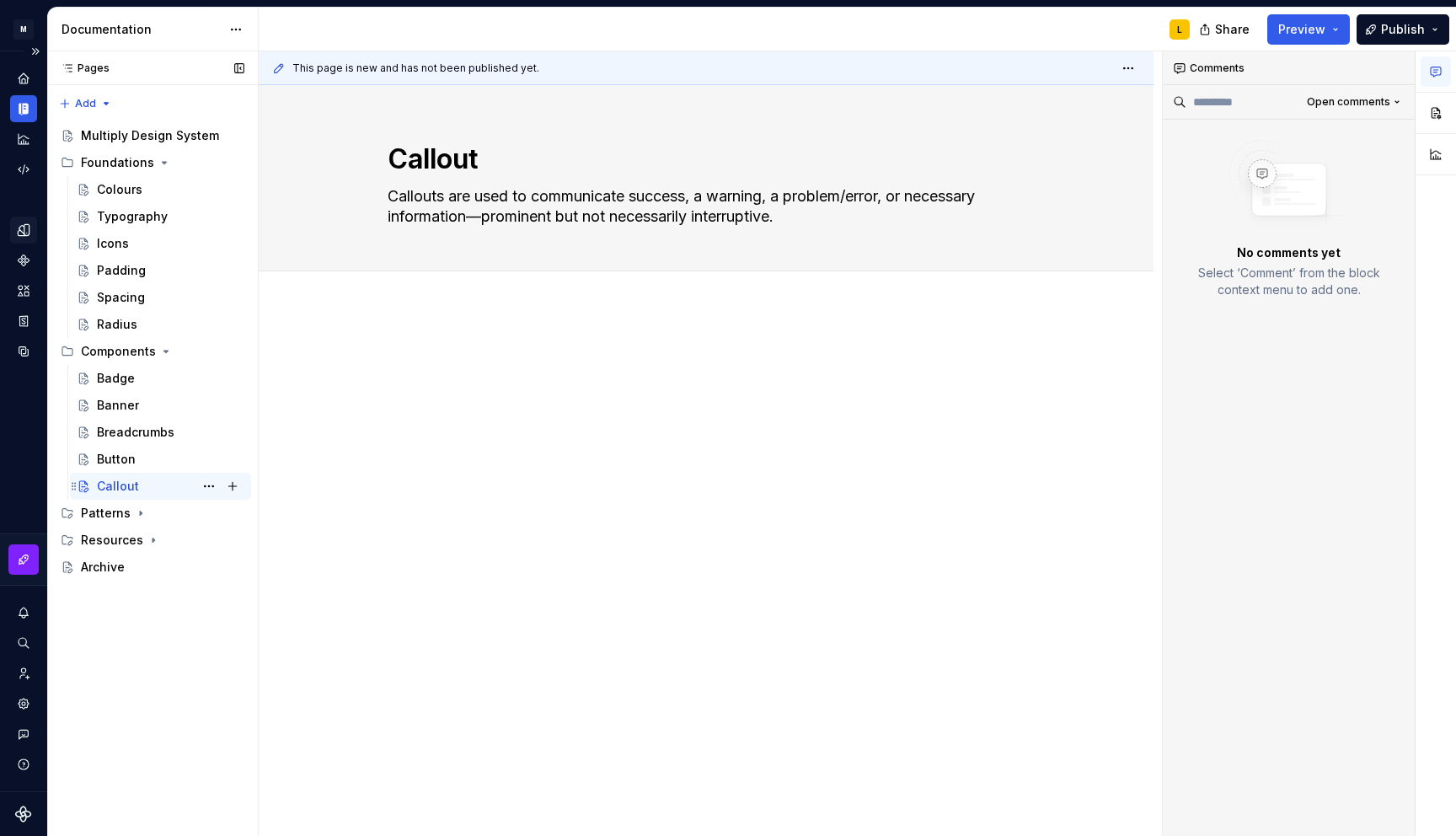
type textarea "*"
type textarea "Callouts are used to communicate success, a warning, a problem/error, or necess…"
click at [154, 457] on div "Button" at bounding box center [171, 459] width 148 height 24
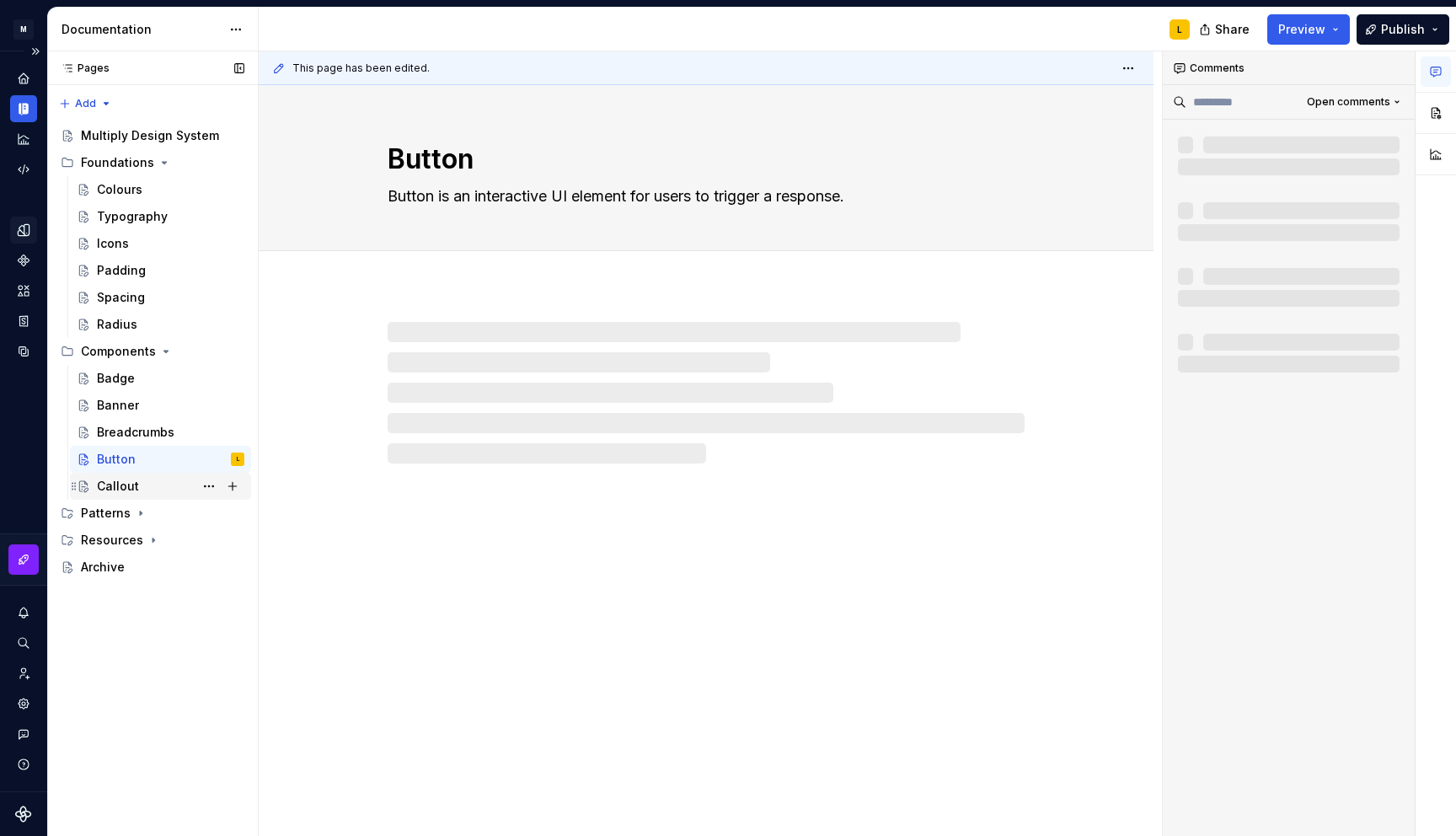
click at [133, 478] on div "Callout" at bounding box center [118, 486] width 42 height 17
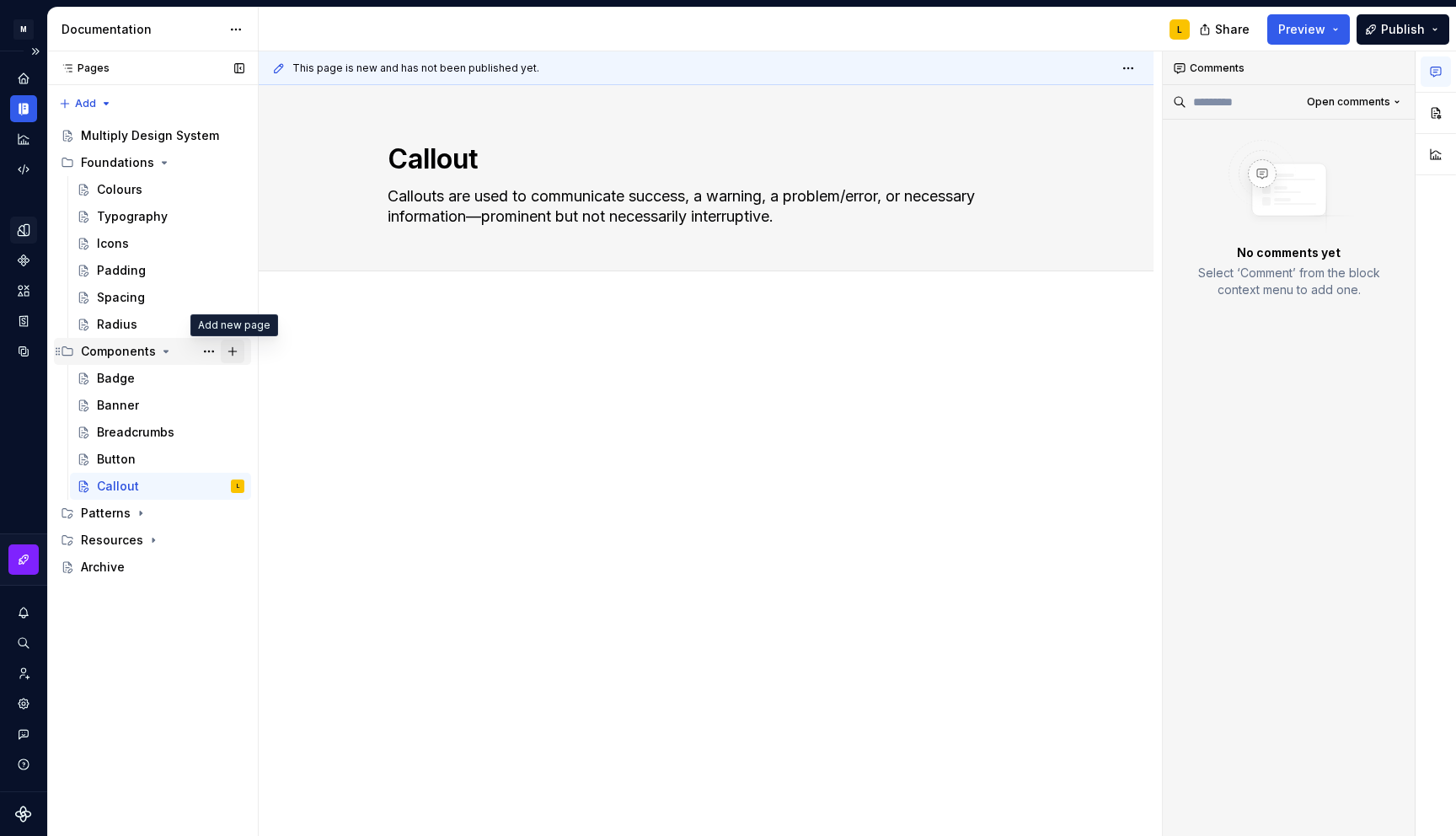
click at [231, 356] on button "Page tree" at bounding box center [232, 351] width 24 height 24
type textarea "*"
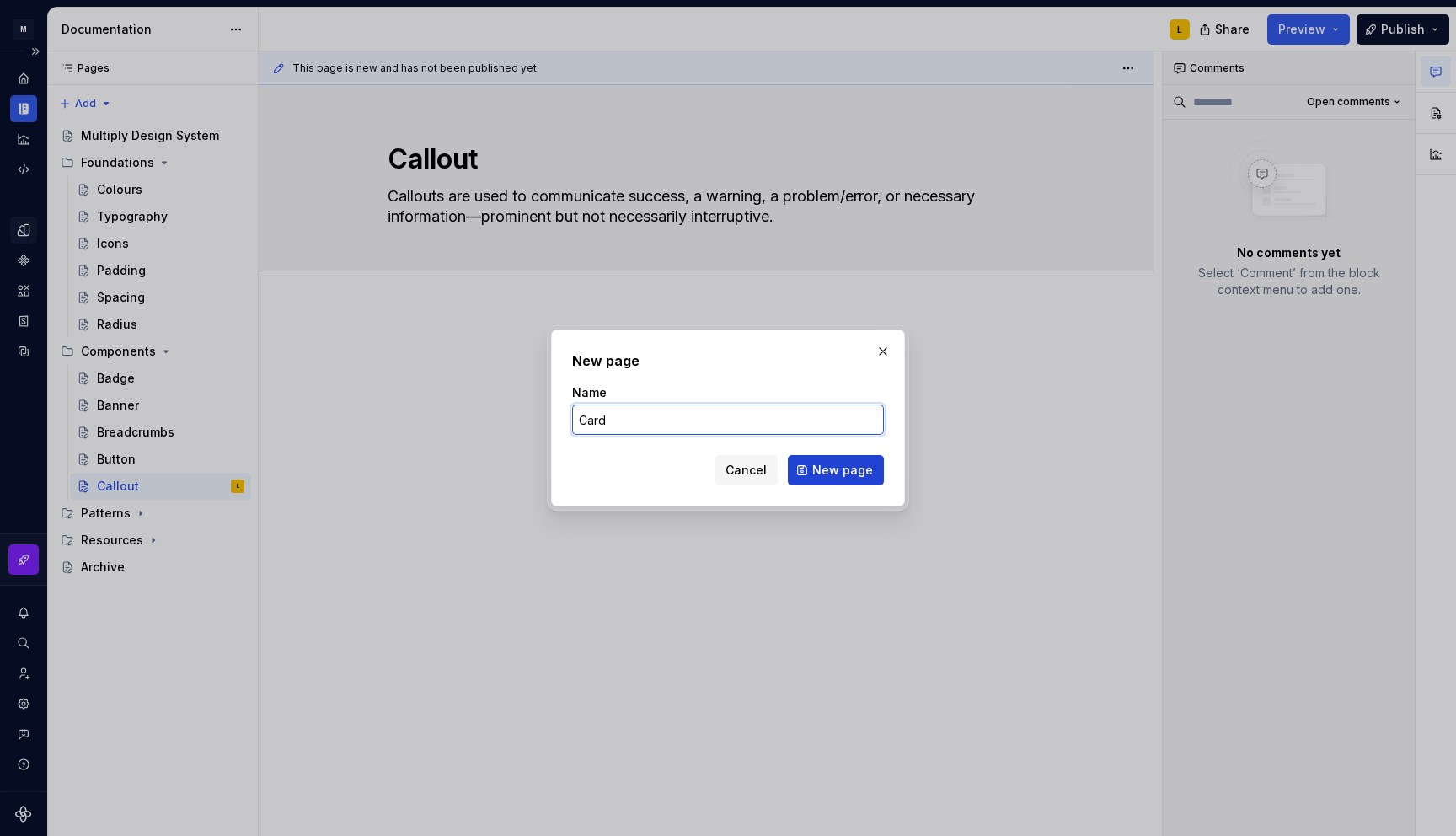
type input "Card"
click at [866, 472] on span "New page" at bounding box center [843, 470] width 61 height 17
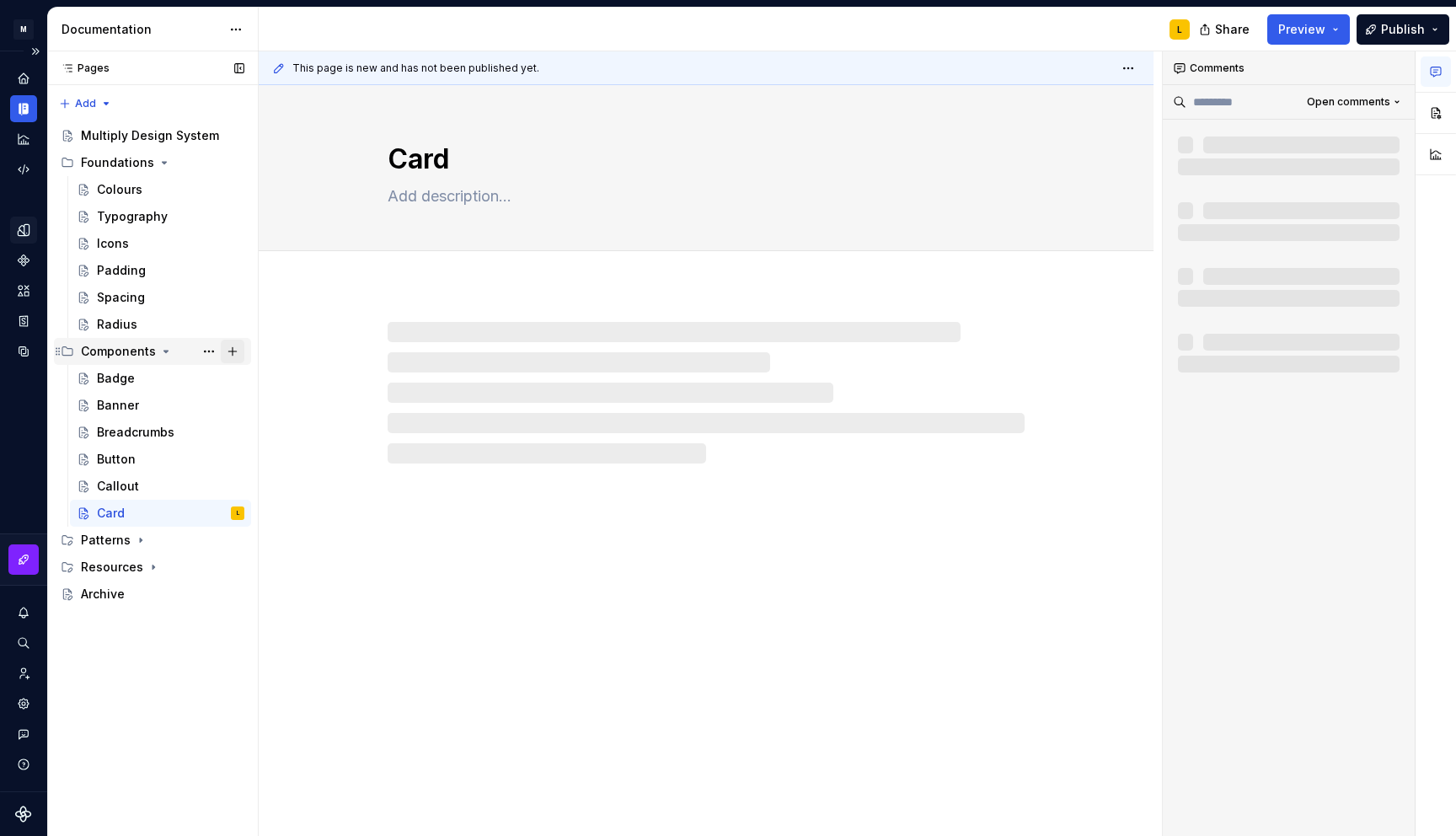
click at [243, 345] on button "Page tree" at bounding box center [232, 351] width 24 height 24
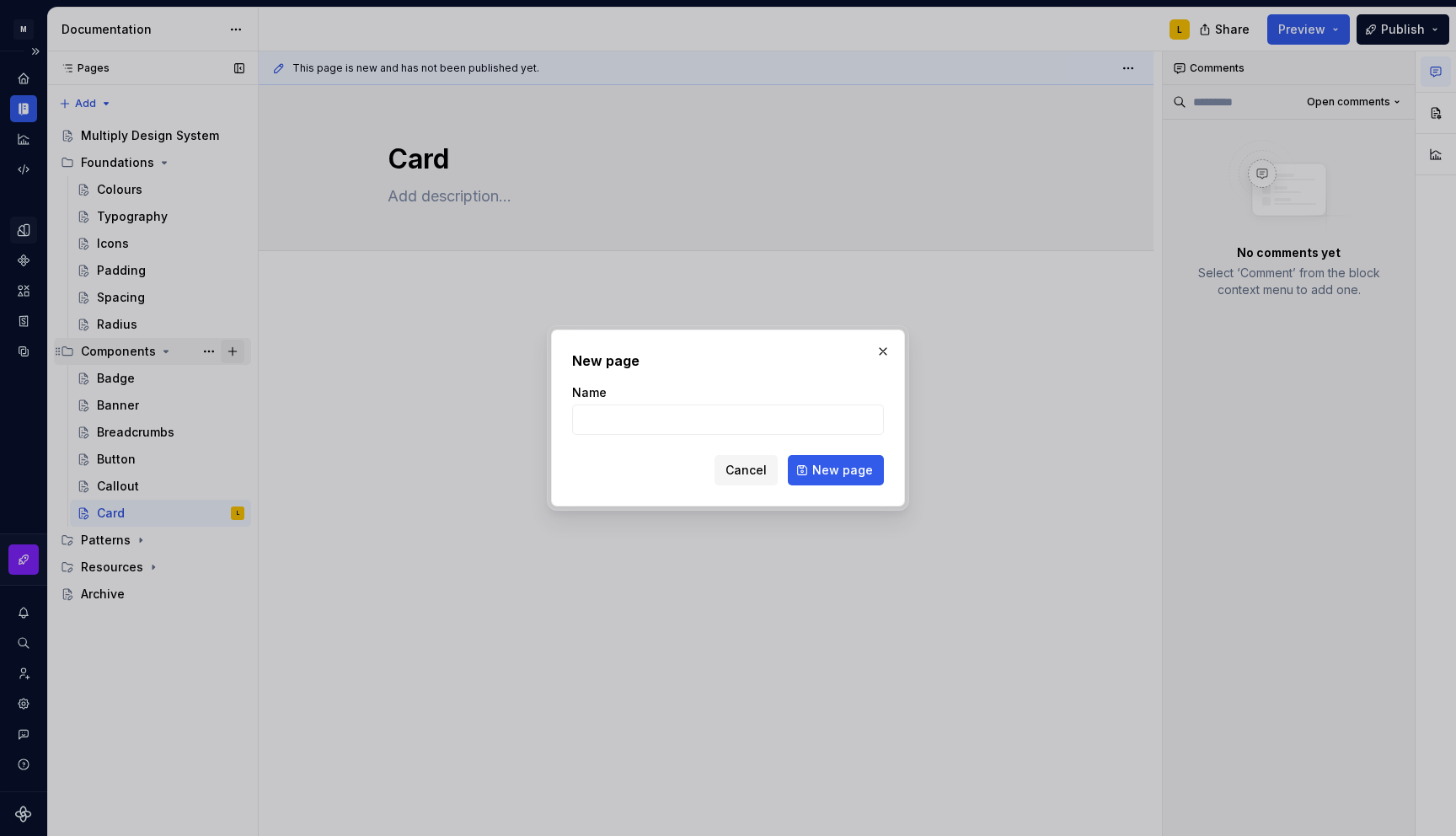
type textarea "*"
type input "Chip"
click at [845, 472] on span "New page" at bounding box center [843, 470] width 61 height 17
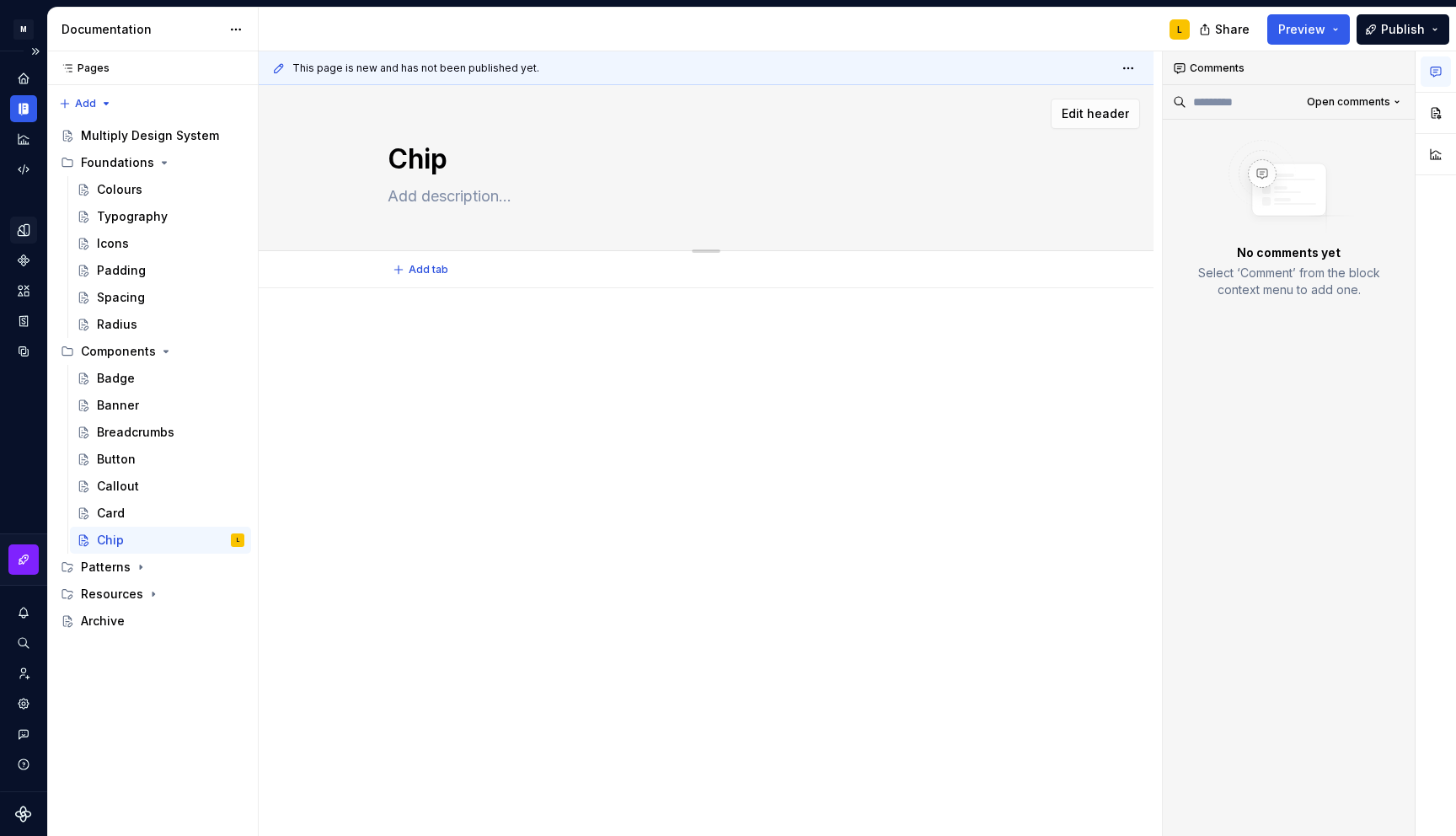
click at [450, 193] on textarea at bounding box center [703, 197] width 637 height 27
click at [117, 501] on div "Card" at bounding box center [160, 513] width 182 height 27
click at [469, 188] on textarea at bounding box center [703, 197] width 637 height 27
paste textarea "Card is a container used to create visible separation between pieces of content…"
type textarea "*"
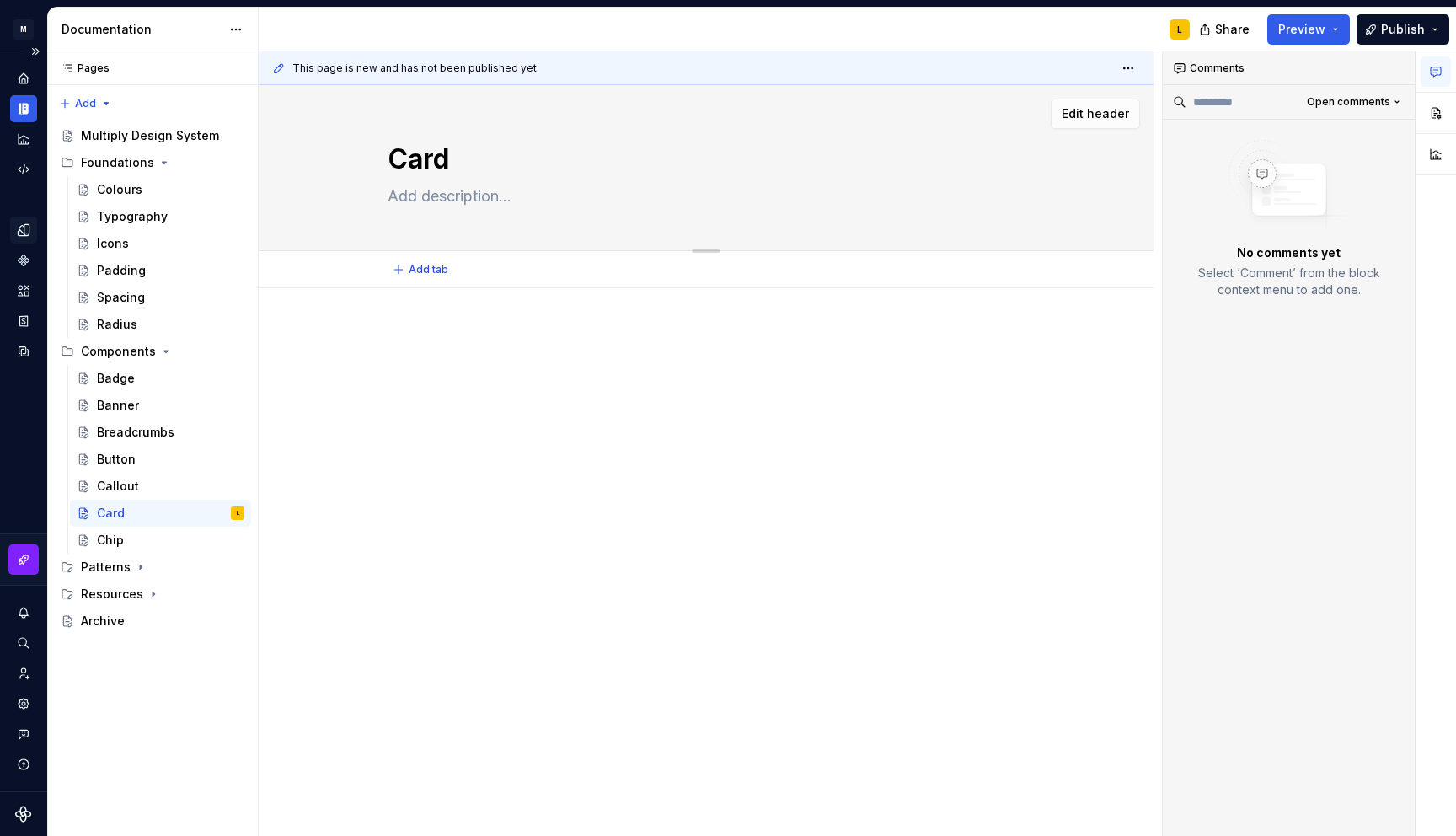
type textarea "Card is a container used to create visible separation between pieces of content…"
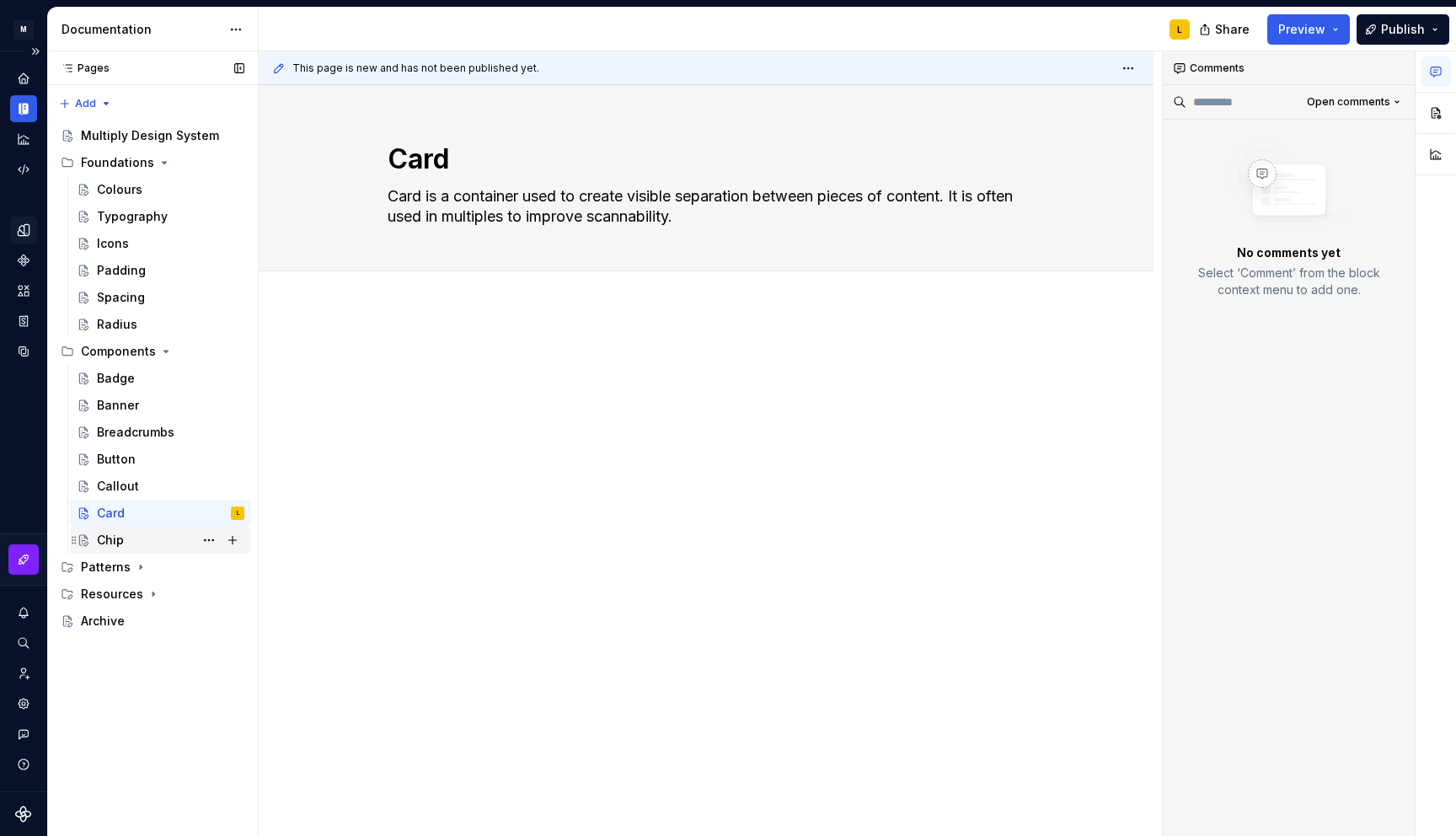
type textarea "*"
type textarea "Card is a container used to create visible separation between pieces of content…"
click at [114, 541] on div "Chip" at bounding box center [111, 540] width 27 height 17
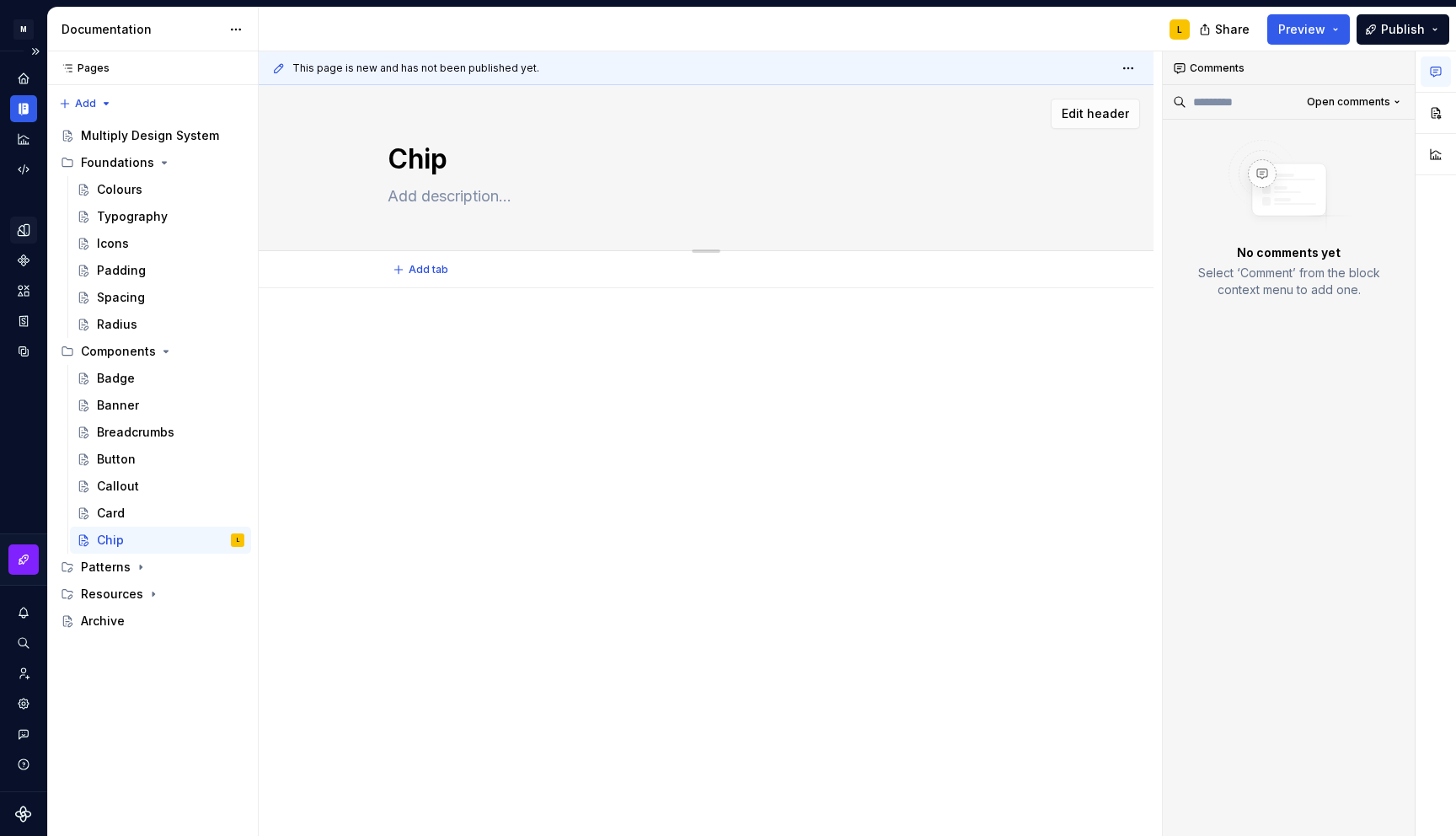
click at [490, 195] on textarea at bounding box center [703, 197] width 637 height 27
paste textarea "You can use chips in 2 different ways — as choice chips, or as filter chips. Ch…"
type textarea "*"
type textarea "You can use chips in 2 different ways — as choice chips, or as filter chips. Ch…"
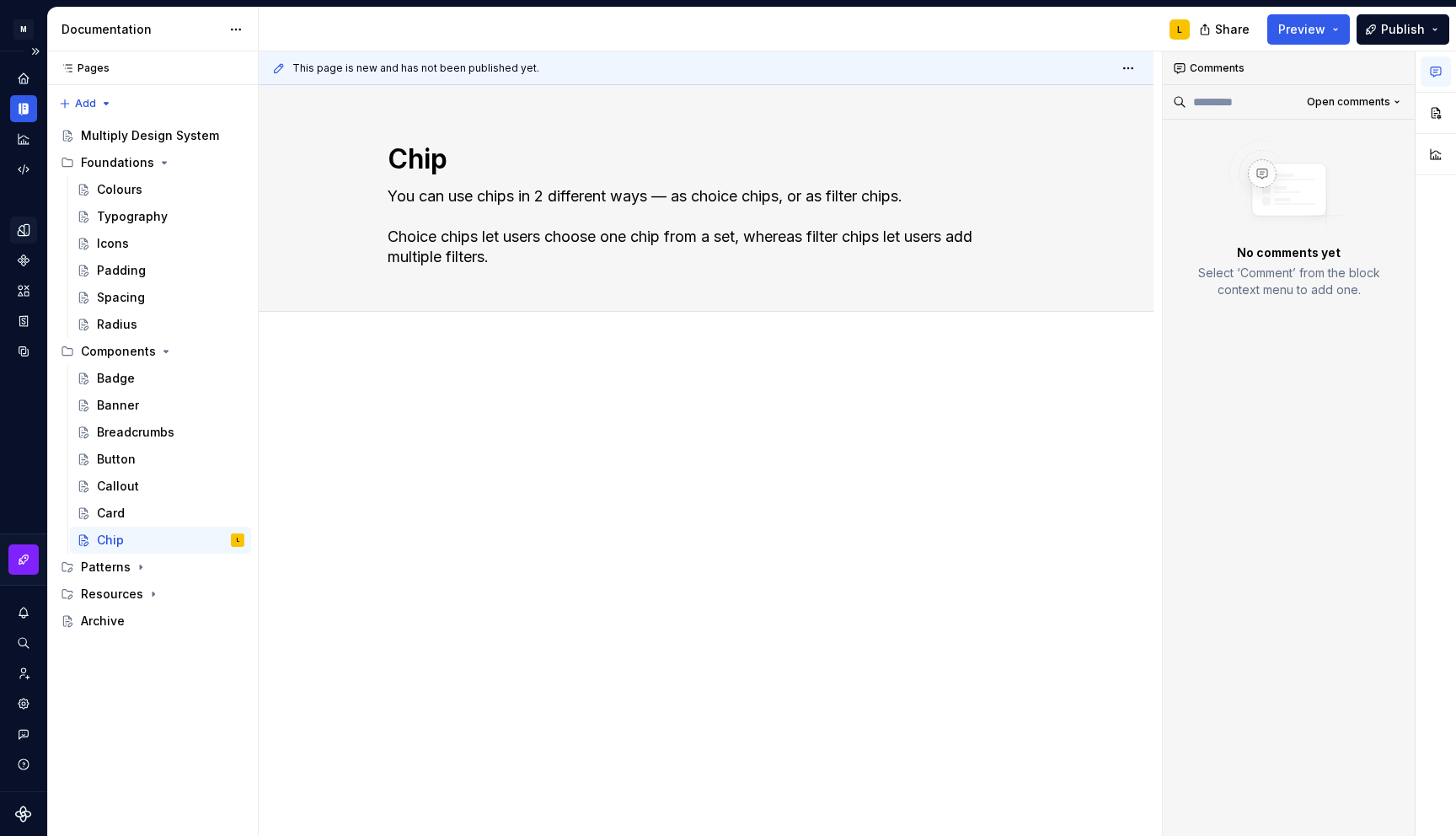
type textarea "*"
type textarea "You can use chips in 2 different ways — as choice chips, or as filter chips. Ch…"
click at [130, 325] on div "Radius" at bounding box center [117, 324] width 41 height 17
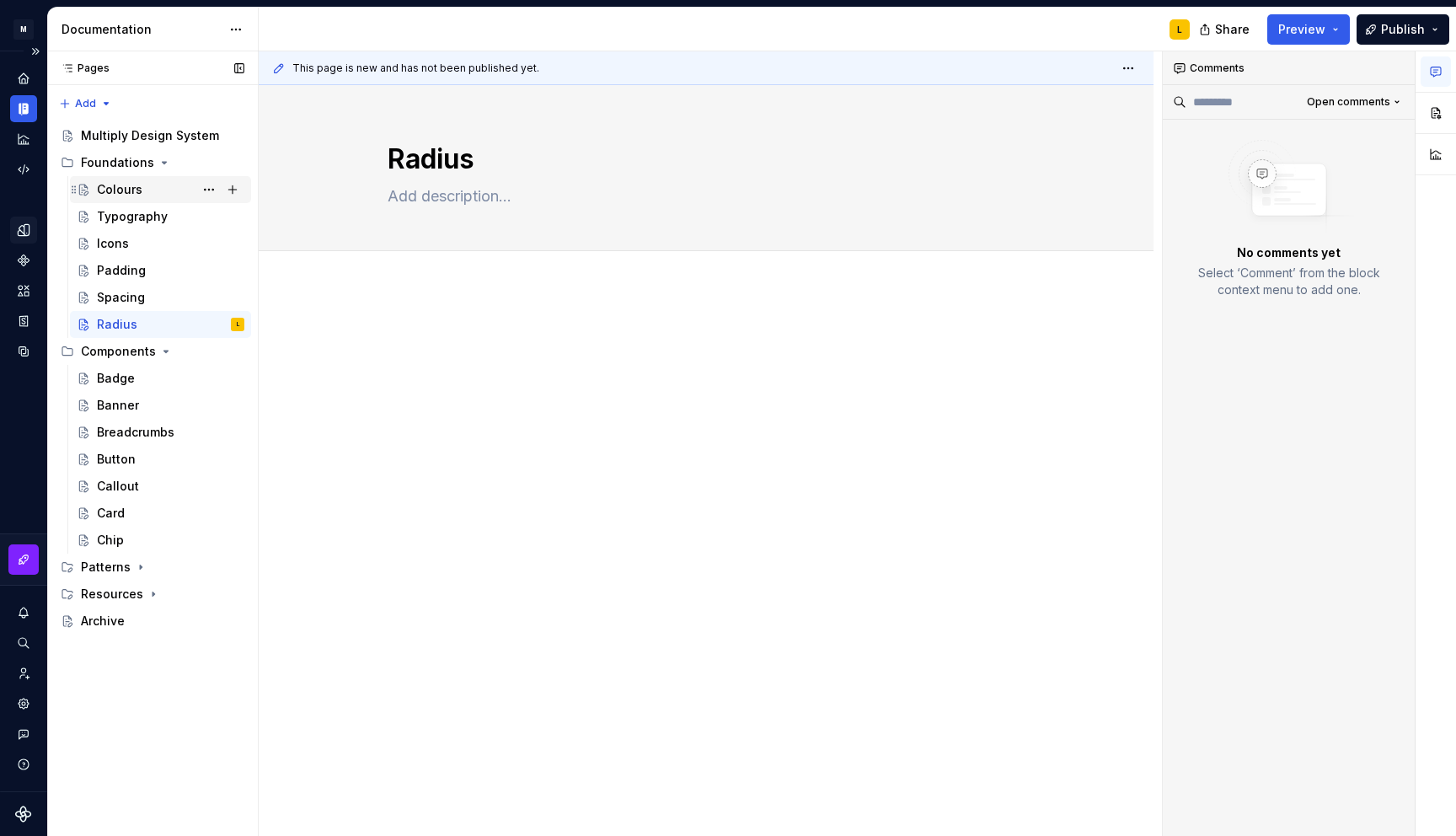
click at [149, 191] on div "Colours" at bounding box center [171, 190] width 148 height 24
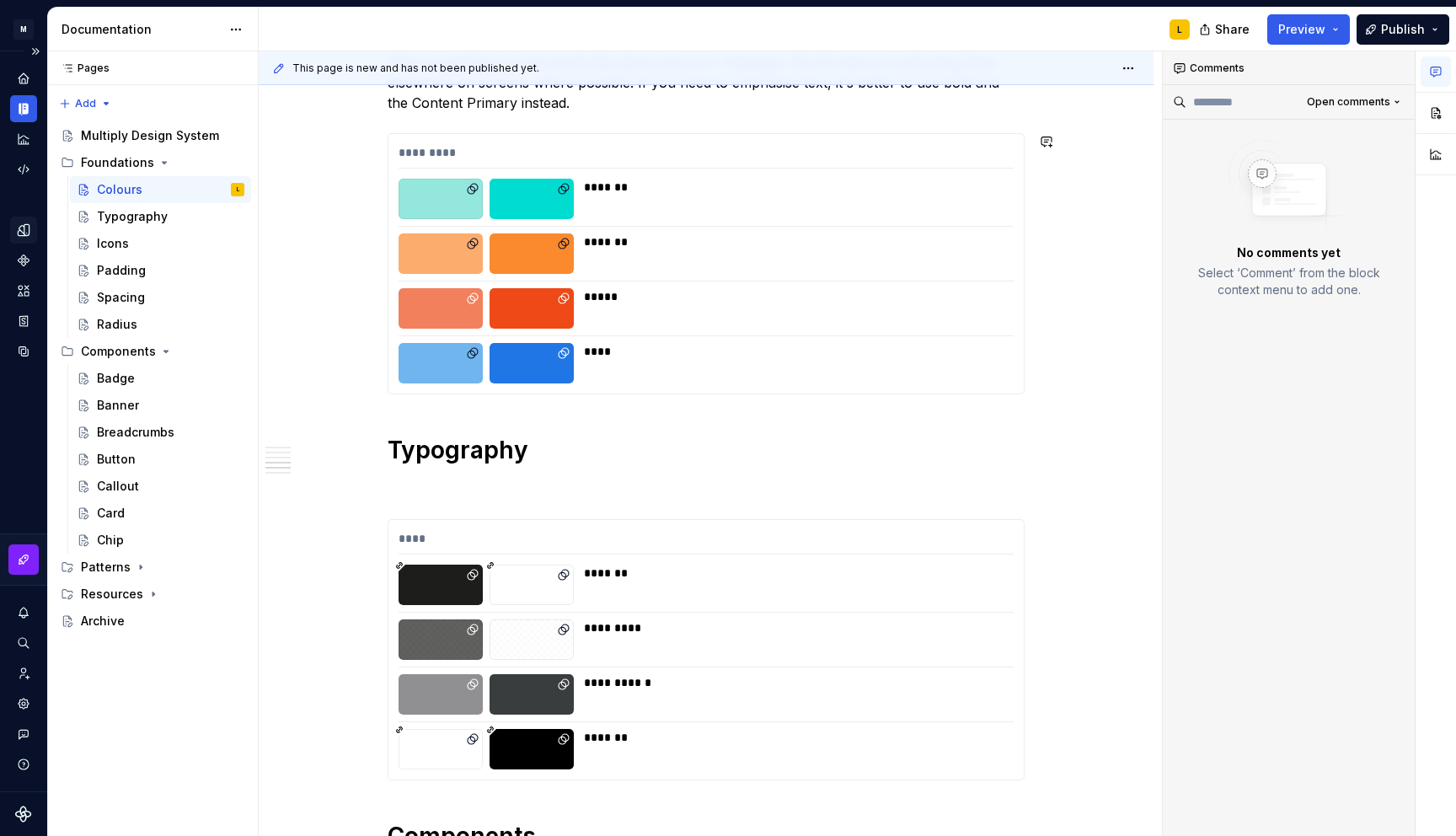
scroll to position [1159, 0]
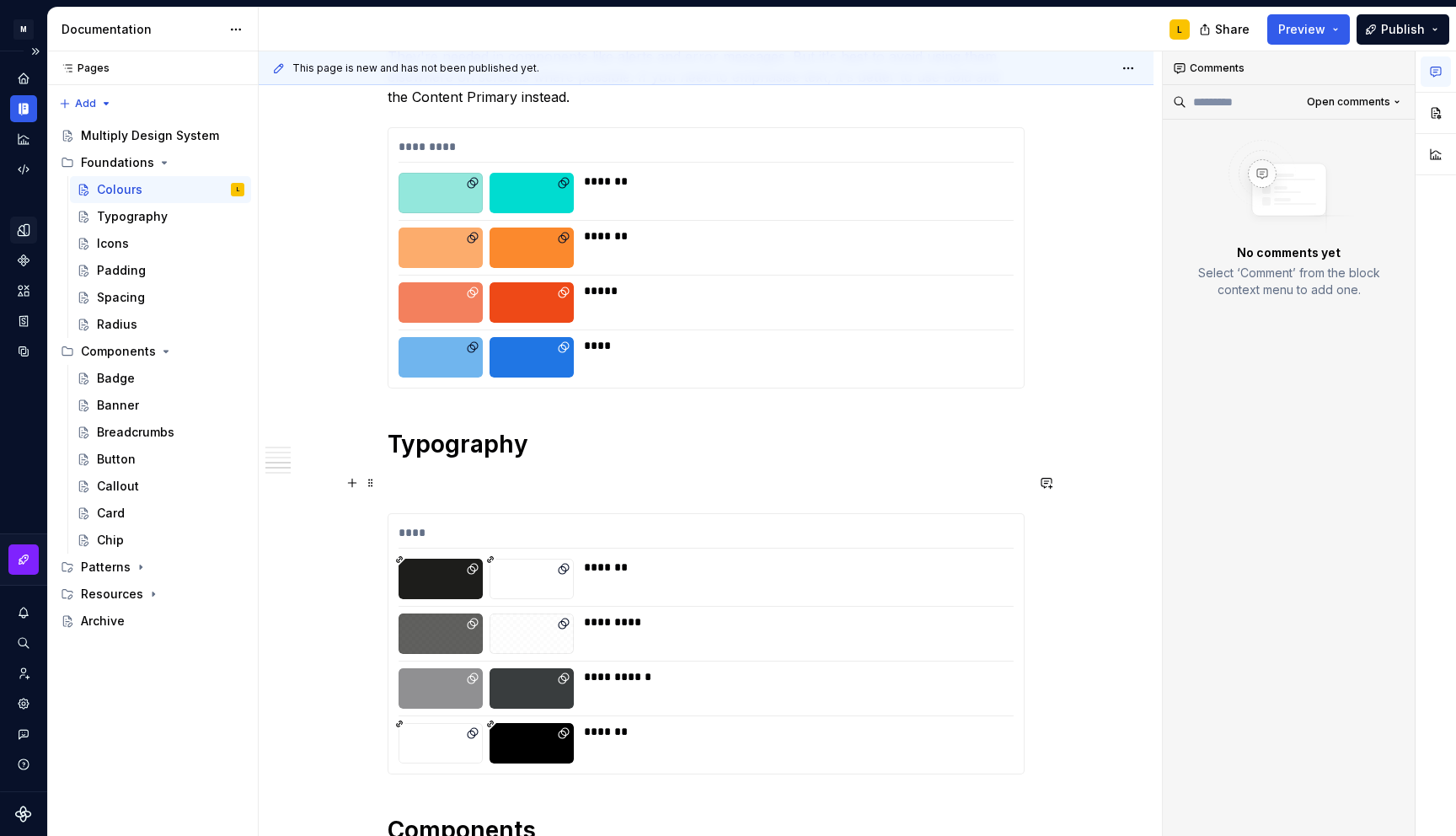
click at [446, 487] on p at bounding box center [706, 483] width 637 height 20
click at [162, 165] on icon "Page tree" at bounding box center [165, 163] width 14 height 14
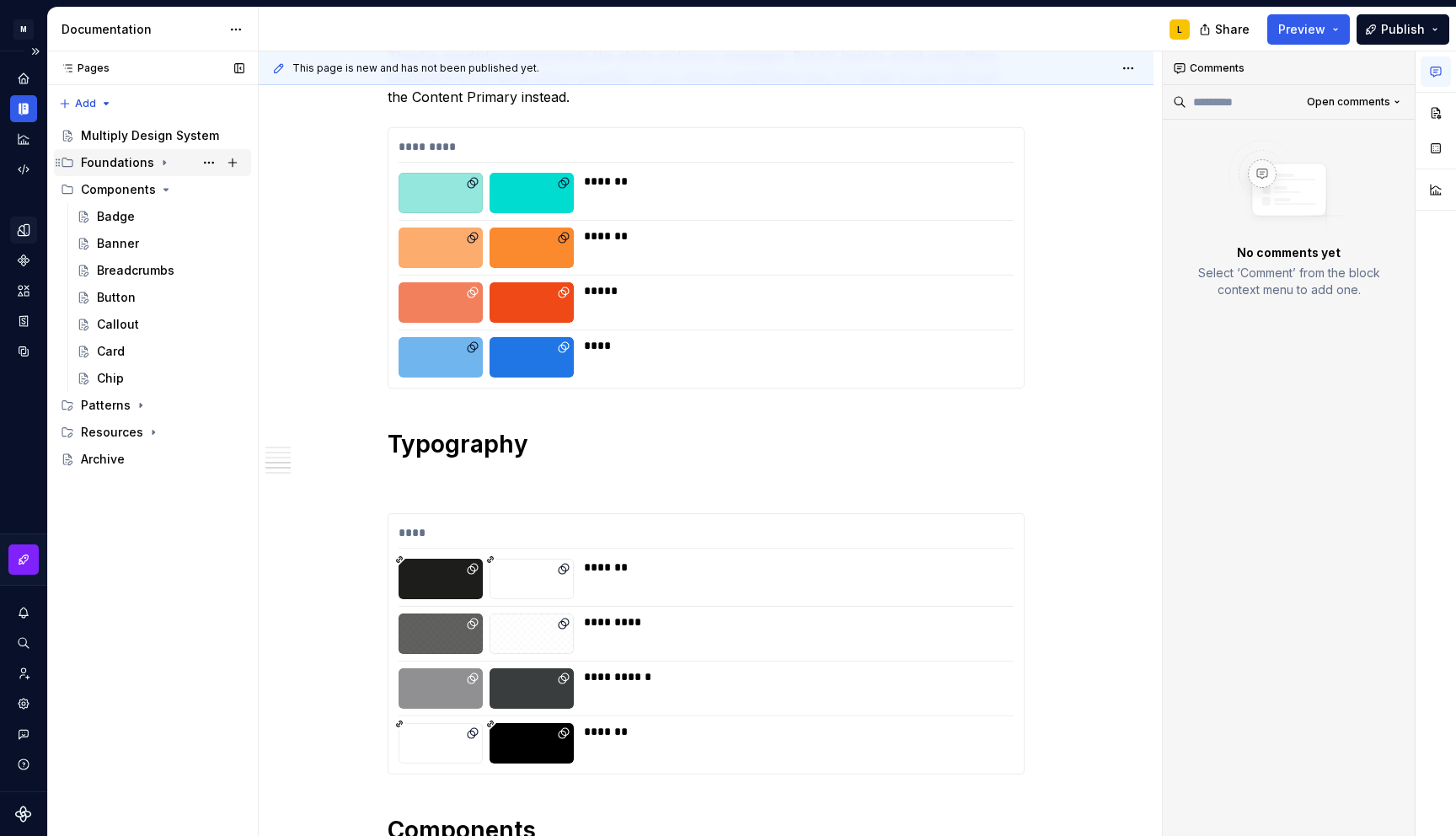
click at [162, 165] on icon "Page tree" at bounding box center [165, 163] width 14 height 14
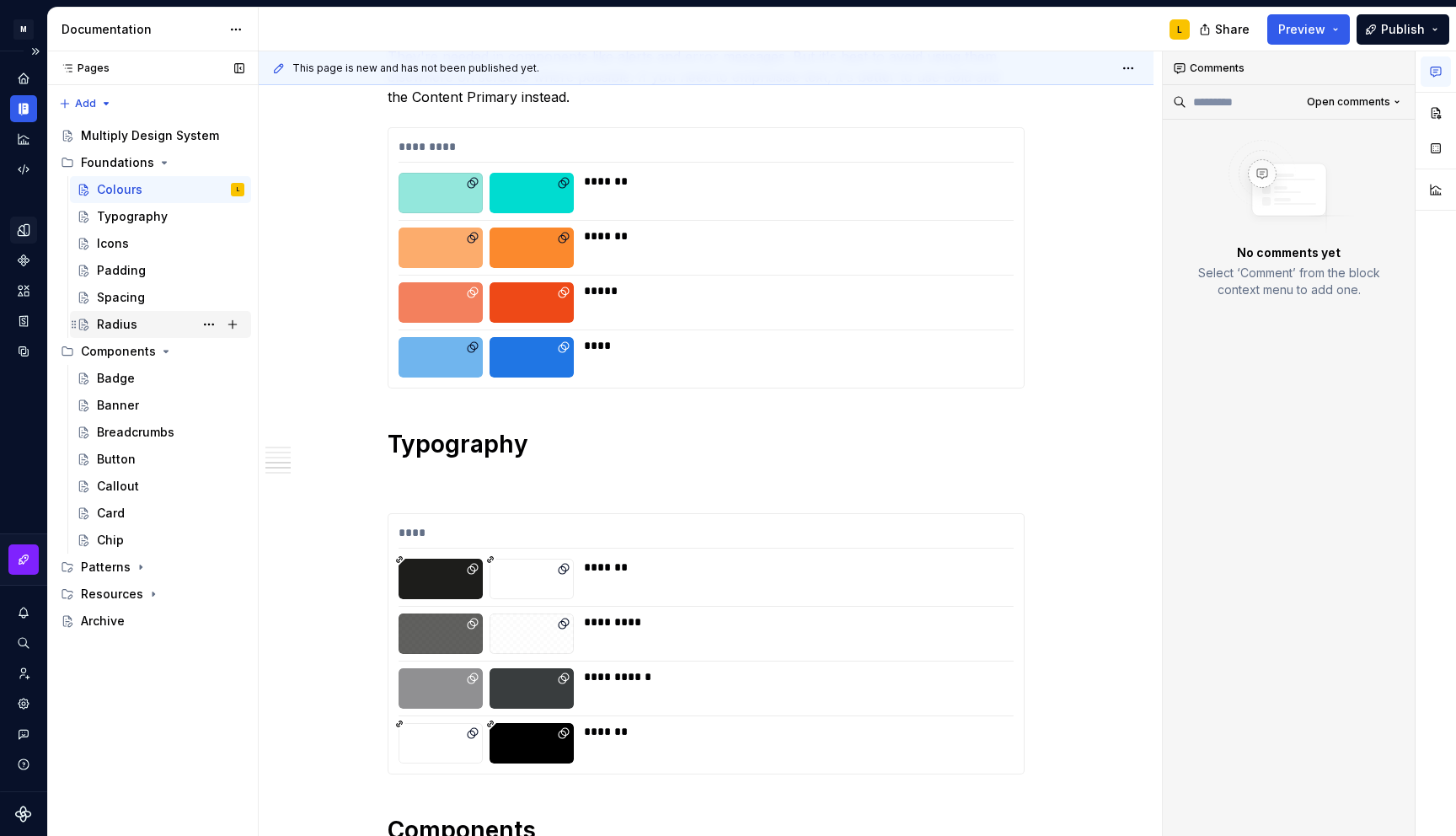
click at [123, 327] on div "Radius" at bounding box center [117, 324] width 41 height 17
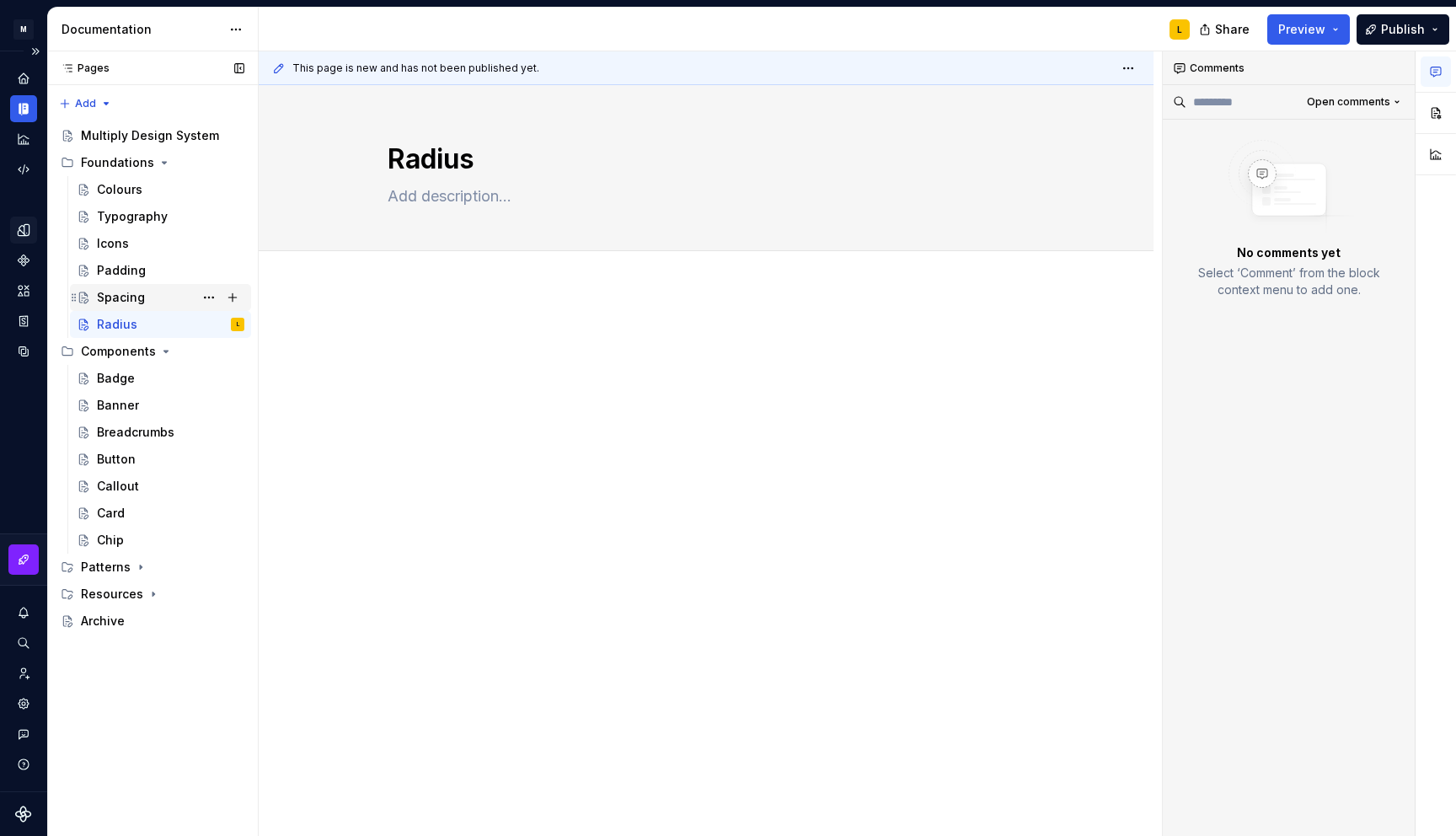
click at [129, 288] on div "Spacing" at bounding box center [171, 297] width 148 height 24
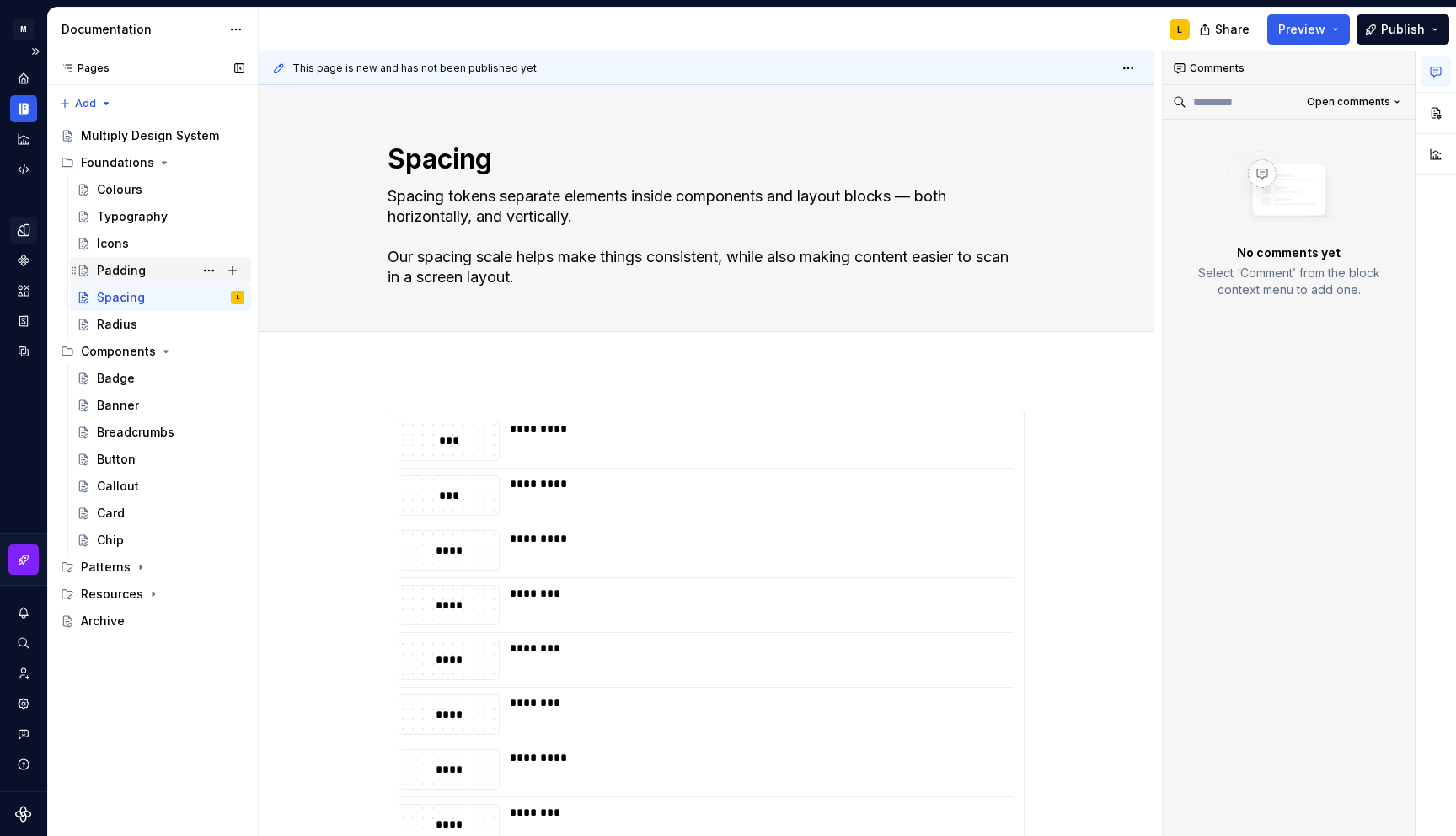
click at [125, 257] on div "Padding" at bounding box center [160, 270] width 182 height 27
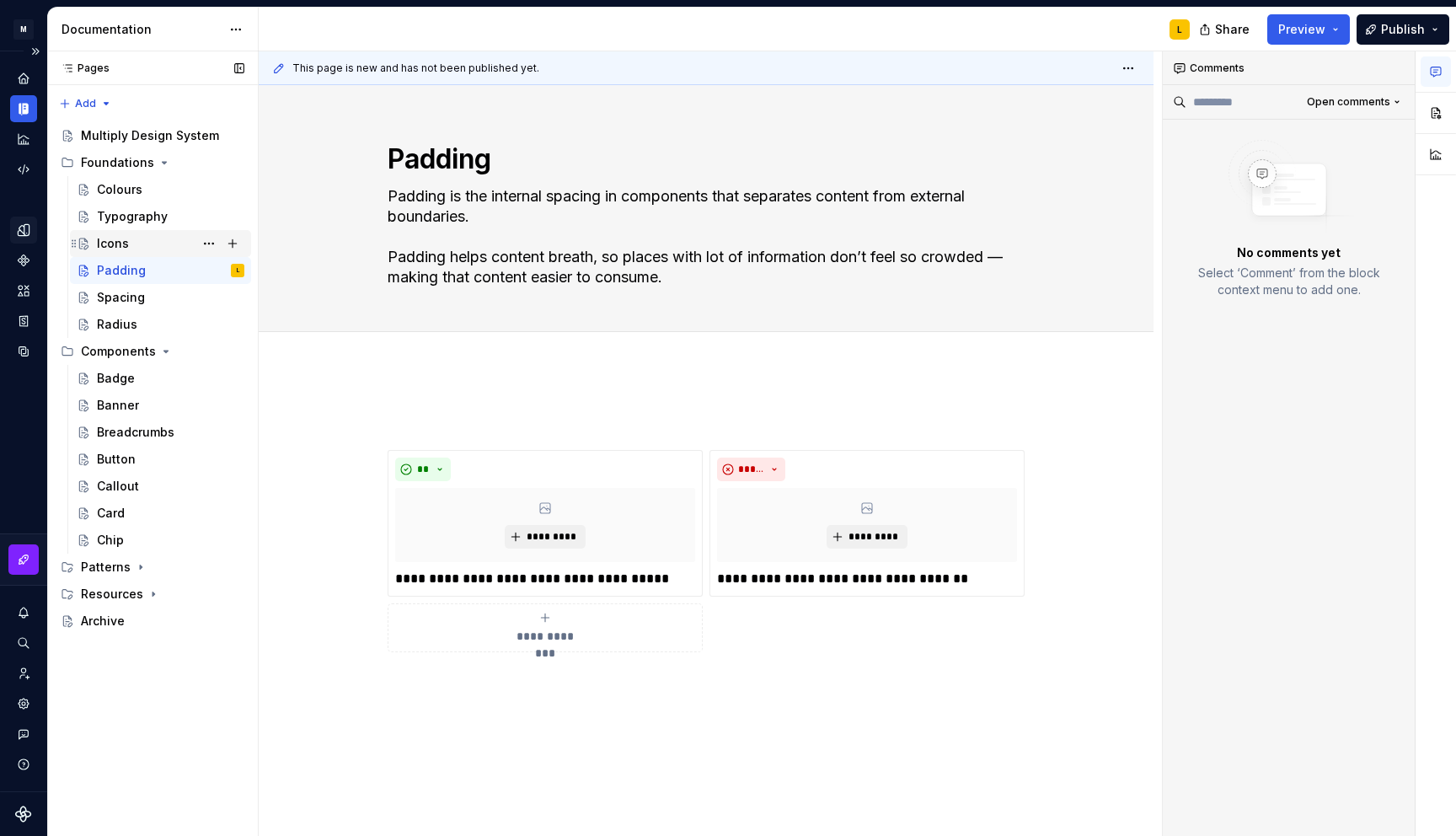
click at [121, 238] on div "Icons" at bounding box center [113, 243] width 32 height 17
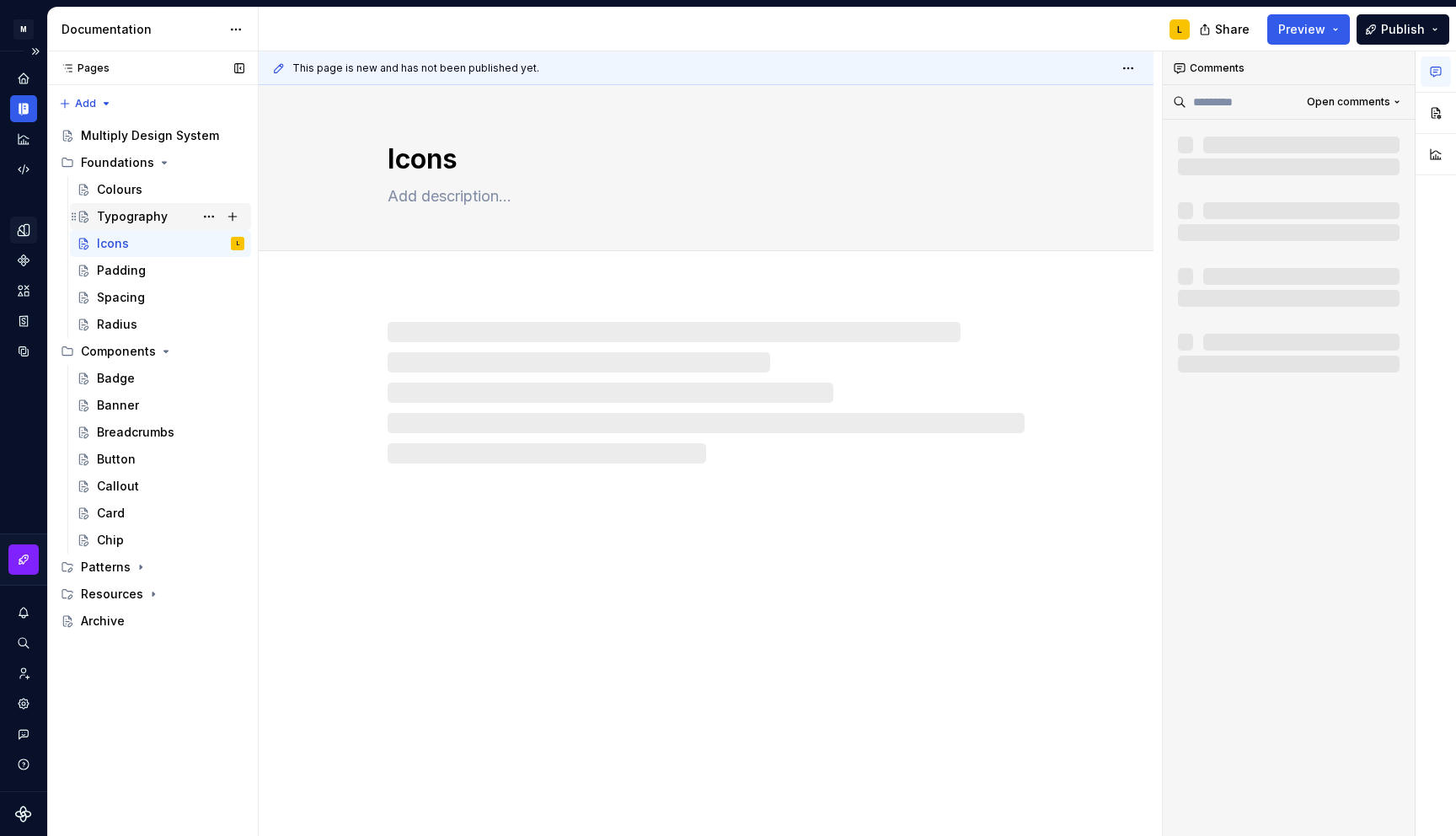
click at [139, 214] on div "Typography" at bounding box center [133, 216] width 71 height 17
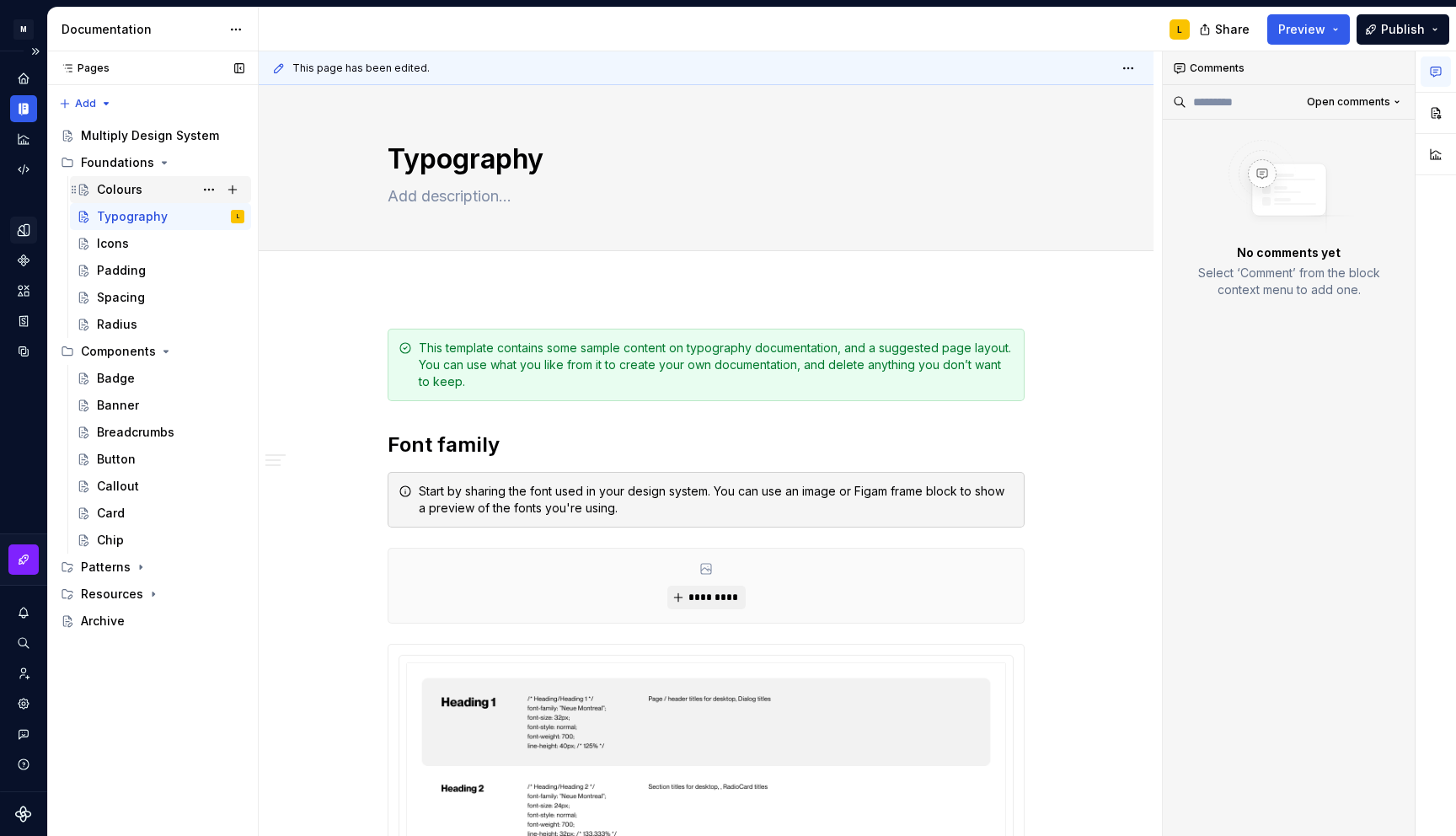
click at [136, 187] on div "Colours" at bounding box center [120, 190] width 46 height 17
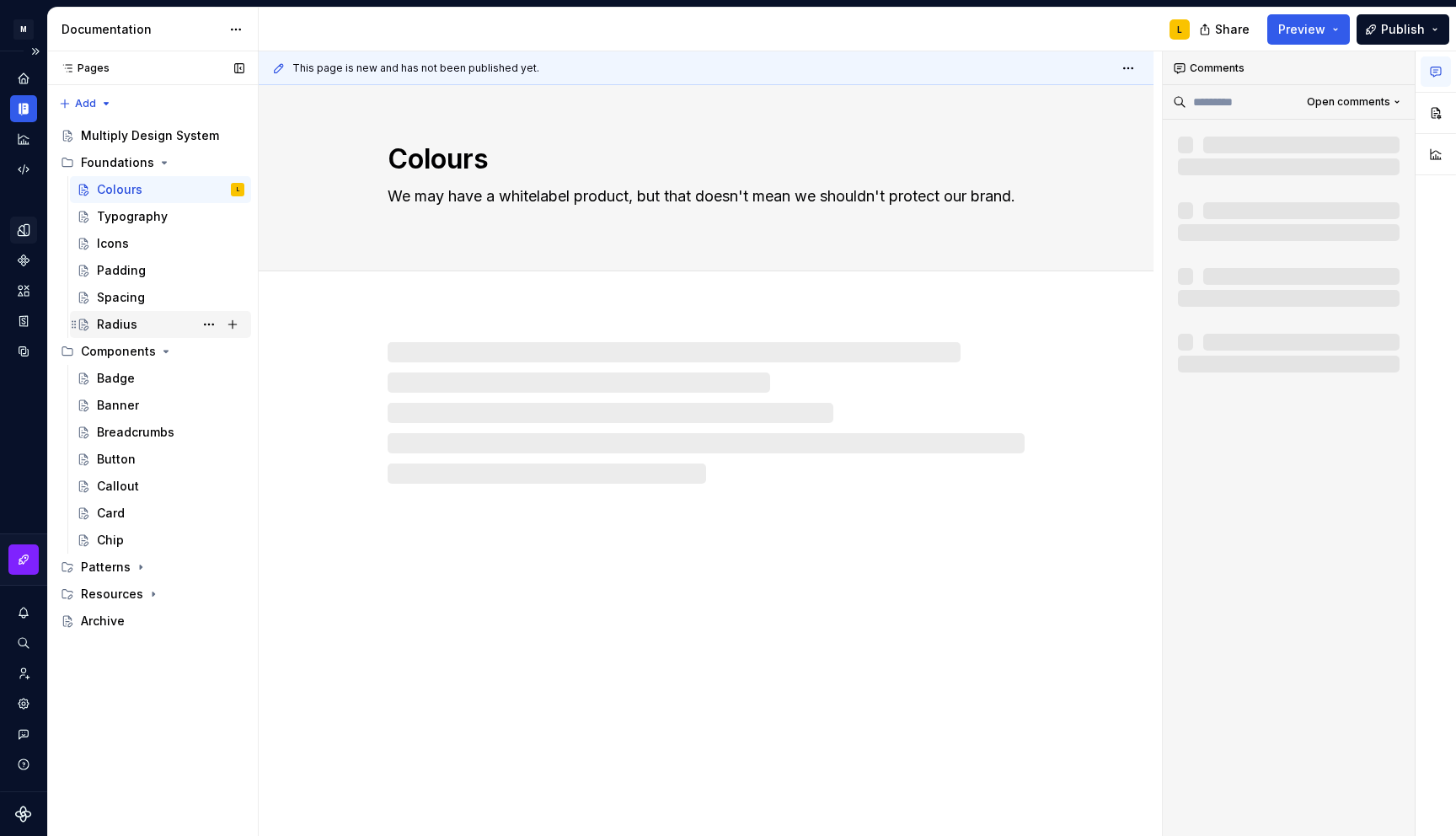
click at [114, 316] on div "Radius" at bounding box center [117, 324] width 41 height 17
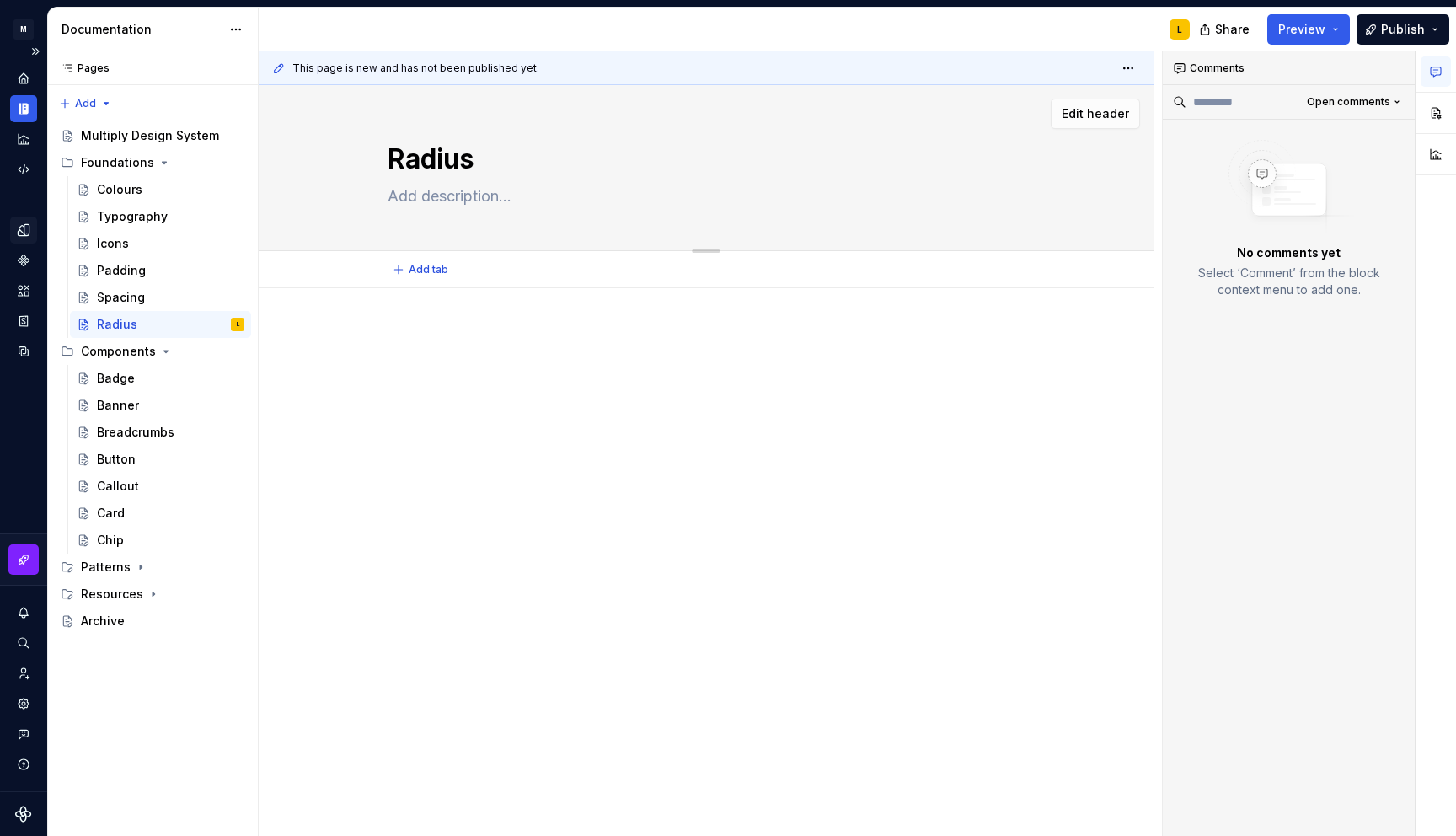
click at [461, 209] on textarea at bounding box center [703, 197] width 637 height 27
paste textarea "Markup Cards Mission Padding Photography Promo assets Radius Desktop scale Mobi…"
type textarea "*"
type textarea "Markup Cards Mission Padding Photography Promo assets Radius Desktop scale Mobi…"
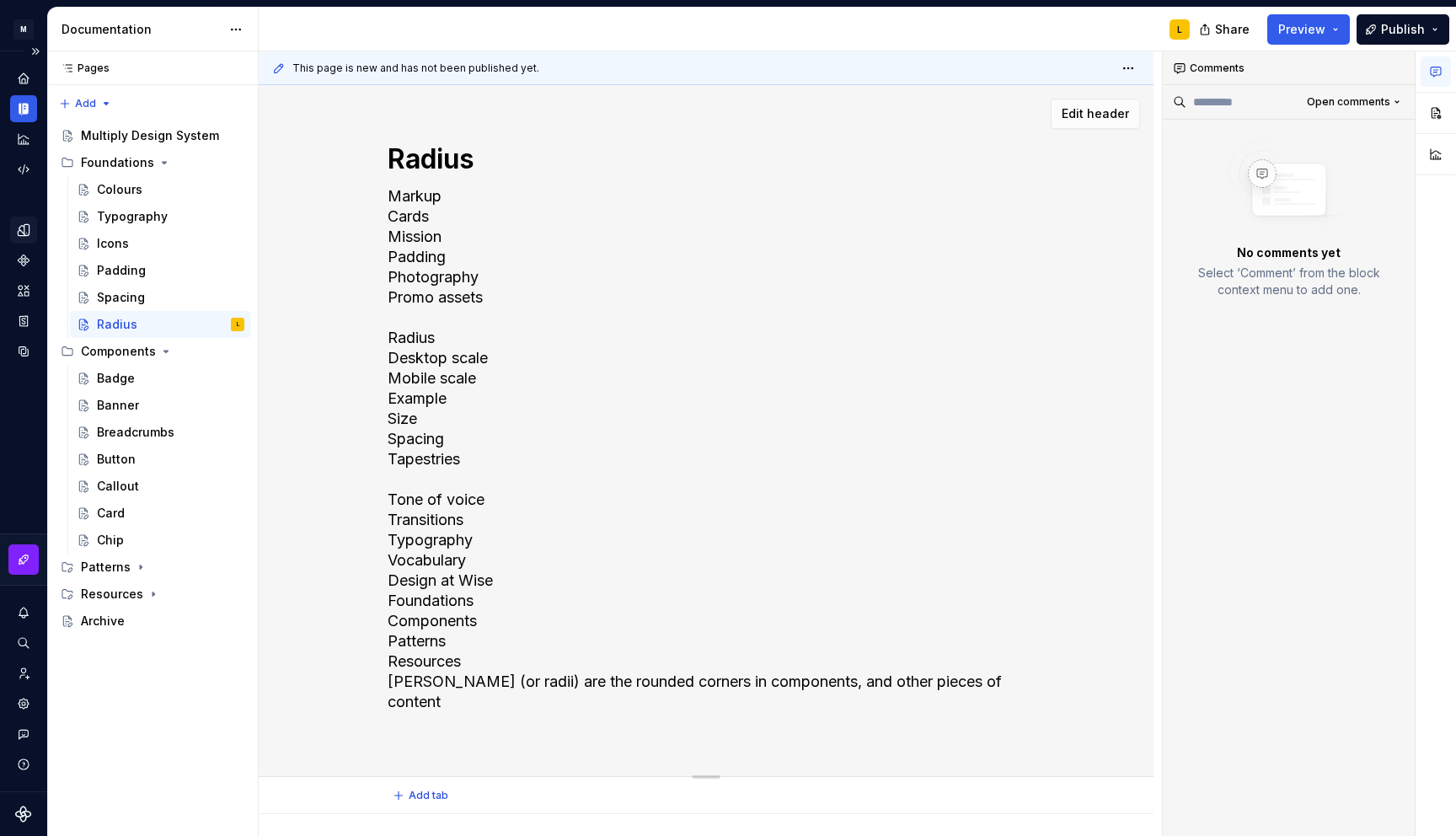
type textarea "*"
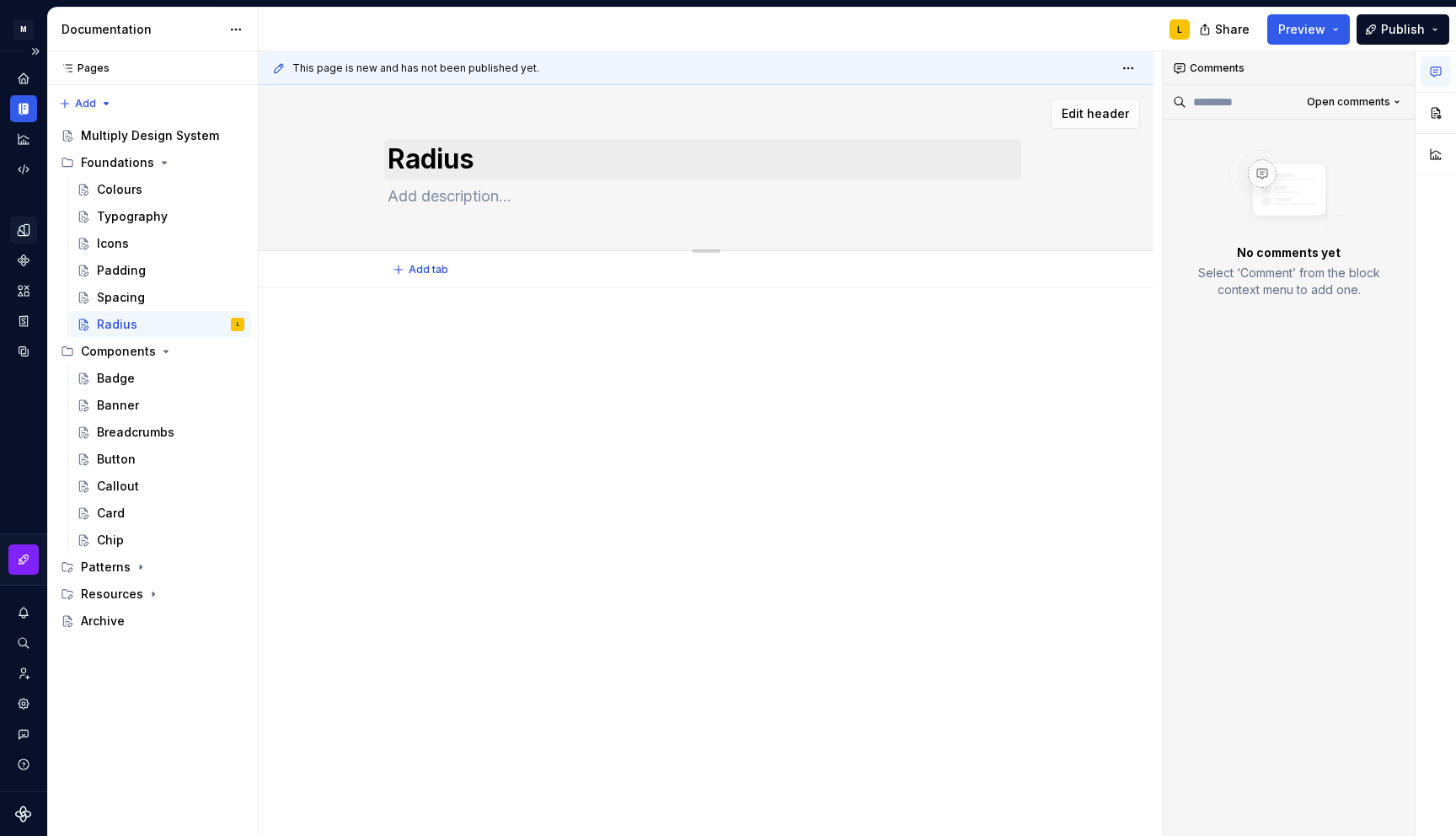
paste textarea "Radius (or radii) are the rounded corners in components, and other pieces of co…"
type textarea "*"
type textarea "Radius (or radii) are the rounded corners in components, and other pieces of co…"
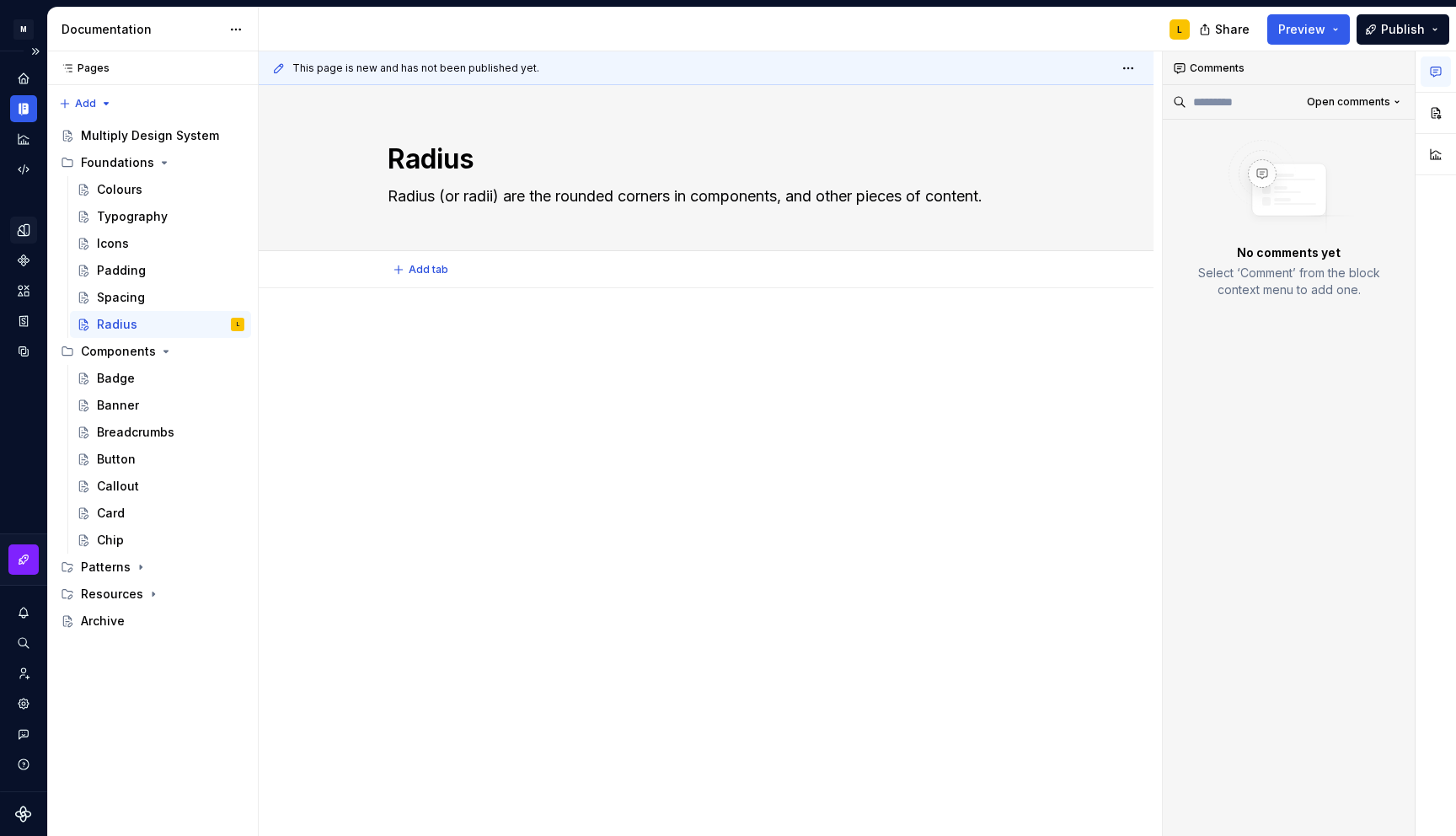
type textarea "*"
type textarea "Radius (or radii) are the rounded corners in components, and other pieces of co…"
click at [101, 540] on div "Chip" at bounding box center [111, 540] width 27 height 17
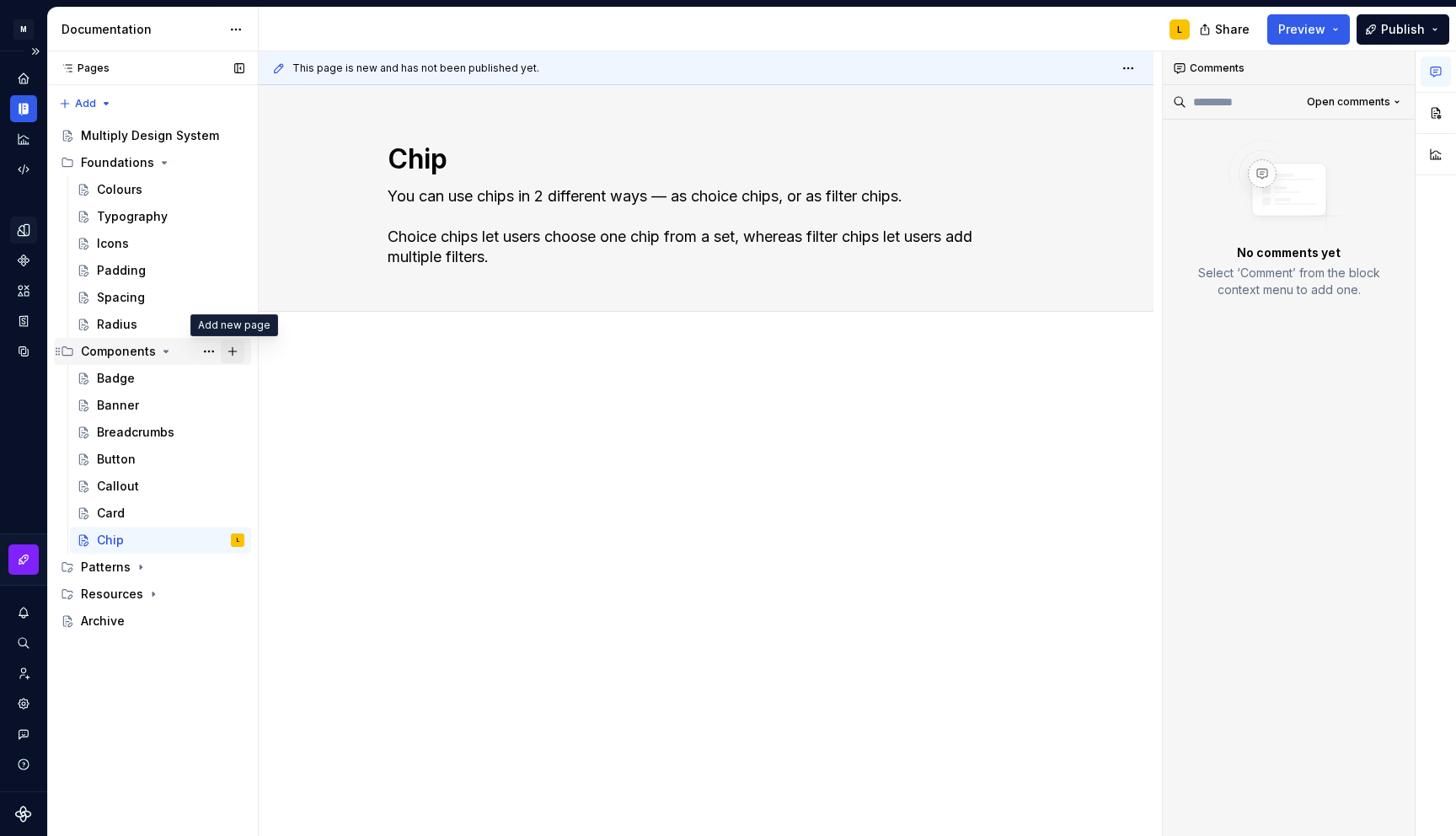
click at [238, 348] on button "Page tree" at bounding box center [232, 351] width 24 height 24
type textarea "*"
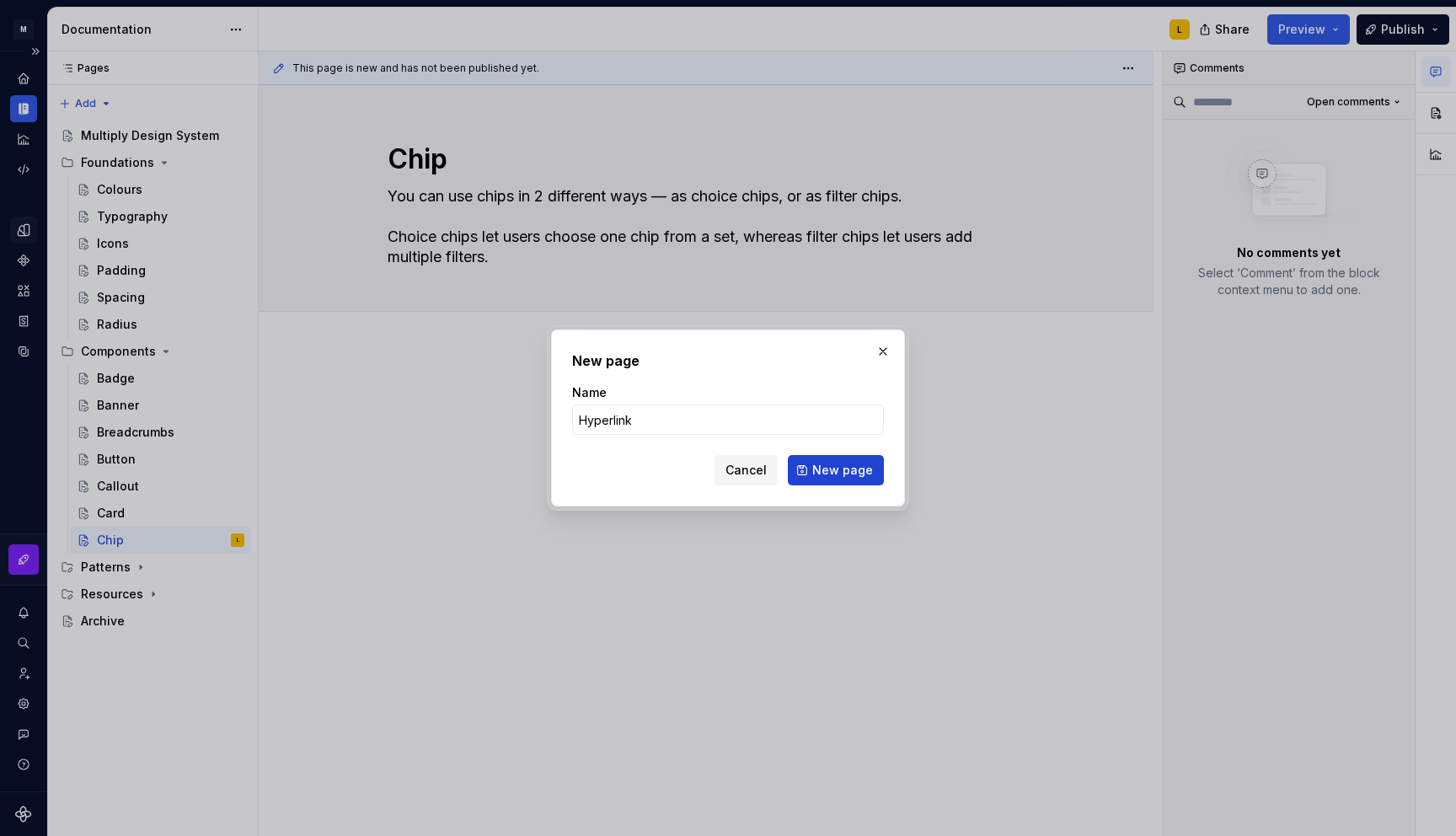
type input "Hyperlink"
click at [865, 480] on button "New page" at bounding box center [836, 470] width 96 height 30
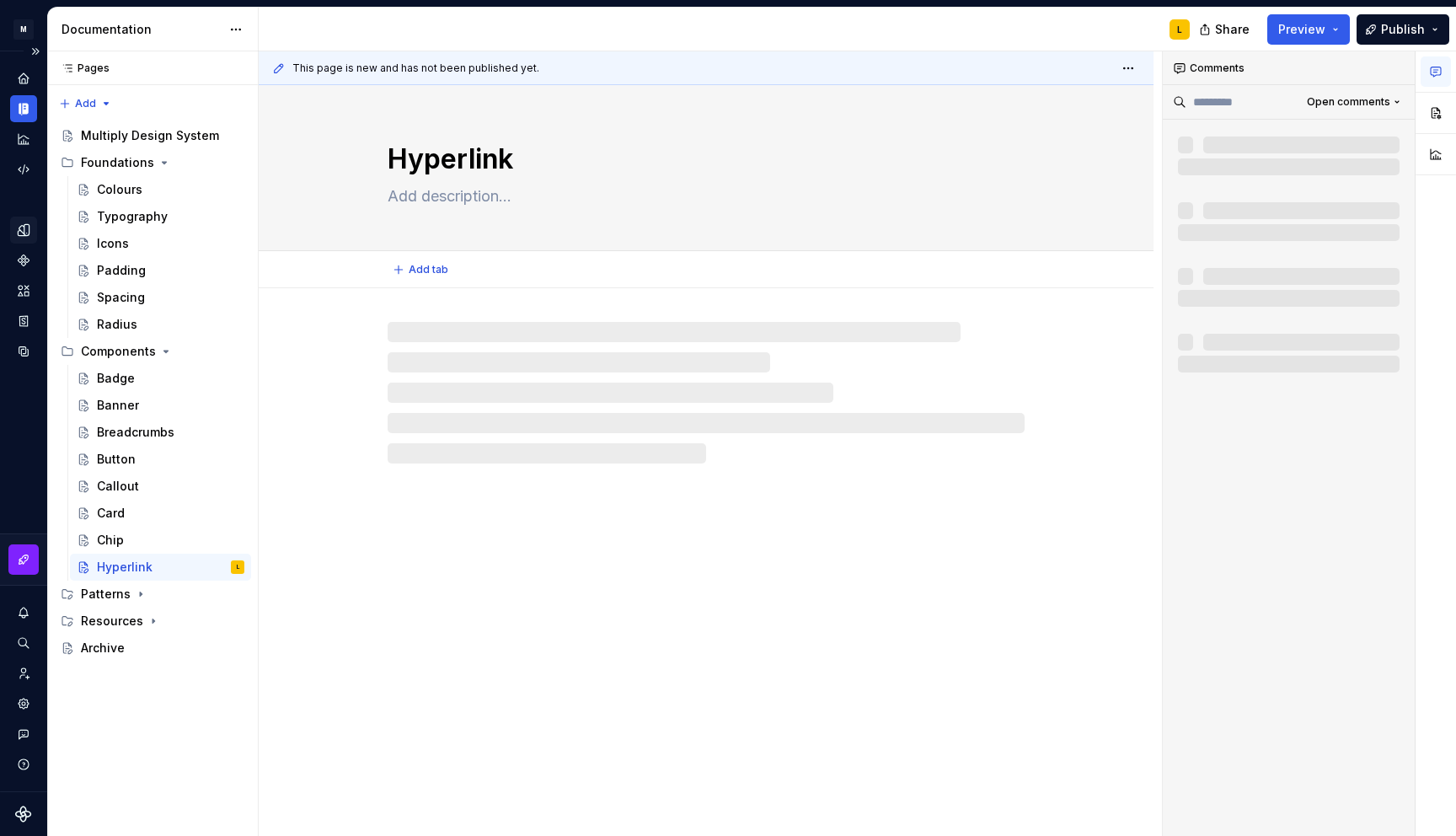
click at [479, 199] on textarea at bounding box center [703, 197] width 637 height 27
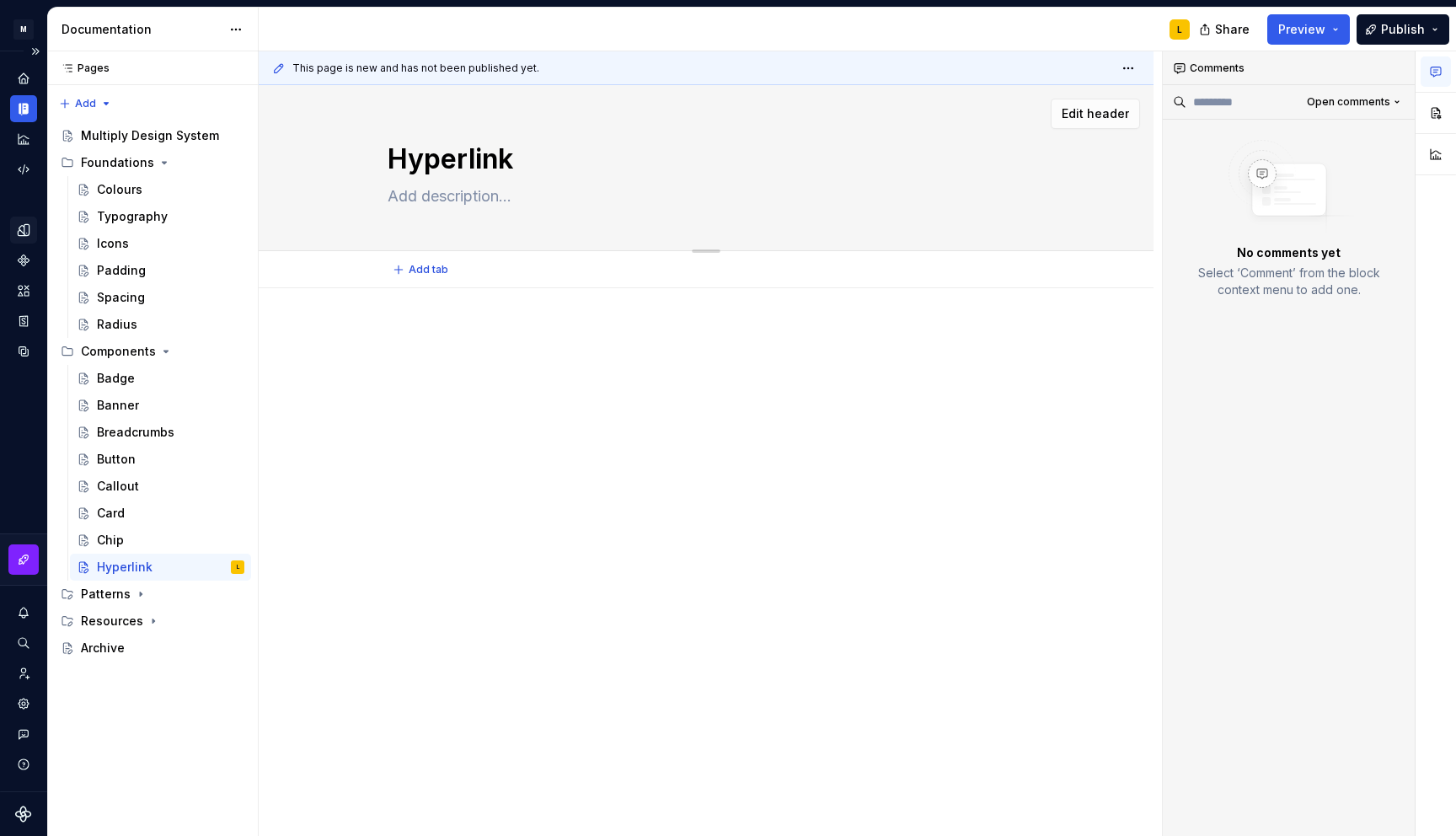
click at [437, 194] on textarea at bounding box center [703, 197] width 637 height 27
paste textarea "Hyperlinks generate accessible anchor tags to navigate between internal and ext…"
type textarea "*"
type textarea "Hyperlinks generate accessible anchor tags to navigate between internal and ext…"
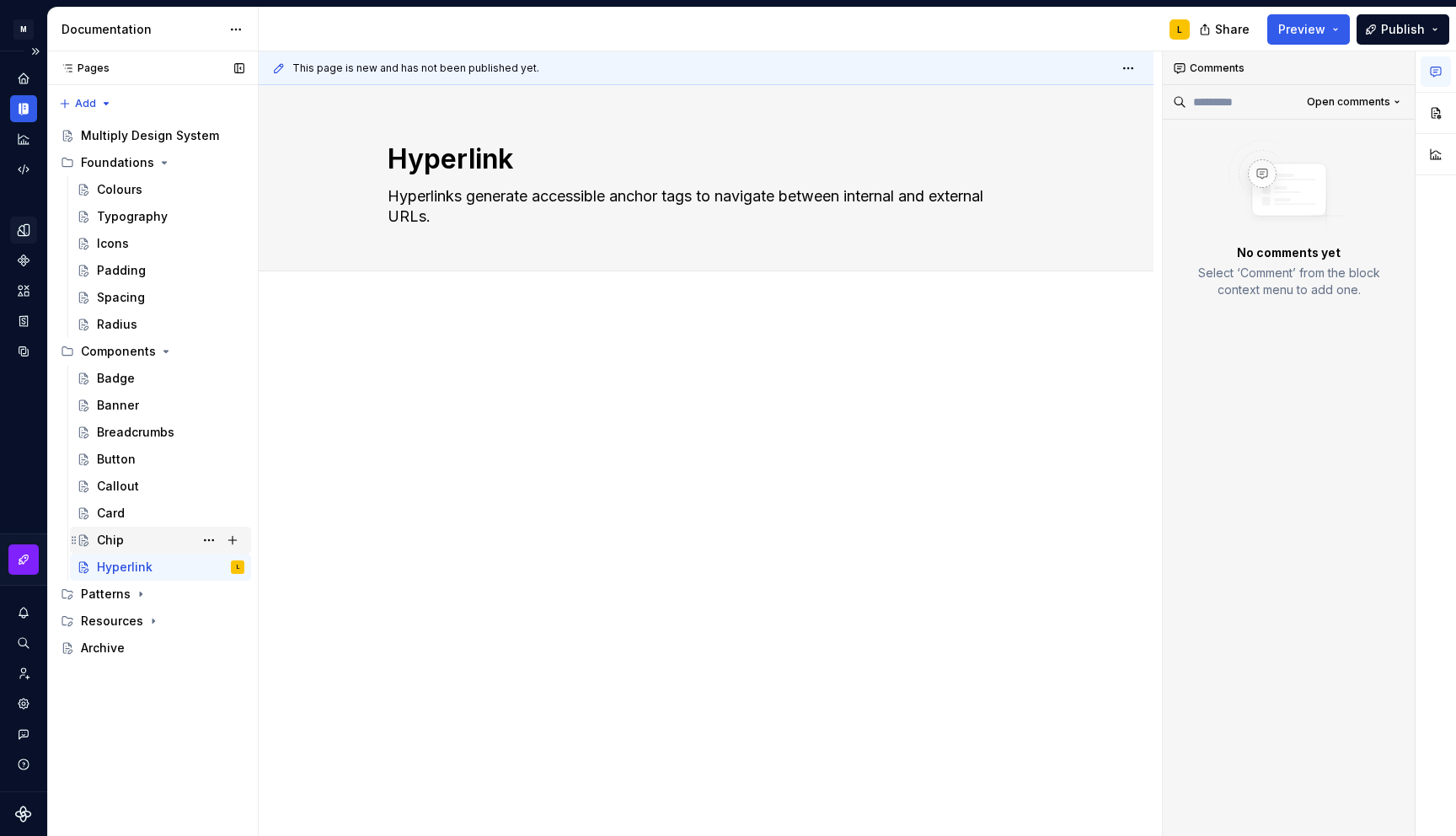
type textarea "*"
type textarea "Hyperlinks generate accessible anchor tags to navigate between internal and ext…"
click at [41, 49] on button "Expand sidebar" at bounding box center [35, 52] width 24 height 24
type textarea "*"
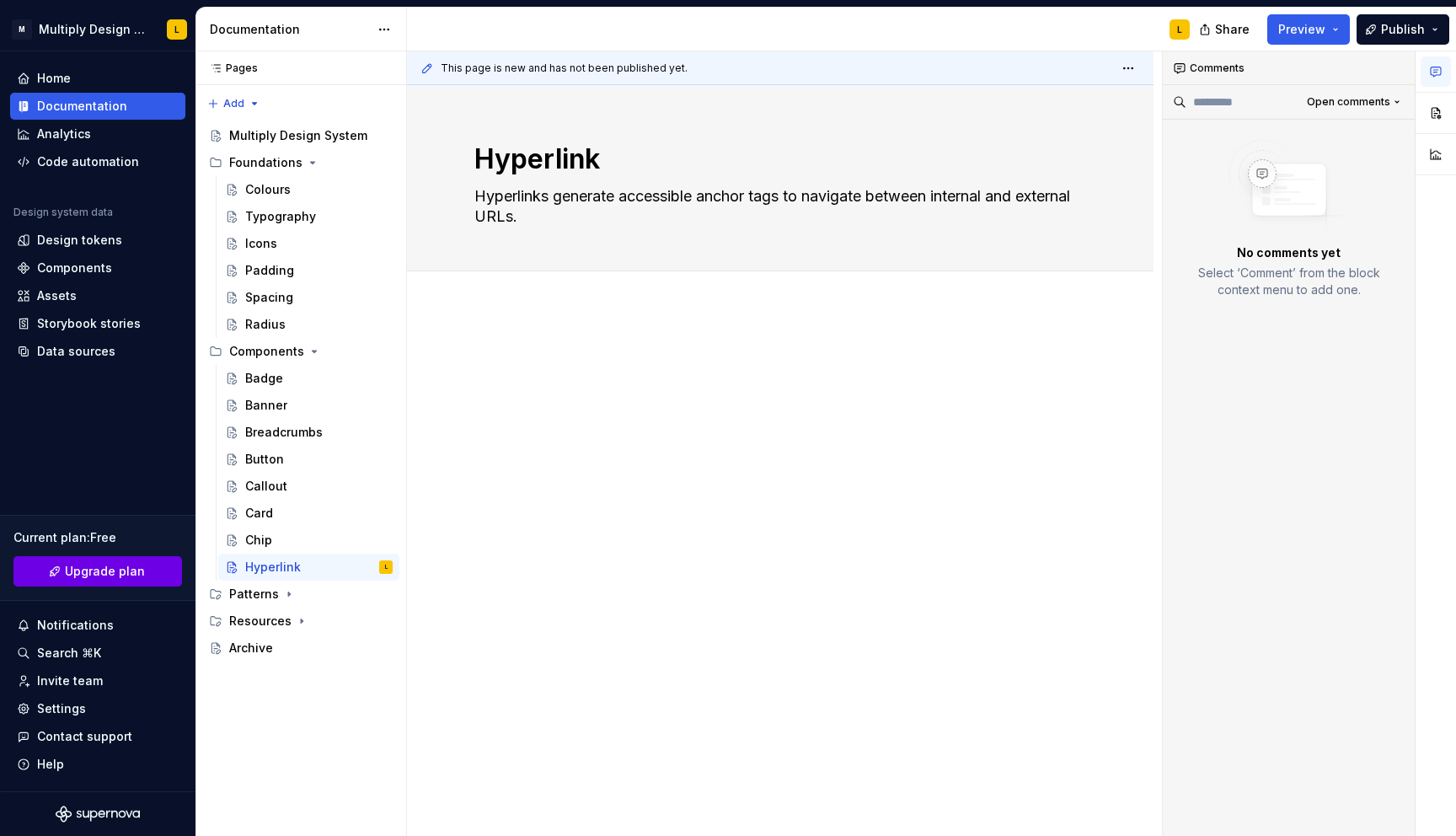
click at [93, 569] on span "Upgrade plan" at bounding box center [105, 572] width 80 height 17
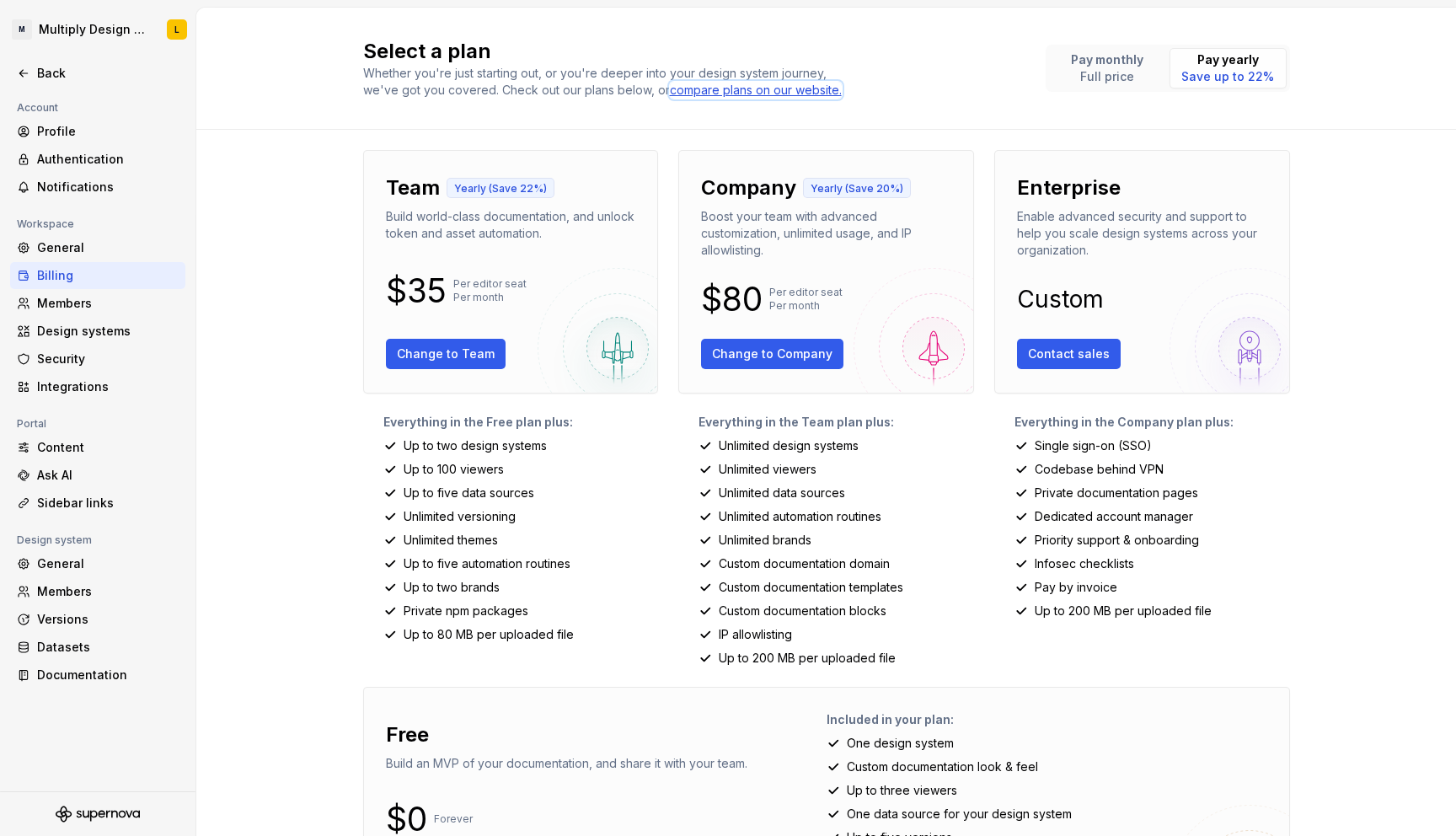
click at [731, 91] on div "compare plans on our website." at bounding box center [756, 90] width 172 height 17
